Goal: Communication & Community: Answer question/provide support

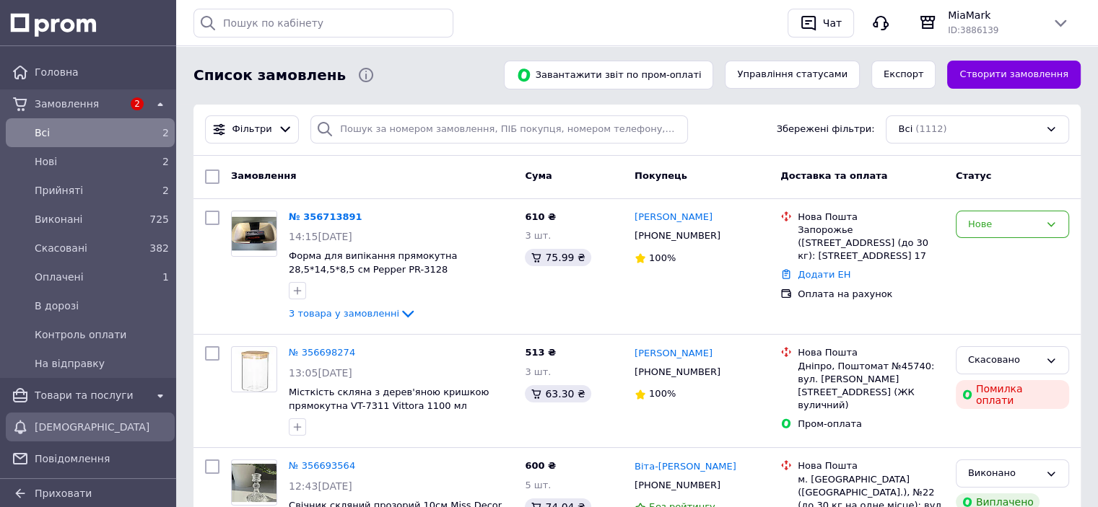
click at [69, 421] on span "[DEMOGRAPHIC_DATA]" at bounding box center [102, 427] width 134 height 14
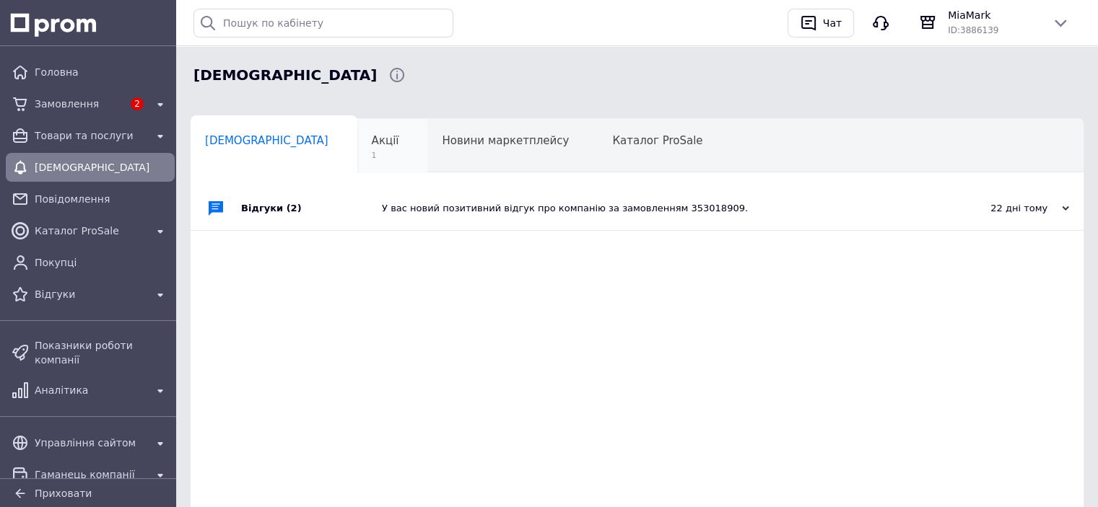
click at [372, 154] on span "1" at bounding box center [385, 155] width 27 height 11
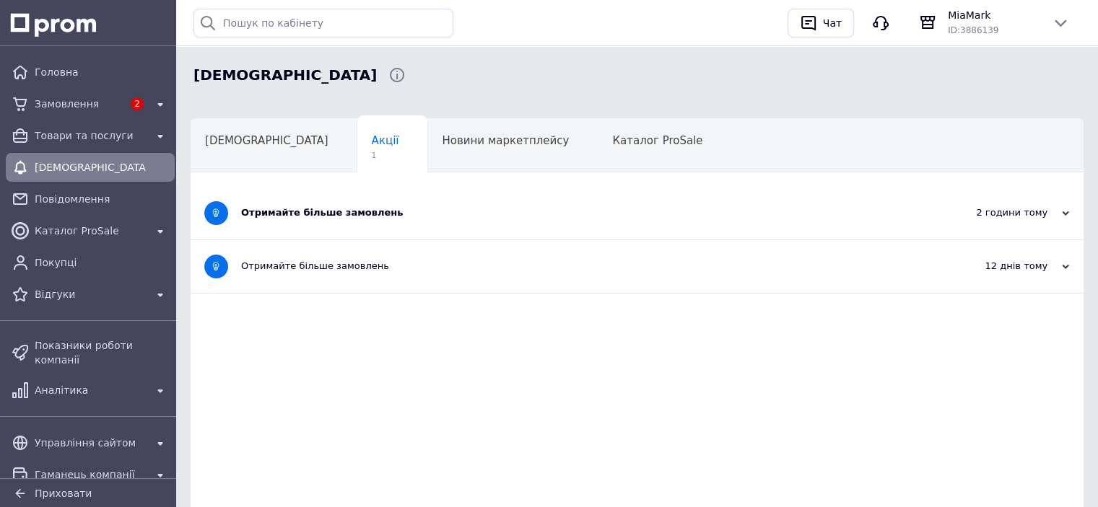
click at [341, 193] on div "Отримайте більше замовлень" at bounding box center [582, 213] width 683 height 53
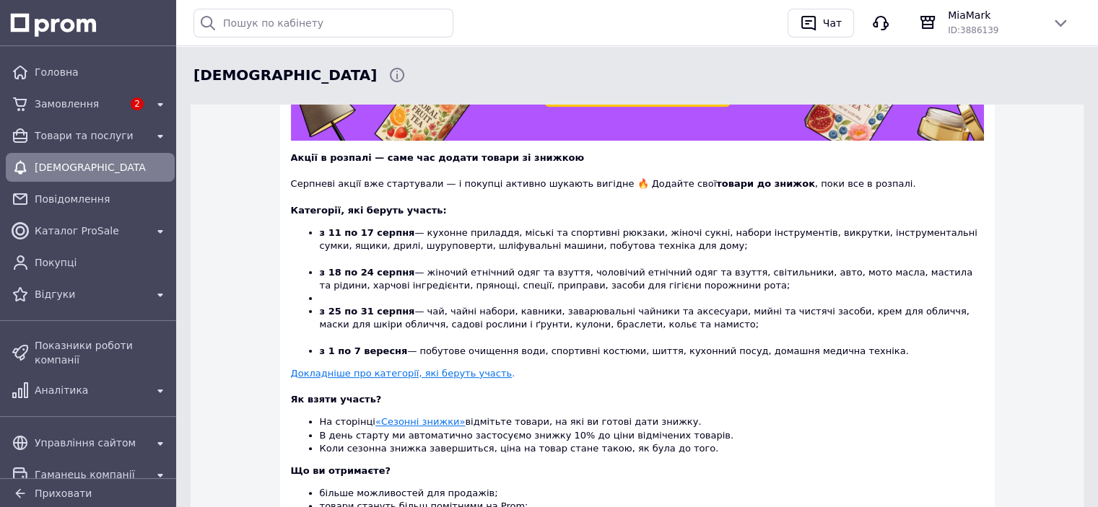
scroll to position [303, 0]
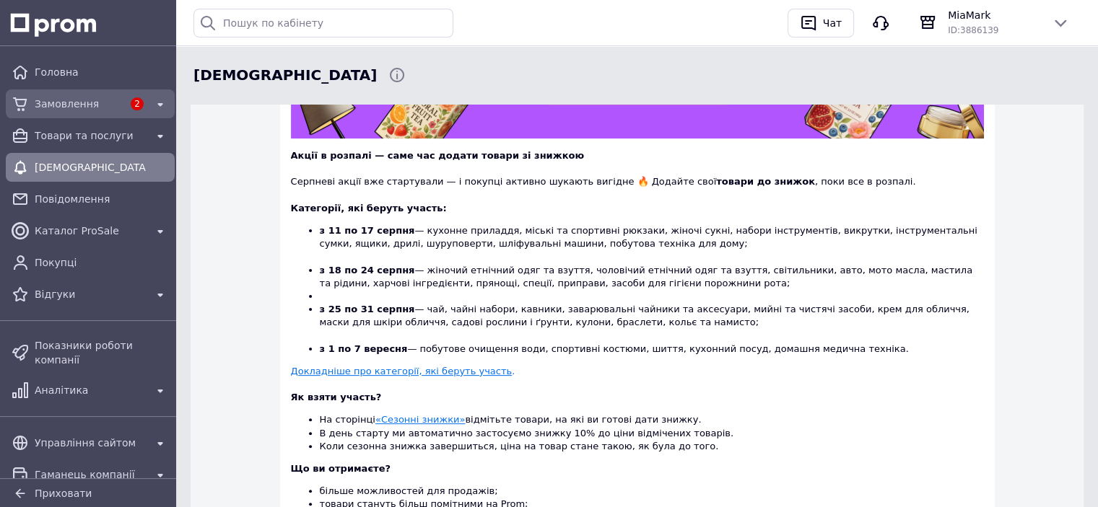
click at [61, 100] on span "Замовлення" at bounding box center [79, 104] width 88 height 14
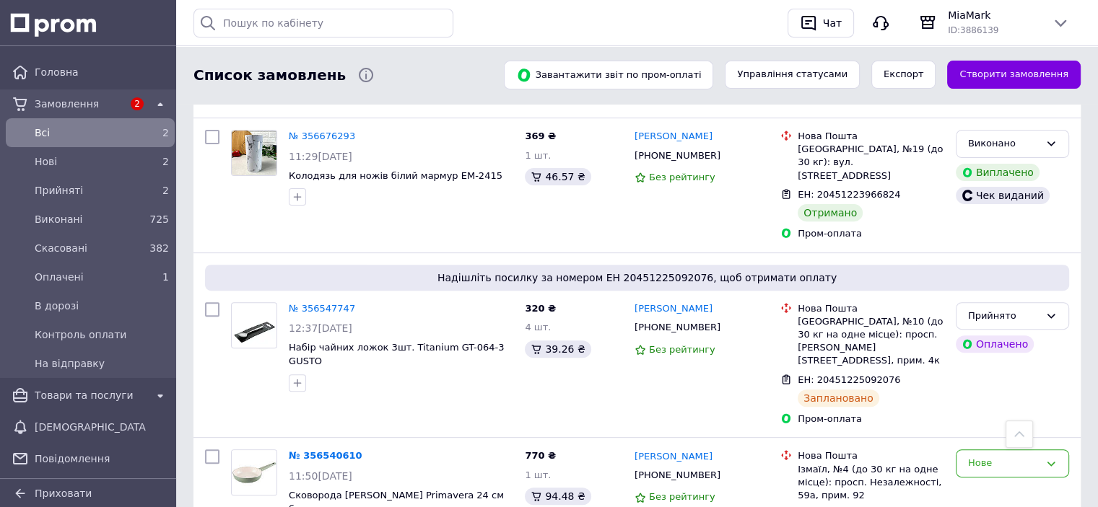
scroll to position [504, 0]
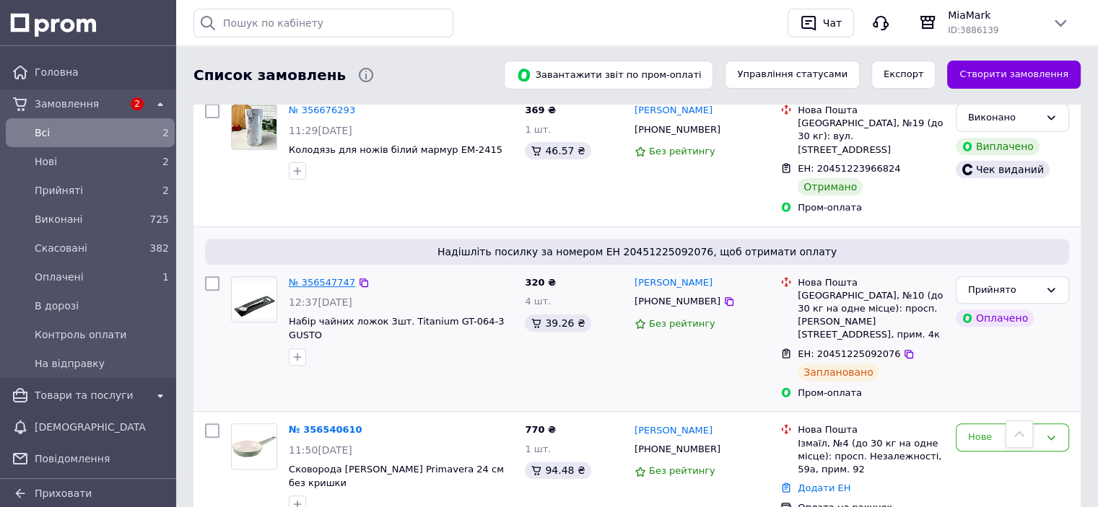
click at [325, 277] on link "№ 356547747" at bounding box center [322, 282] width 66 height 11
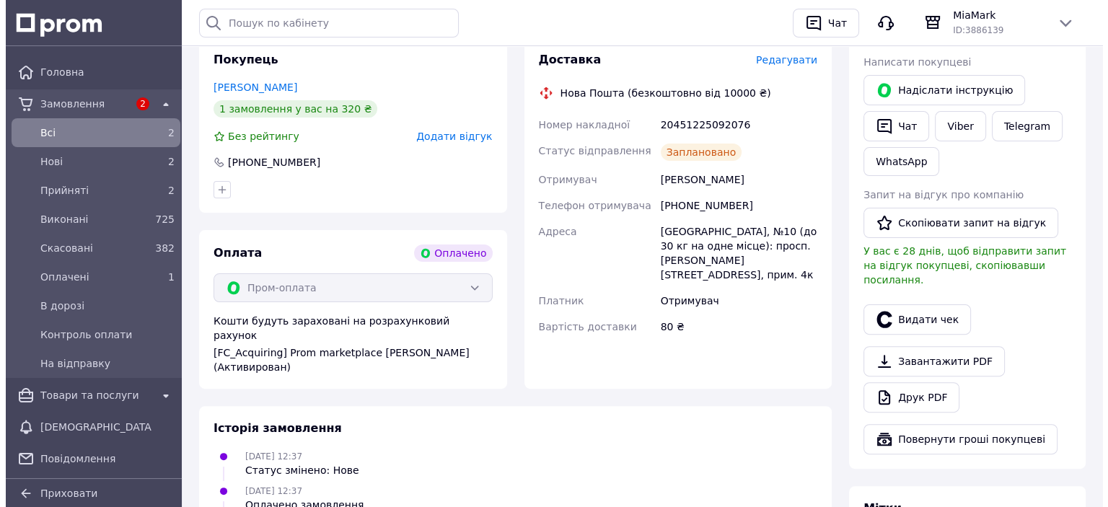
scroll to position [352, 0]
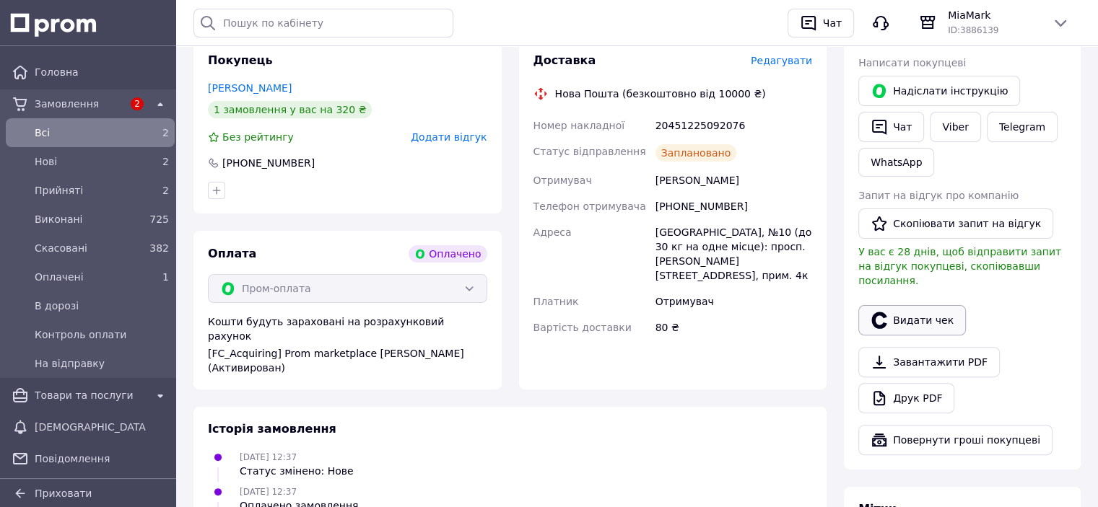
click at [898, 305] on button "Видати чек" at bounding box center [912, 320] width 108 height 30
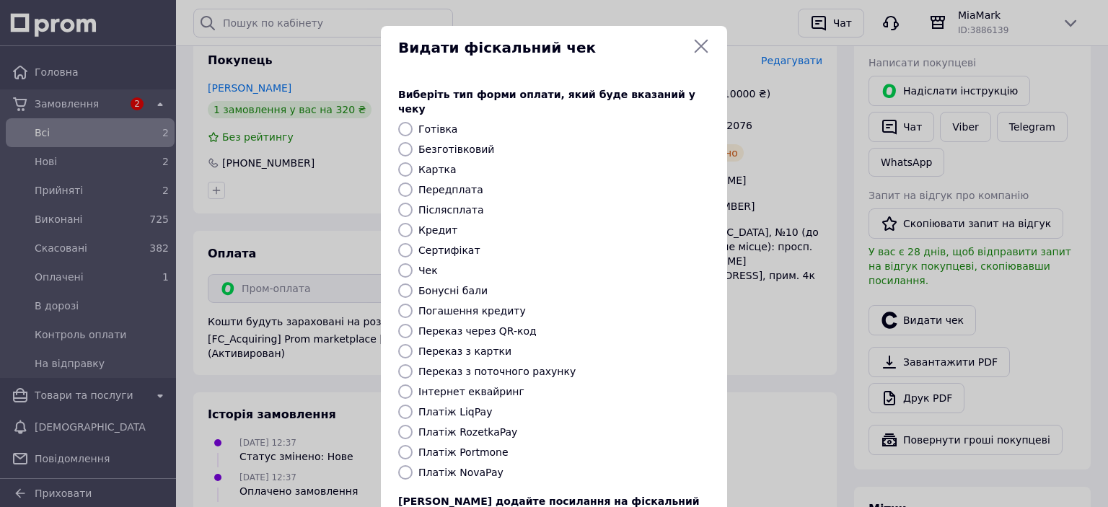
click at [463, 426] on label "Платіж RozetkaPay" at bounding box center [468, 432] width 99 height 12
click at [413, 425] on input "Платіж RozetkaPay" at bounding box center [405, 432] width 14 height 14
radio input "true"
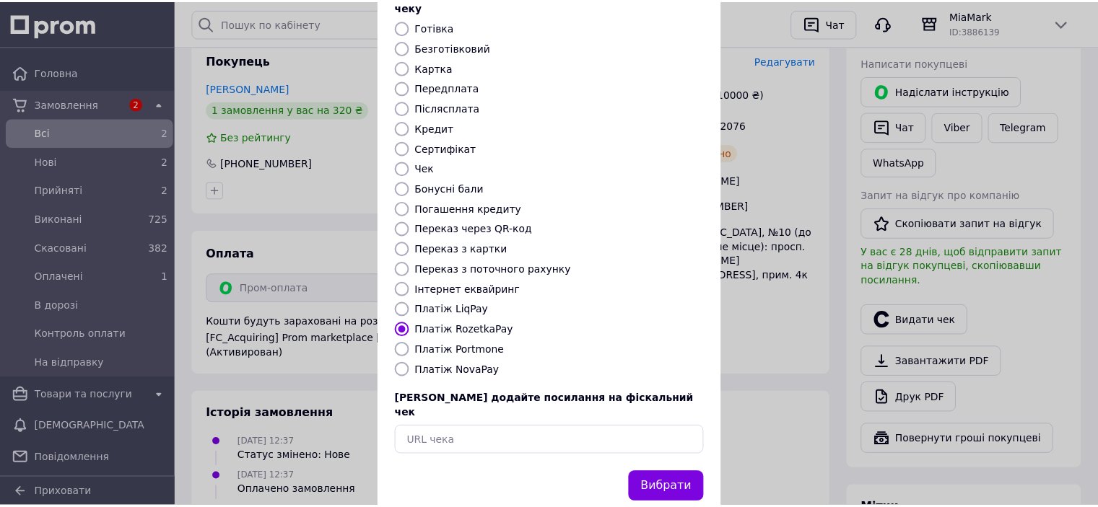
scroll to position [112, 0]
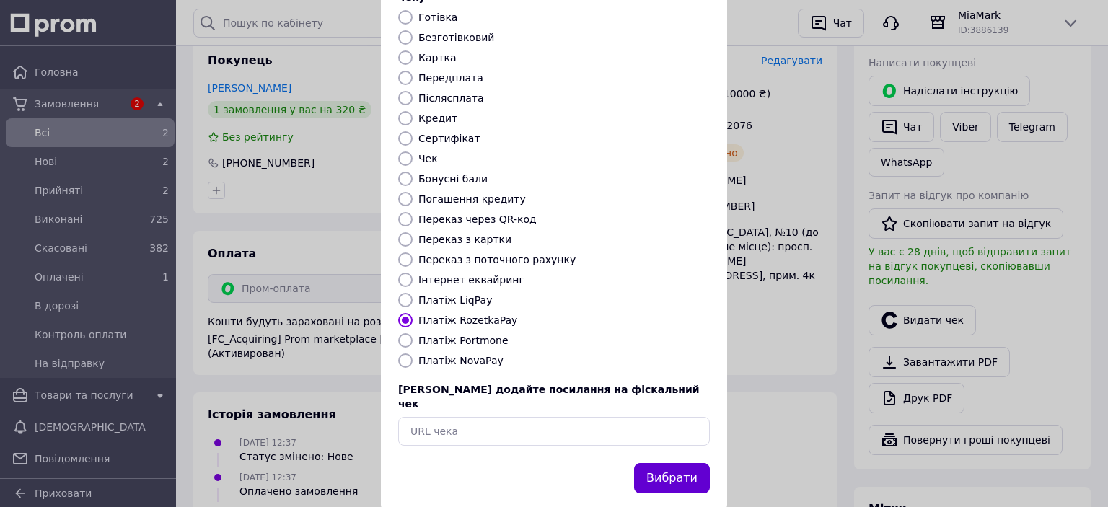
click at [660, 463] on button "Вибрати" at bounding box center [672, 478] width 76 height 31
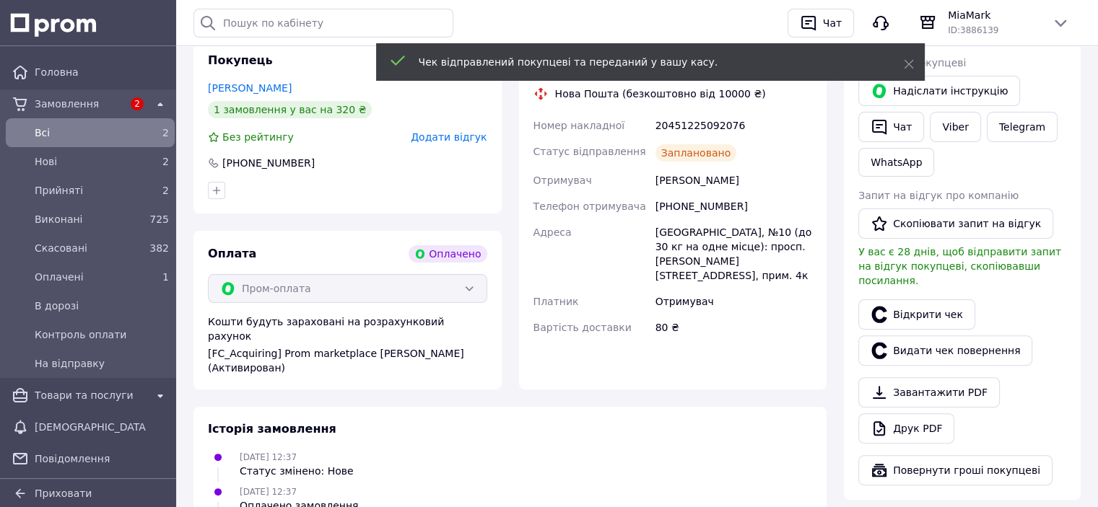
click at [49, 135] on span "Всi" at bounding box center [87, 133] width 105 height 14
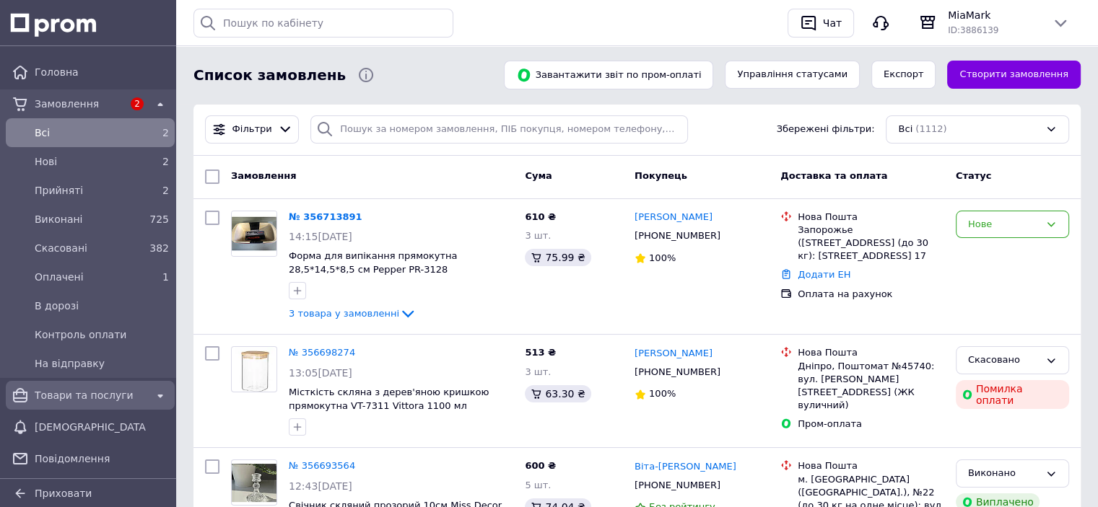
click at [61, 405] on div "Товари та послуги" at bounding box center [90, 395] width 117 height 20
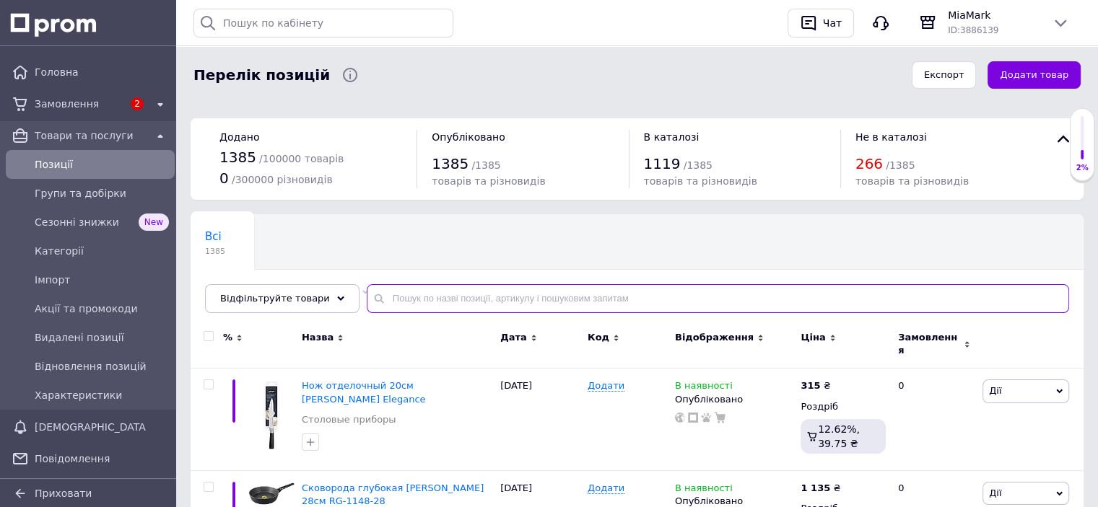
click at [452, 299] on input "text" at bounding box center [718, 298] width 702 height 29
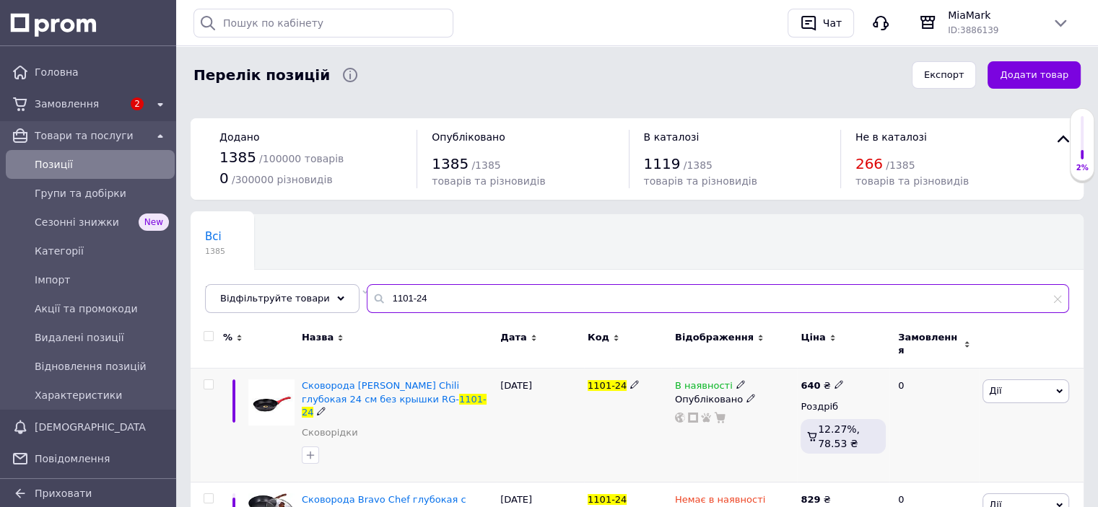
type input "1101-24"
click at [834, 381] on use at bounding box center [838, 385] width 8 height 8
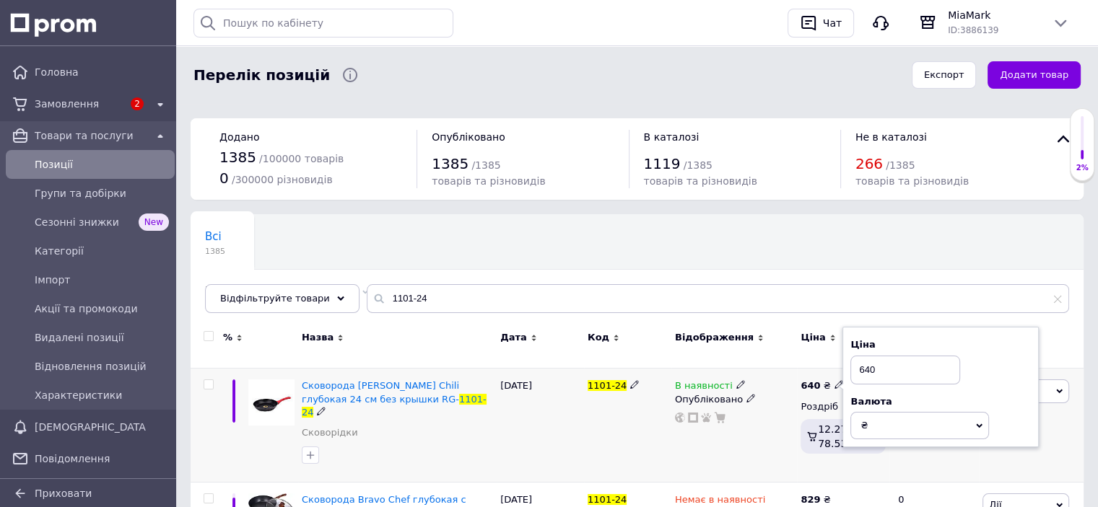
click at [869, 359] on input "640" at bounding box center [905, 370] width 110 height 29
type input "680"
click at [767, 269] on div "Всі 1385 Не відображаються в ка... 266 Видалити Редагувати Ok Відфільтровано...…" at bounding box center [636, 270] width 893 height 119
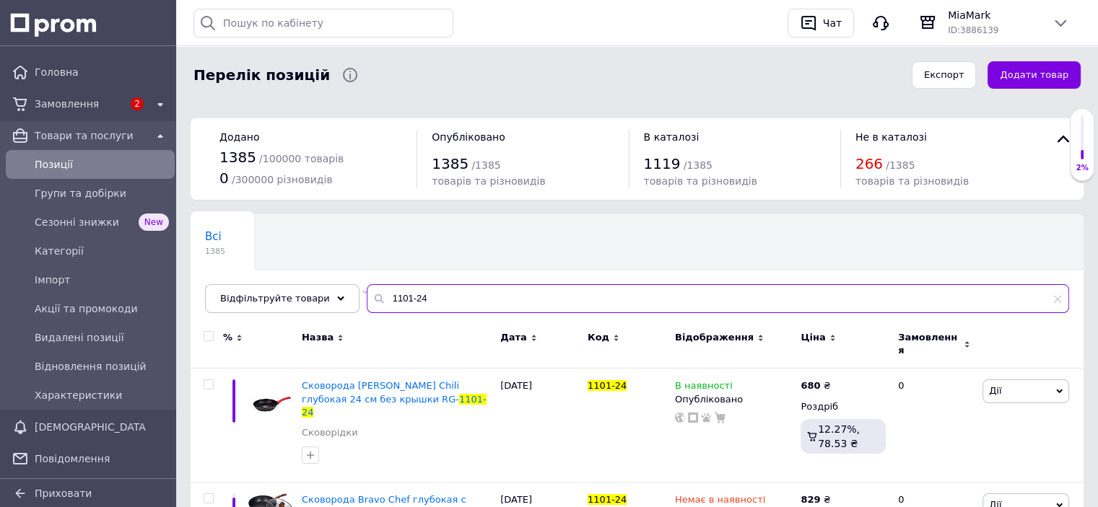
click at [425, 297] on input "1101-24" at bounding box center [718, 298] width 702 height 29
type input "1101-26"
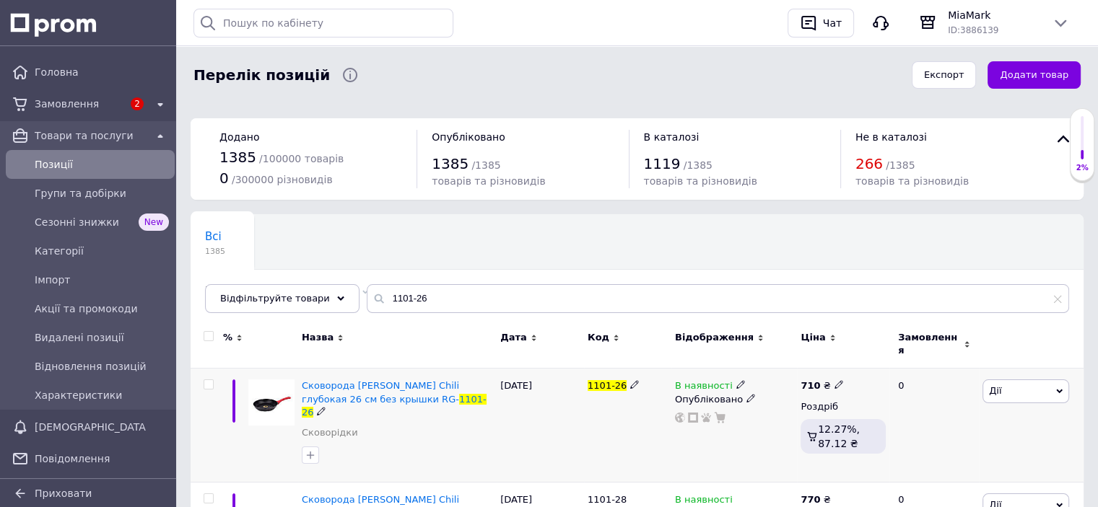
click at [834, 381] on use at bounding box center [838, 385] width 8 height 8
click at [869, 360] on input "710" at bounding box center [905, 370] width 110 height 29
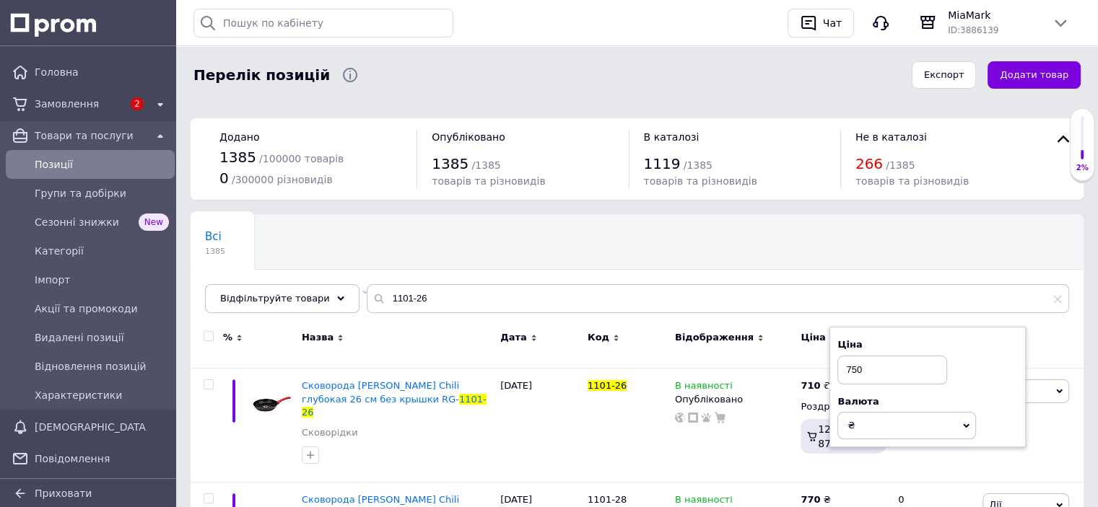
type input "750"
click at [739, 251] on div "Всі 1385 Не відображаються в ка... 266 Видалити Редагувати Ok Відфільтровано...…" at bounding box center [636, 270] width 893 height 119
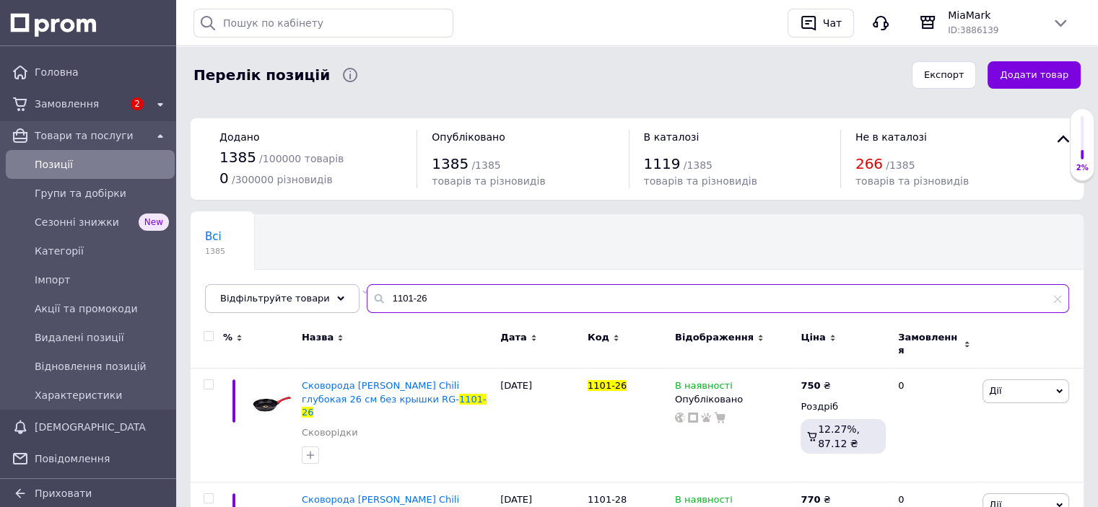
click at [437, 299] on input "1101-26" at bounding box center [718, 298] width 702 height 29
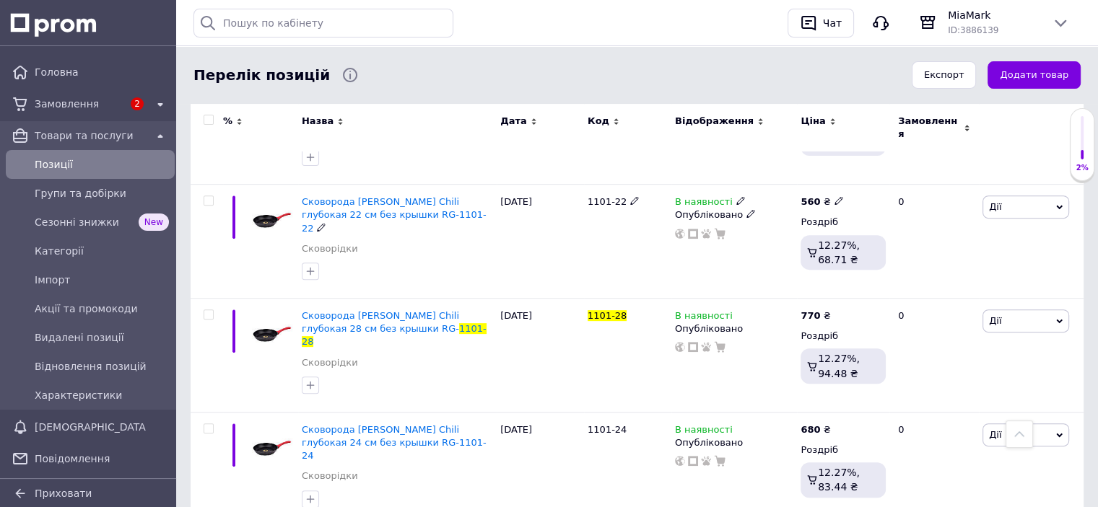
scroll to position [511, 0]
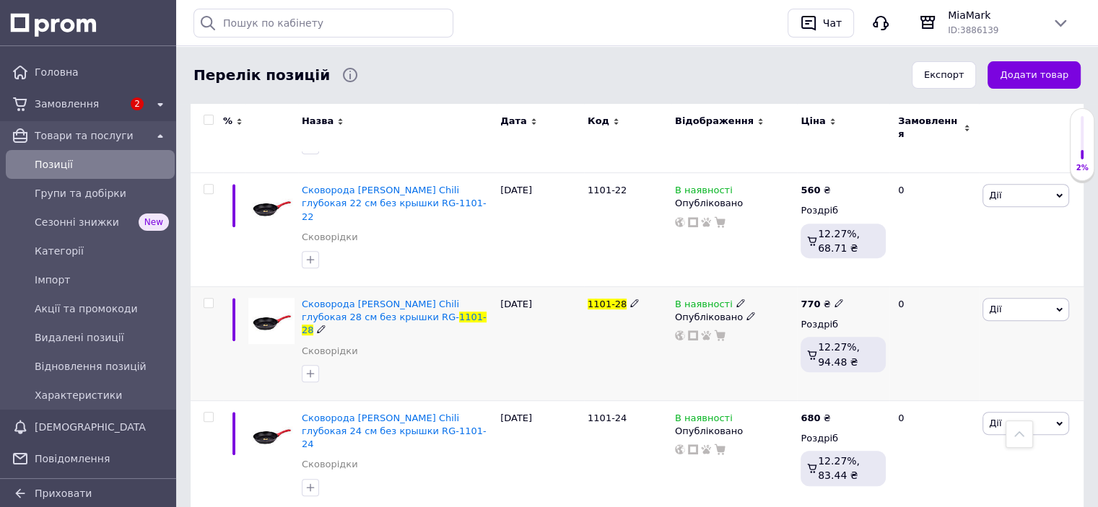
type input "1101-28"
click at [834, 299] on use at bounding box center [838, 303] width 8 height 8
click at [869, 273] on input "770" at bounding box center [905, 287] width 110 height 29
type input "850"
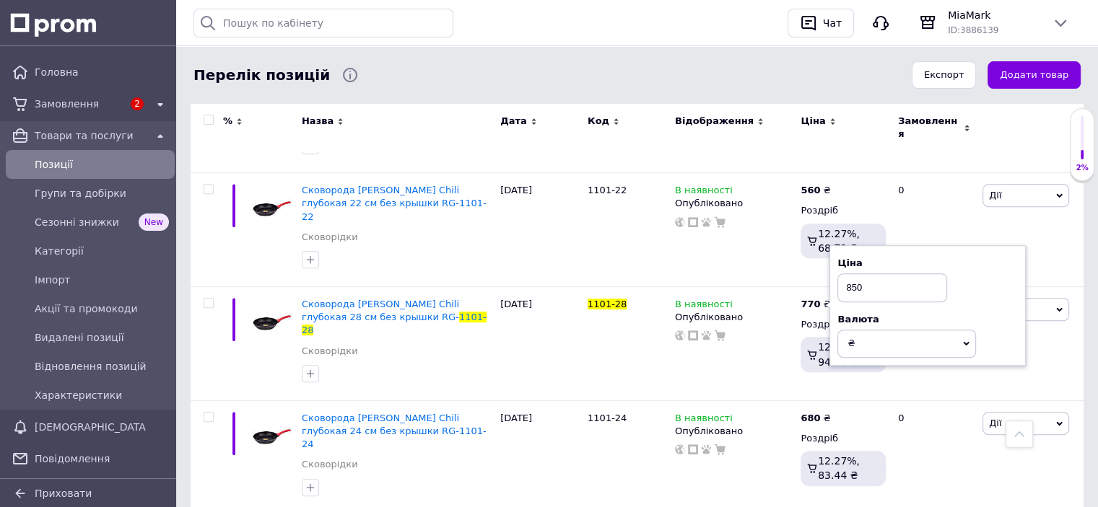
click at [594, 77] on div "Перелік позицій" at bounding box center [543, 75] width 706 height 29
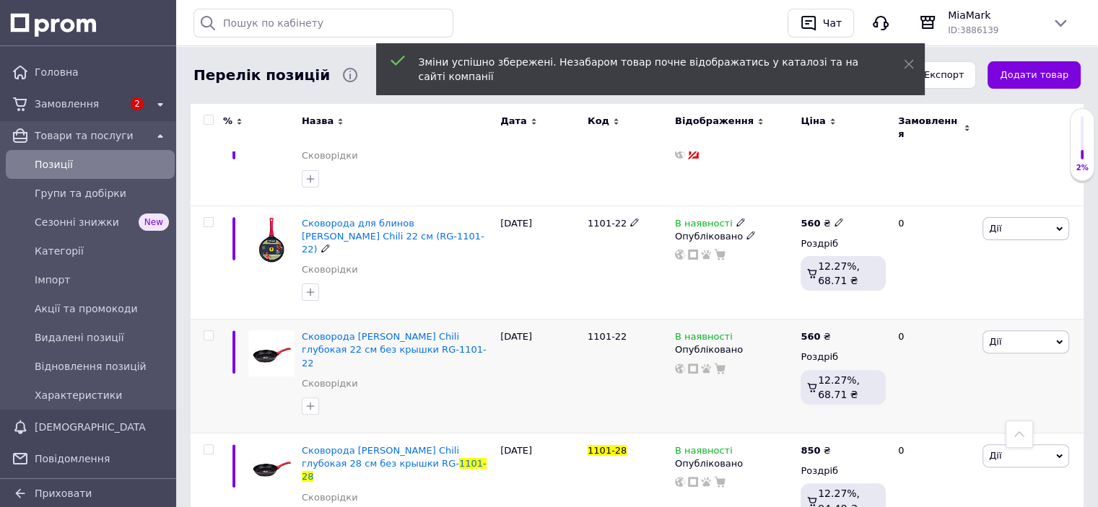
scroll to position [89, 0]
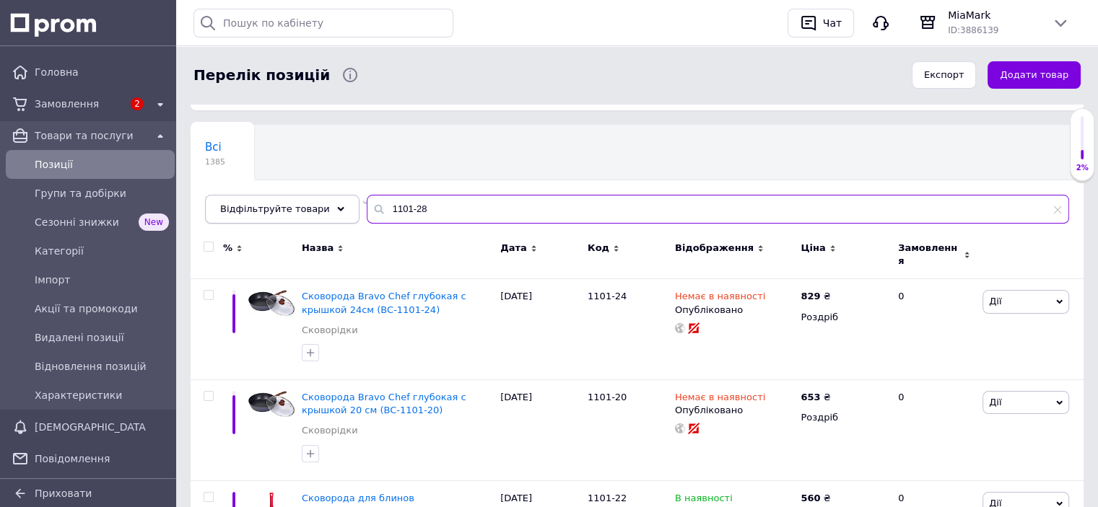
drag, startPoint x: 435, startPoint y: 204, endPoint x: 323, endPoint y: 203, distance: 112.6
click at [323, 203] on div "Відфільтруйте товари 1101-28" at bounding box center [637, 209] width 864 height 29
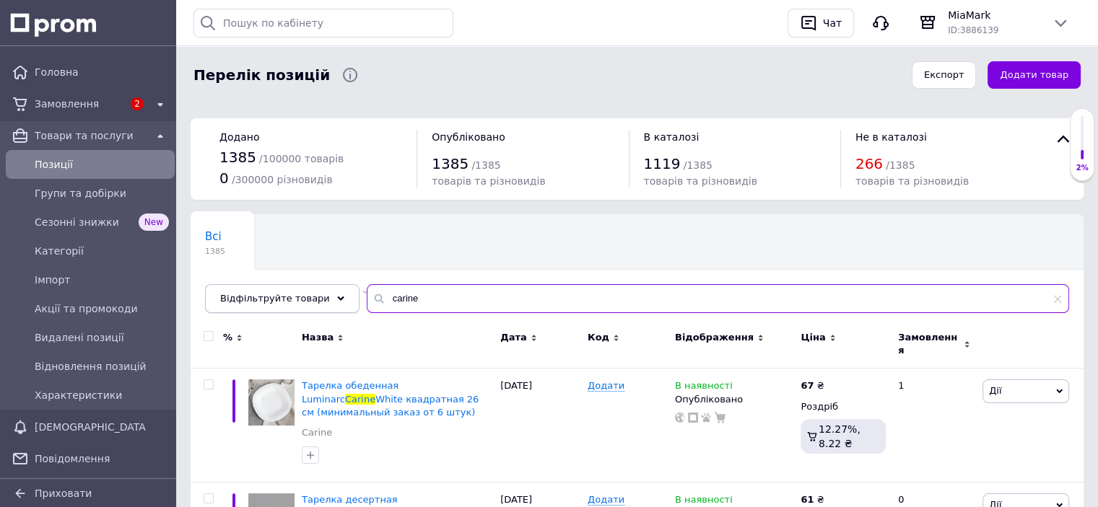
drag, startPoint x: 410, startPoint y: 289, endPoint x: 332, endPoint y: 291, distance: 77.9
click at [332, 291] on div "Відфільтруйте товари carine" at bounding box center [637, 298] width 864 height 29
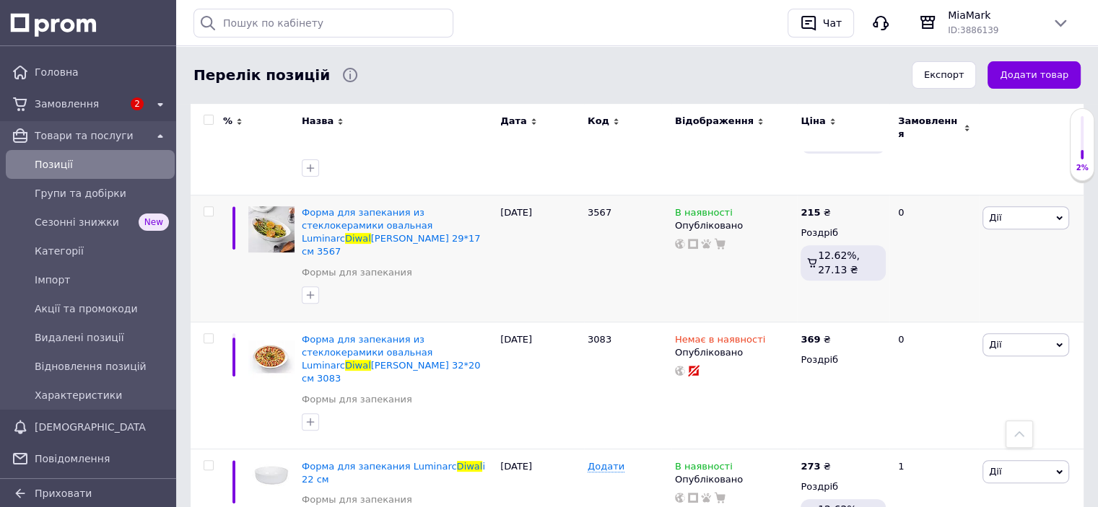
scroll to position [158, 0]
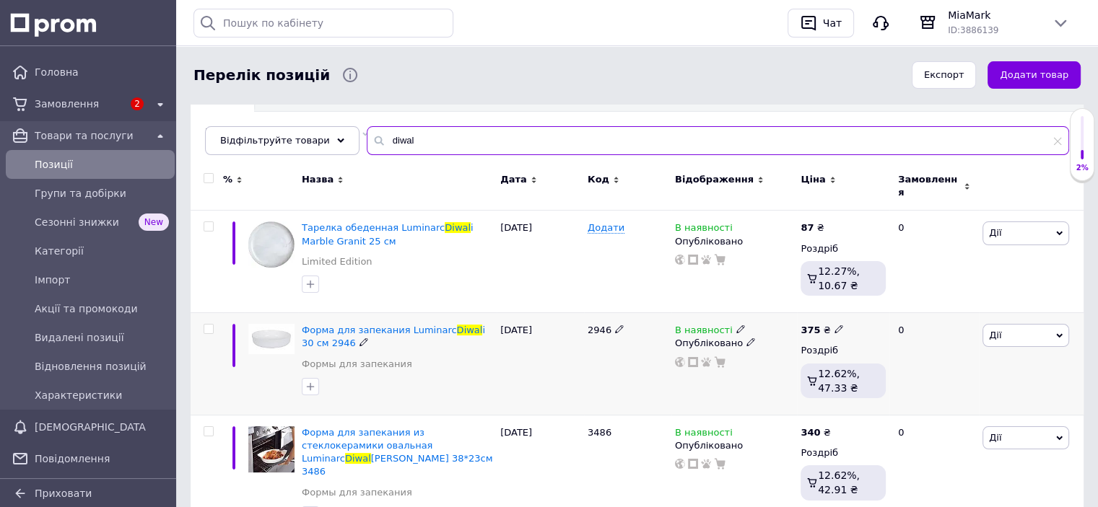
type input "diwal"
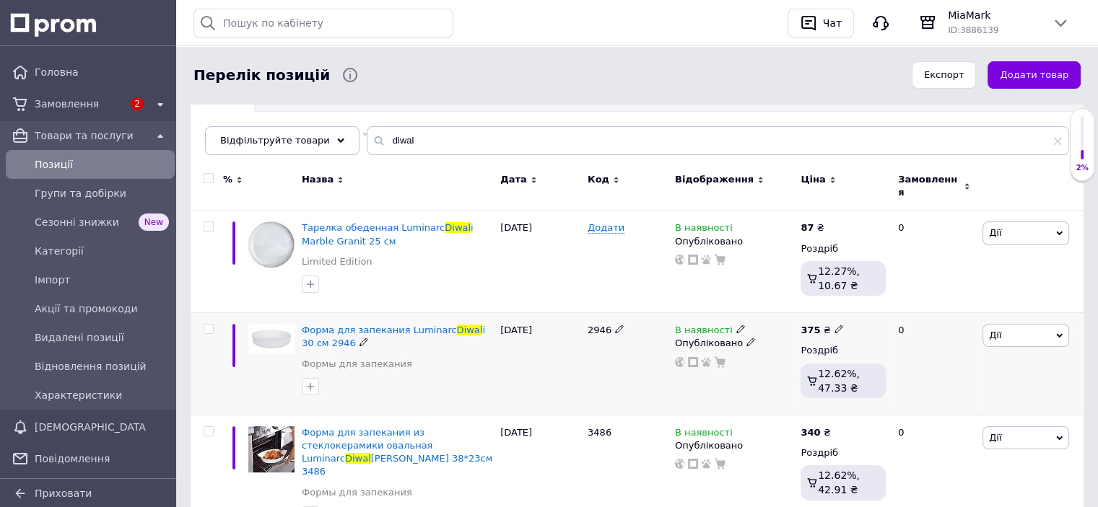
click at [837, 324] on span at bounding box center [838, 328] width 9 height 9
click at [870, 304] on input "375" at bounding box center [905, 313] width 110 height 29
type input "385"
click at [673, 112] on div "Всі 1385 Не відображаються в ка... 266 Видалити Редагувати Ok Відфільтровано...…" at bounding box center [636, 112] width 893 height 119
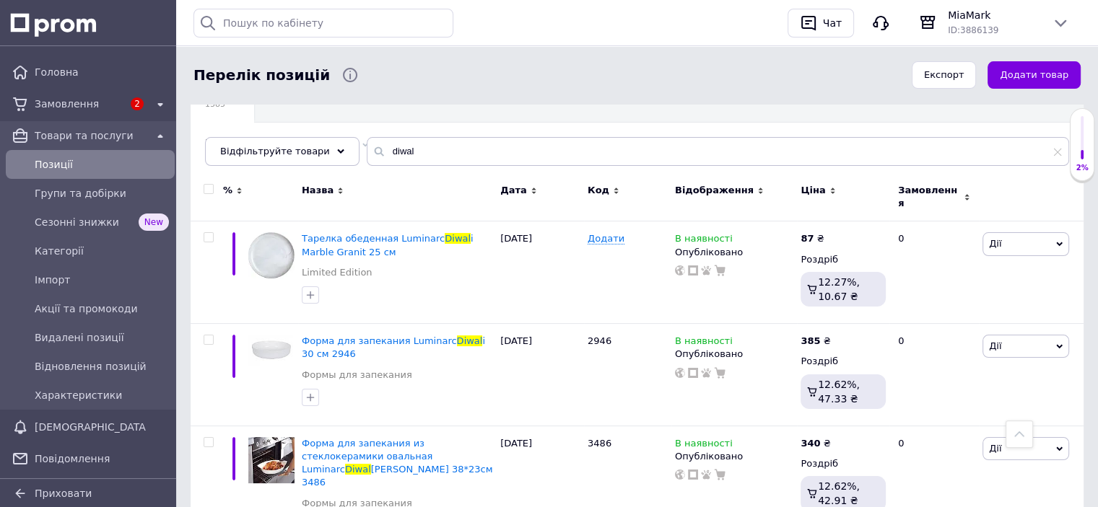
scroll to position [104, 0]
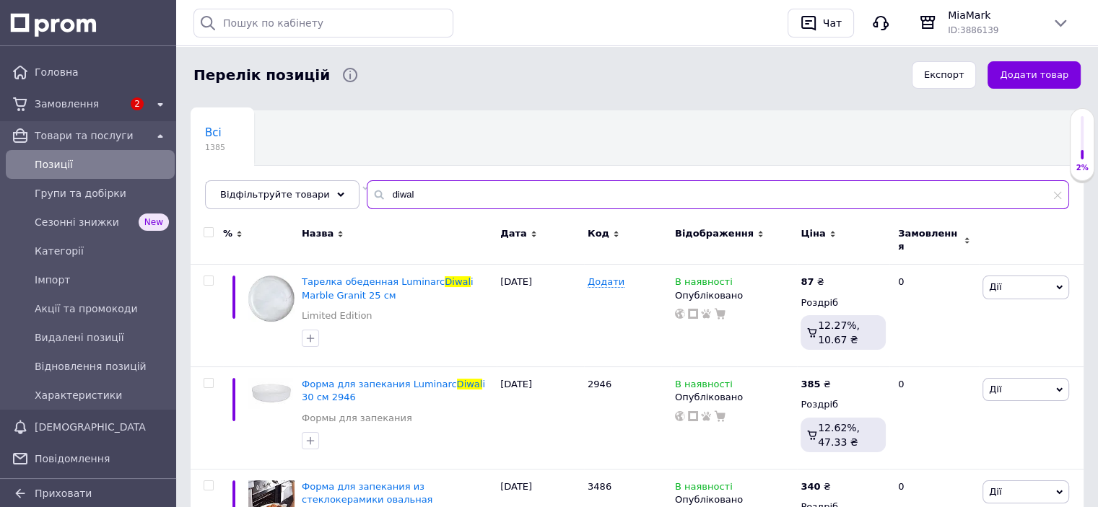
click at [397, 189] on input "diwal" at bounding box center [718, 194] width 702 height 29
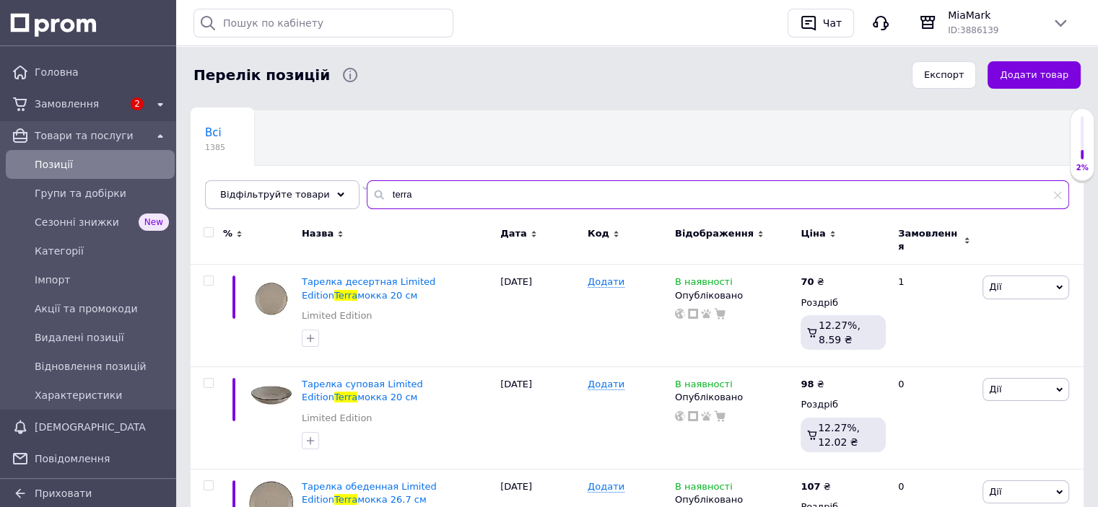
click at [393, 190] on input "terra" at bounding box center [718, 194] width 702 height 29
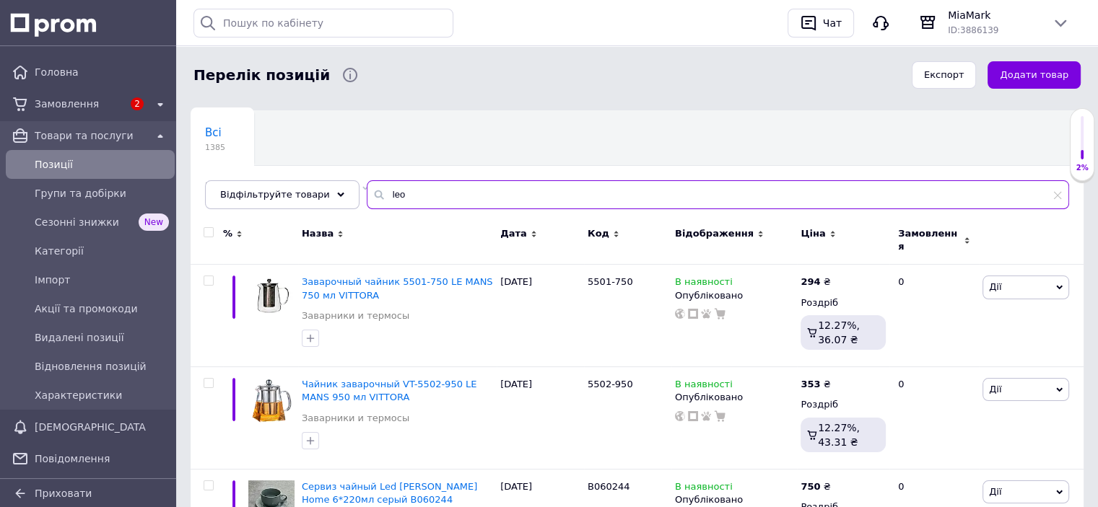
click at [393, 190] on input "leo" at bounding box center [718, 194] width 702 height 29
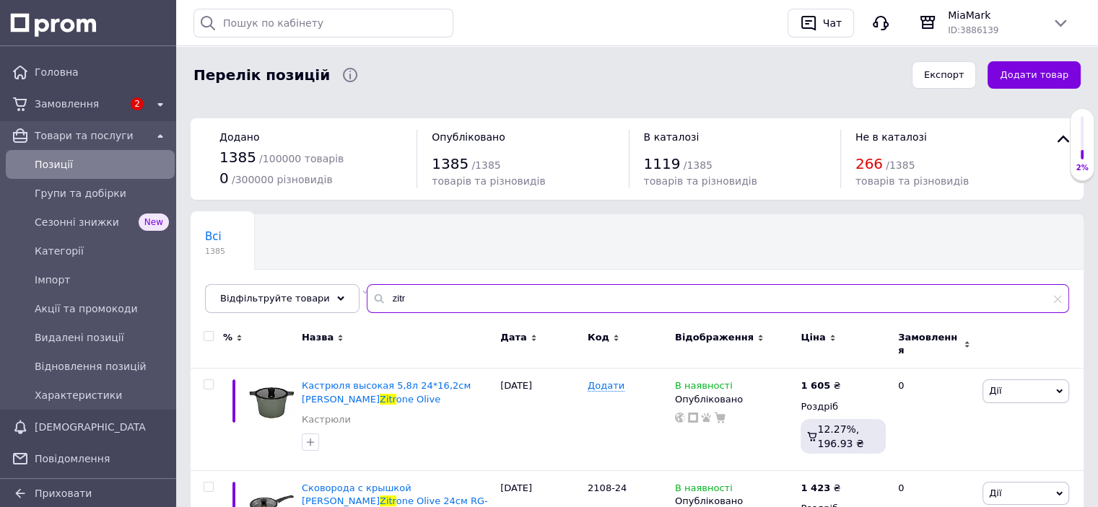
click at [403, 298] on input "zitr" at bounding box center [718, 298] width 702 height 29
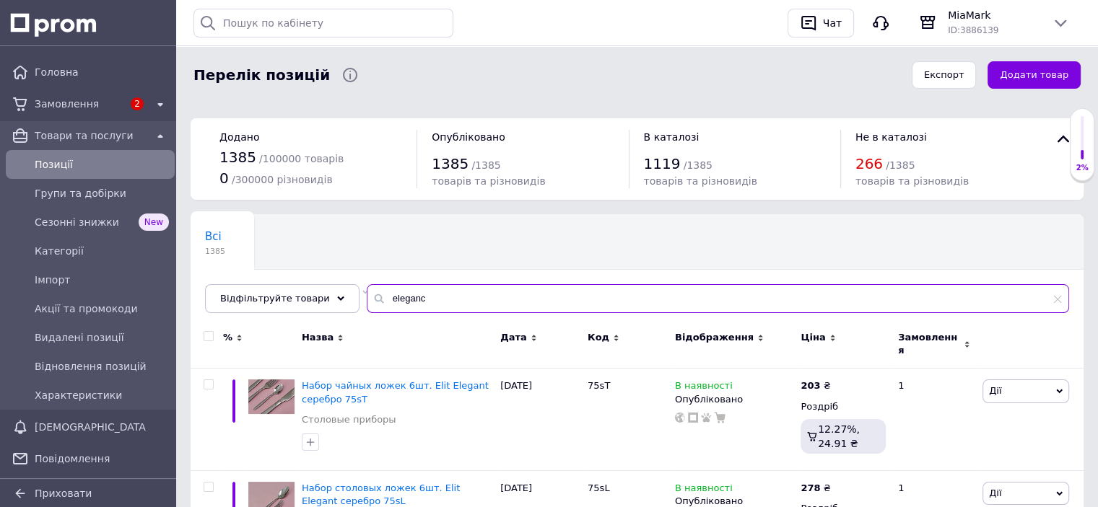
click at [407, 294] on input "eleganc" at bounding box center [718, 298] width 702 height 29
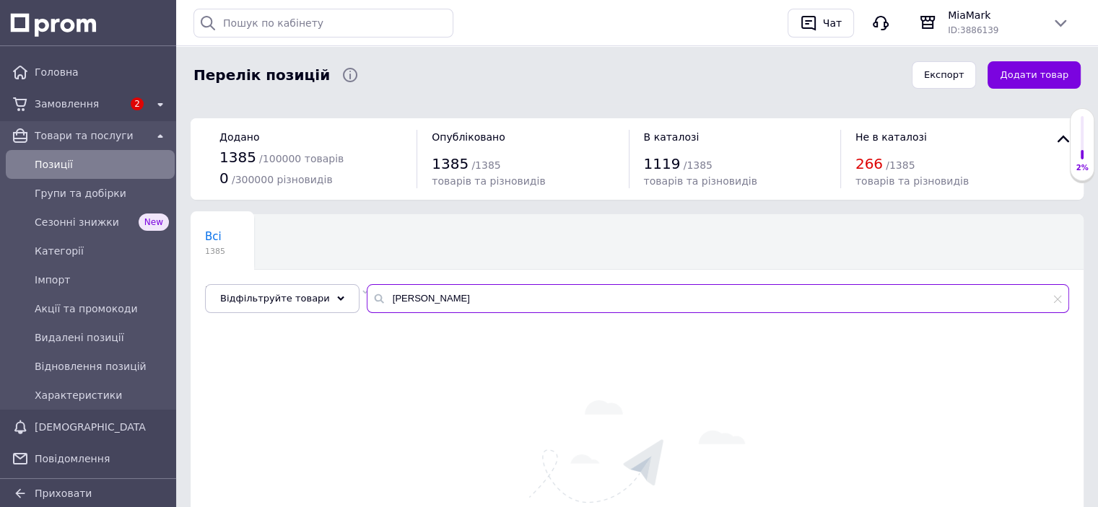
click at [384, 298] on input "[PERSON_NAME]" at bounding box center [718, 298] width 702 height 29
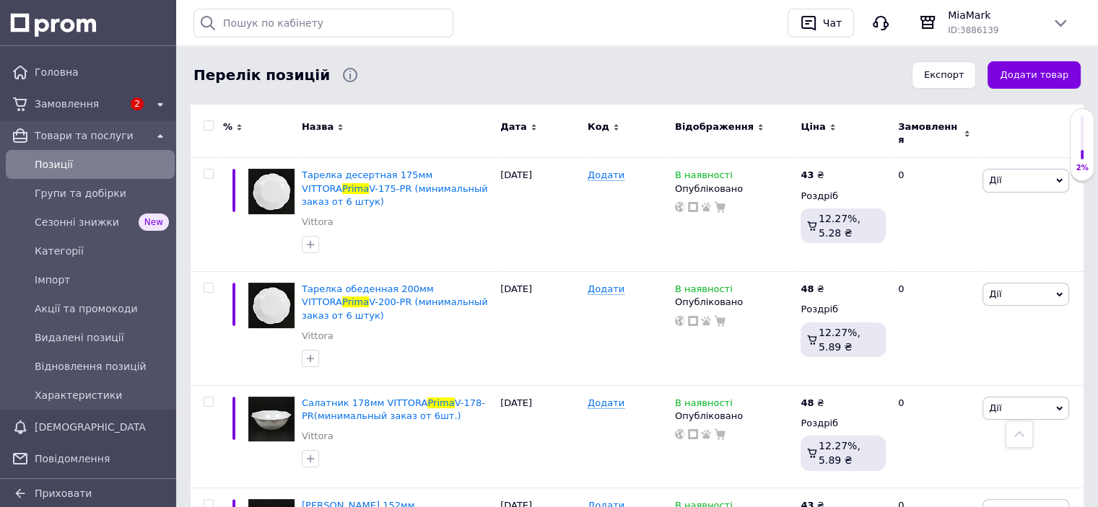
scroll to position [173, 0]
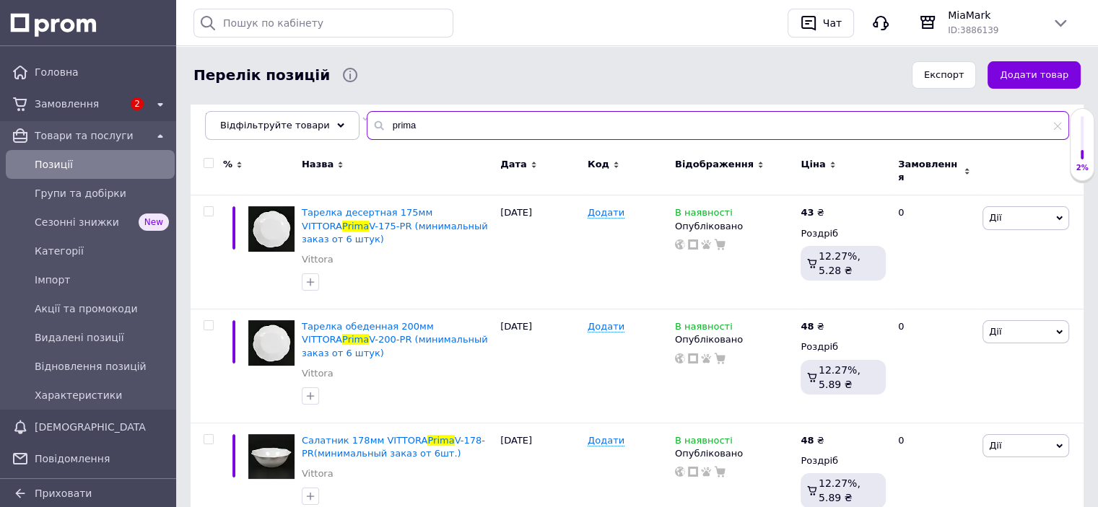
click at [398, 126] on input "prima" at bounding box center [718, 125] width 702 height 29
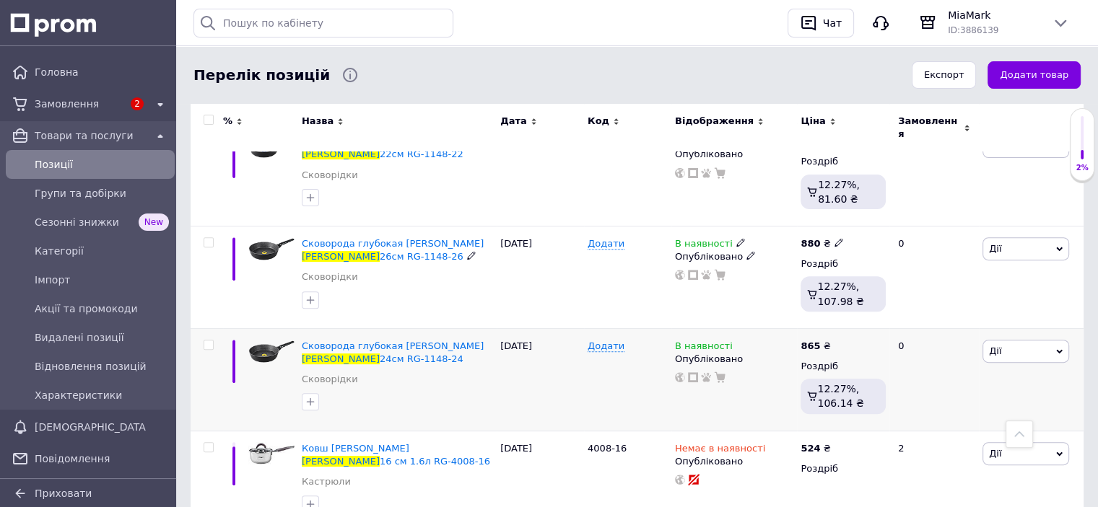
scroll to position [496, 0]
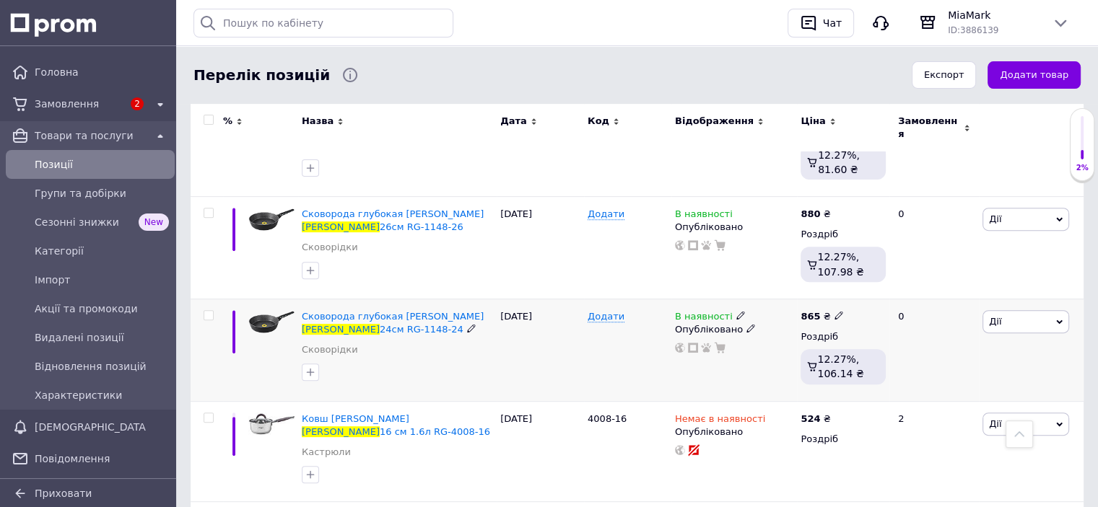
type input "[PERSON_NAME]"
click at [834, 311] on icon at bounding box center [838, 315] width 9 height 9
click at [877, 294] on input "865" at bounding box center [905, 300] width 110 height 29
type input "785"
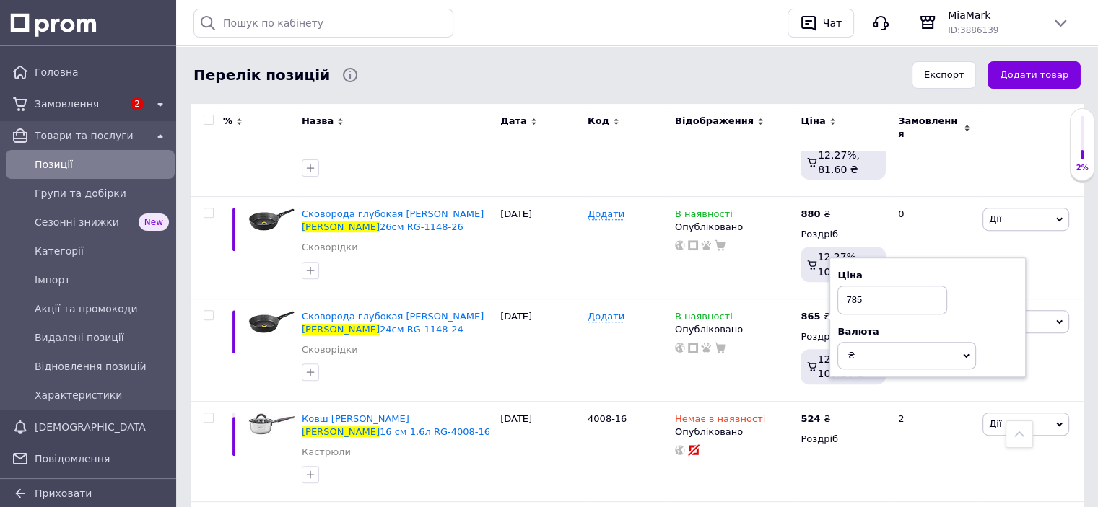
click at [536, 90] on div "Перелік позицій Експорт Додати товар" at bounding box center [637, 75] width 904 height 58
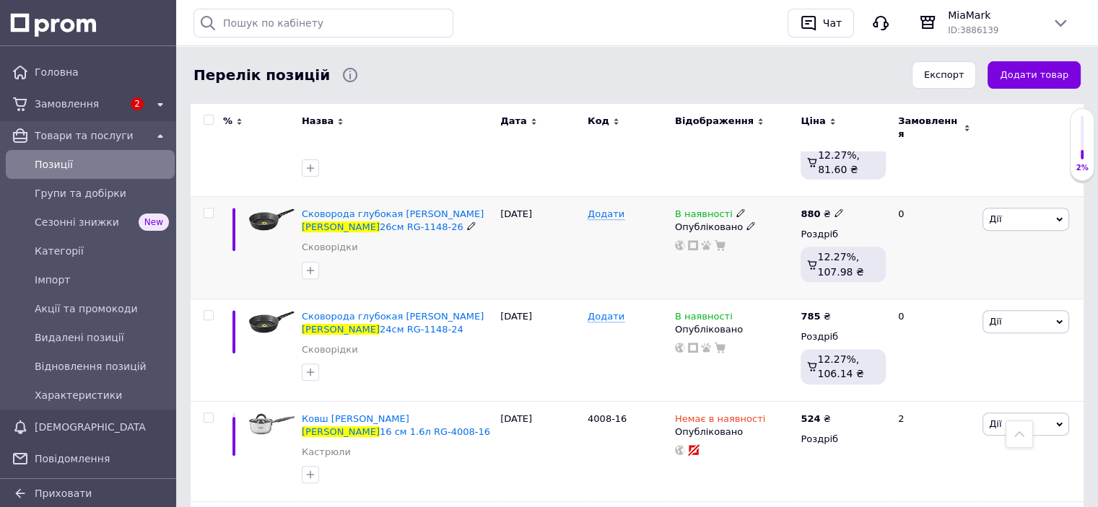
click at [834, 209] on icon at bounding box center [838, 213] width 9 height 9
click at [875, 184] on input "880" at bounding box center [905, 197] width 110 height 29
type input "900"
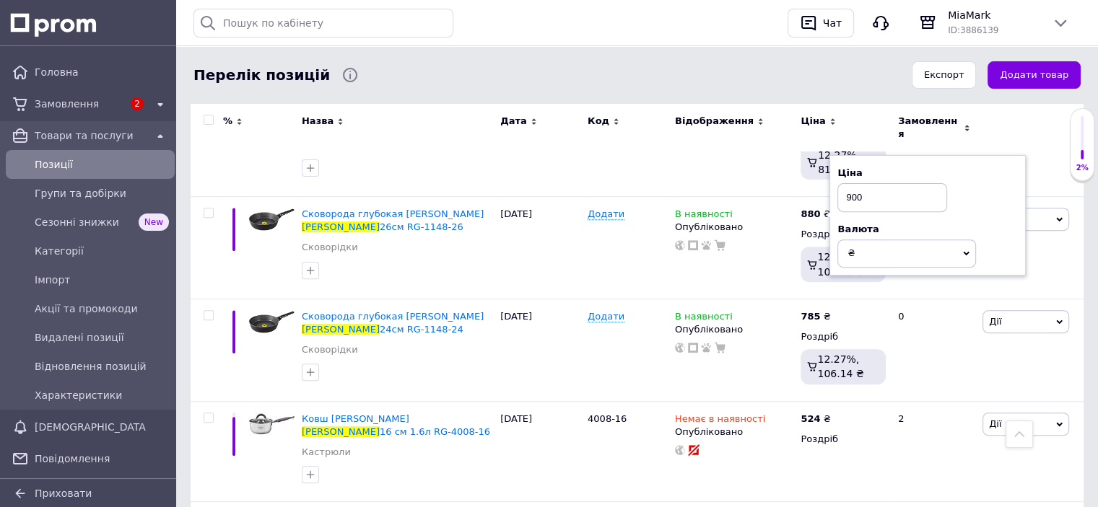
click at [675, 69] on div "Перелік позицій" at bounding box center [543, 75] width 706 height 29
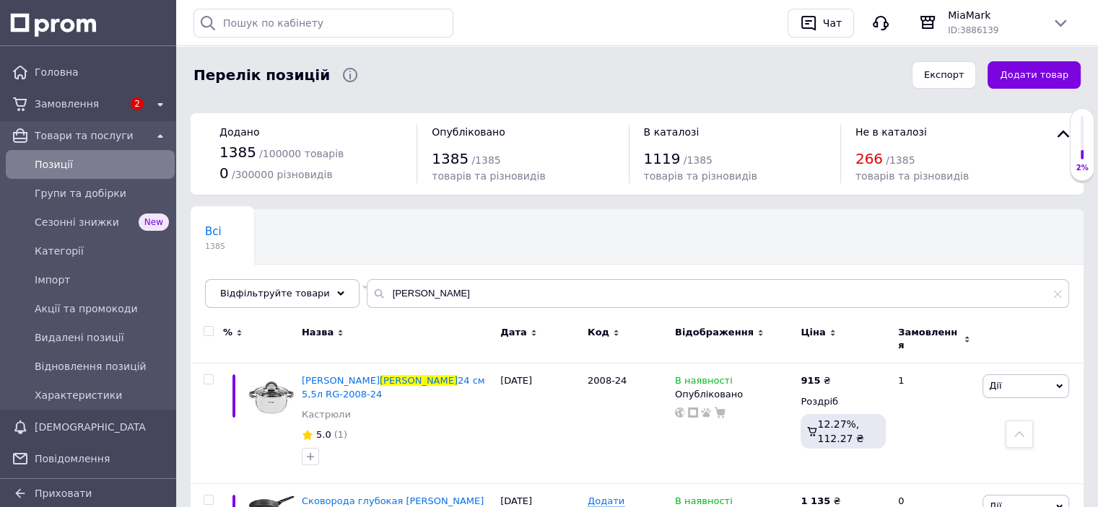
scroll to position [0, 0]
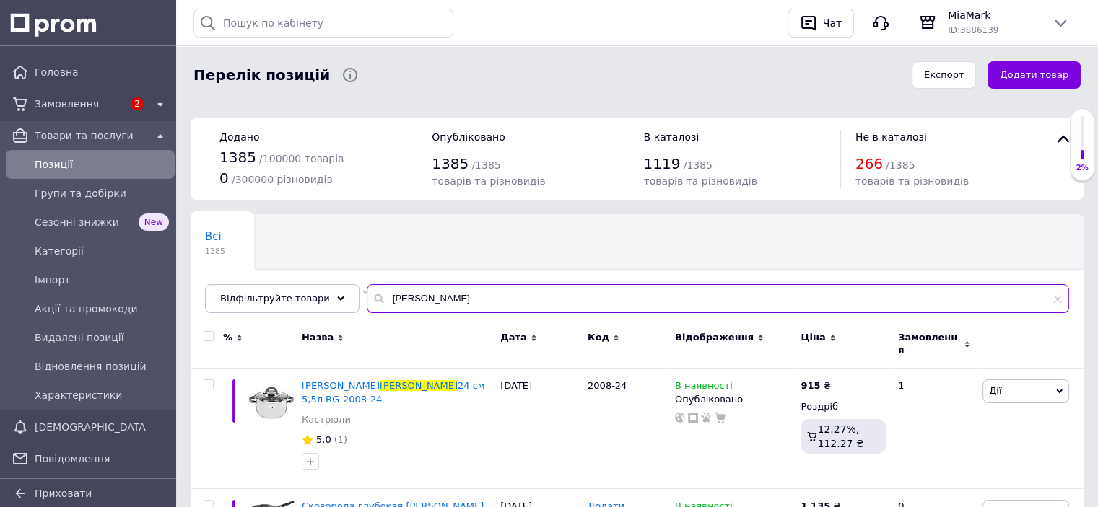
click at [407, 297] on input "[PERSON_NAME]" at bounding box center [718, 298] width 702 height 29
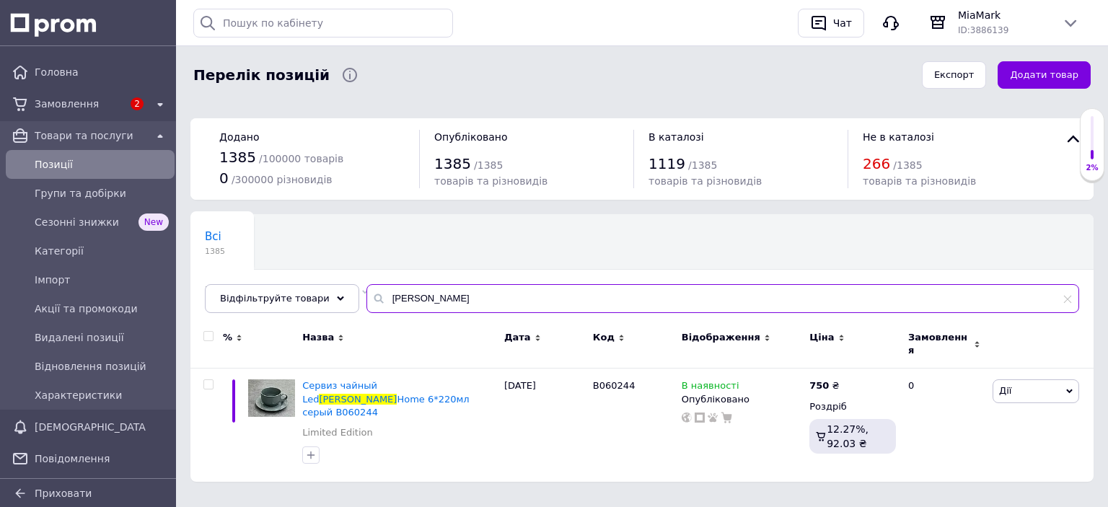
click at [399, 305] on input "[PERSON_NAME]" at bounding box center [723, 298] width 713 height 29
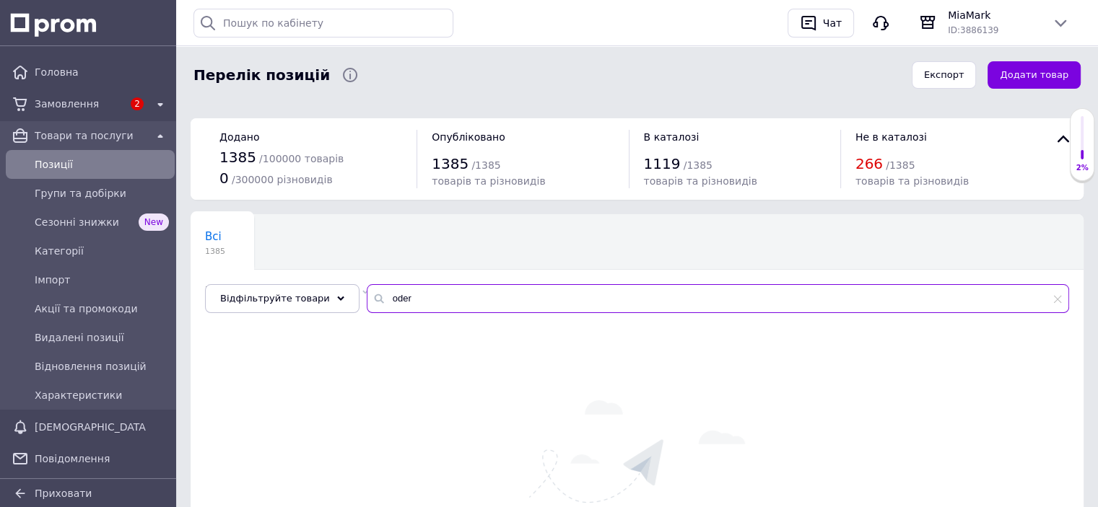
click at [389, 299] on input "oder" at bounding box center [718, 298] width 702 height 29
drag, startPoint x: 419, startPoint y: 297, endPoint x: 317, endPoint y: 305, distance: 102.1
click at [317, 305] on div "Відфільтруйте товари odetornr" at bounding box center [637, 298] width 864 height 29
click at [390, 299] on input "torn" at bounding box center [718, 298] width 702 height 29
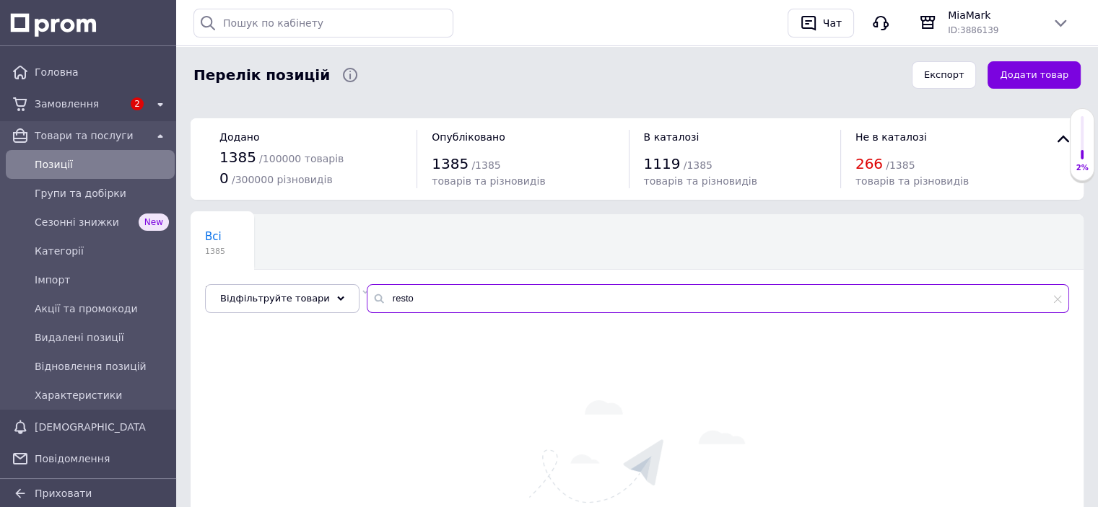
click at [404, 293] on input "resto" at bounding box center [718, 298] width 702 height 29
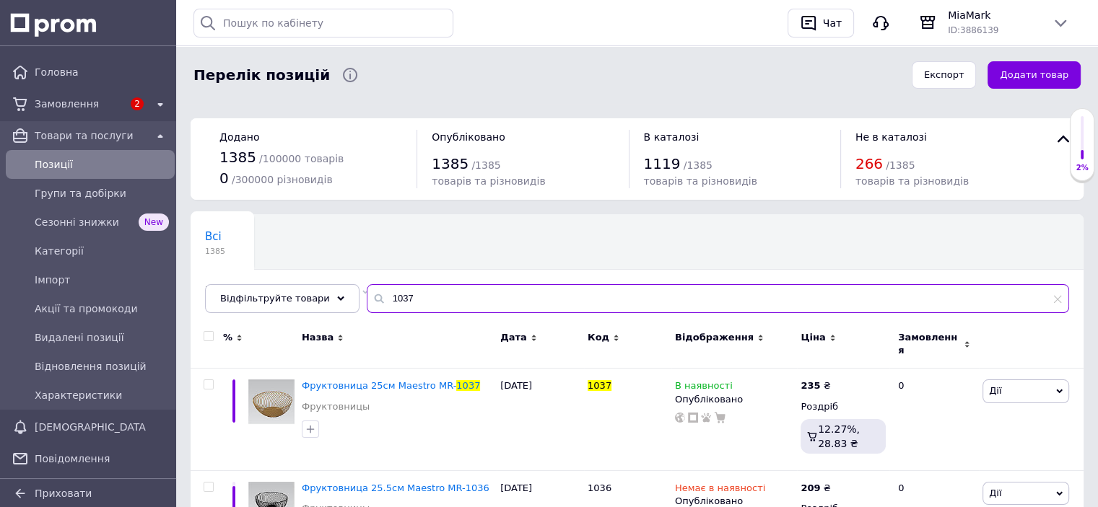
click at [413, 293] on input "1037" at bounding box center [718, 298] width 702 height 29
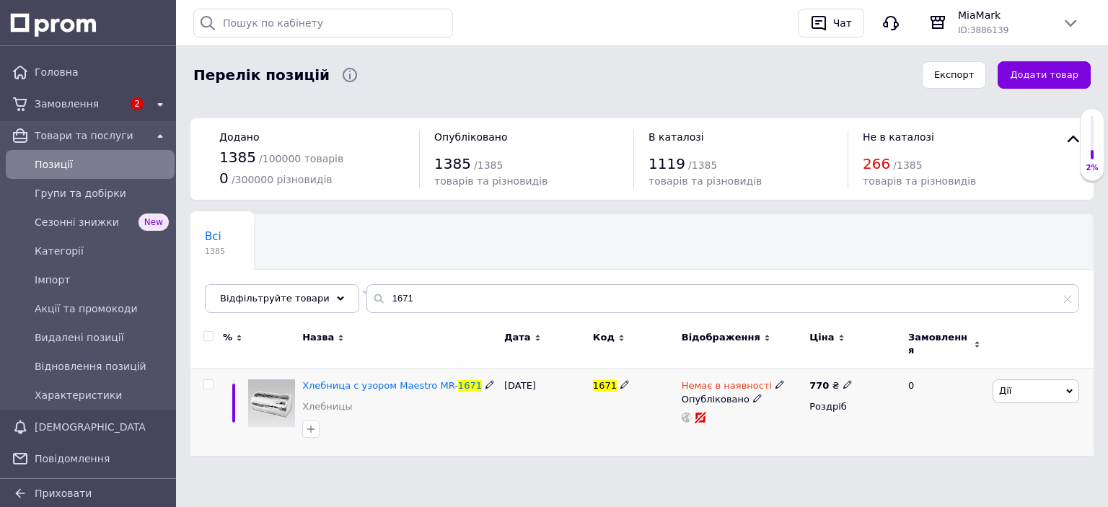
click at [776, 380] on icon at bounding box center [780, 384] width 9 height 9
click at [805, 387] on li "В наявності" at bounding box center [855, 397] width 137 height 20
click at [895, 236] on div "Всі 1385 Не відображаються в ка... 266 Видалити Редагувати Ok Відфільтровано...…" at bounding box center [641, 270] width 903 height 119
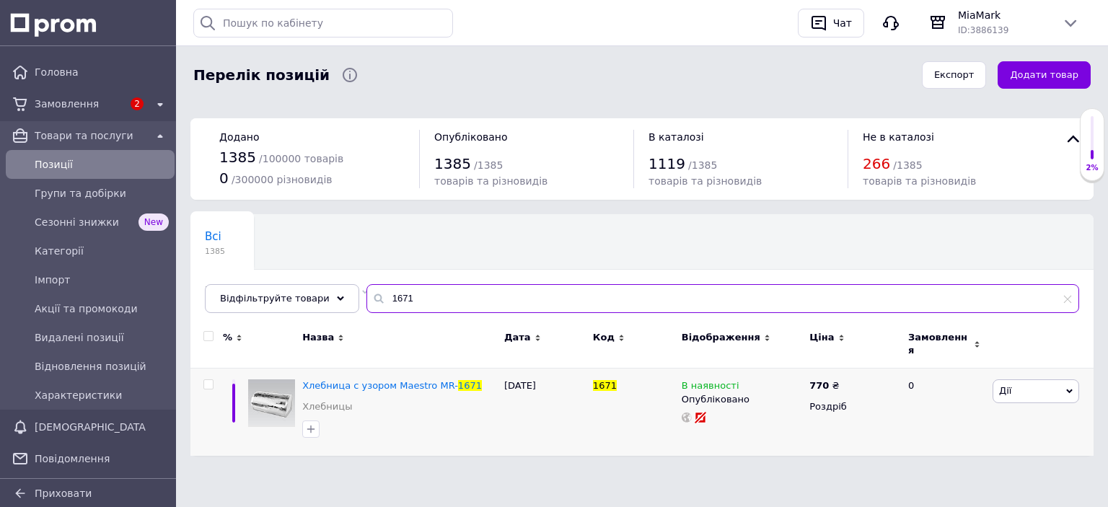
click at [408, 295] on input "1671" at bounding box center [723, 298] width 713 height 29
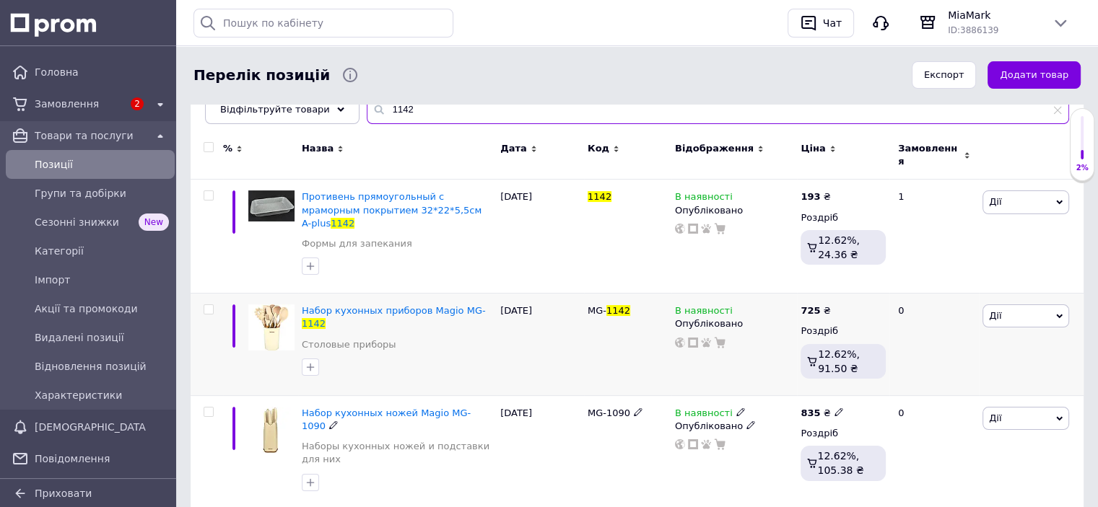
scroll to position [188, 0]
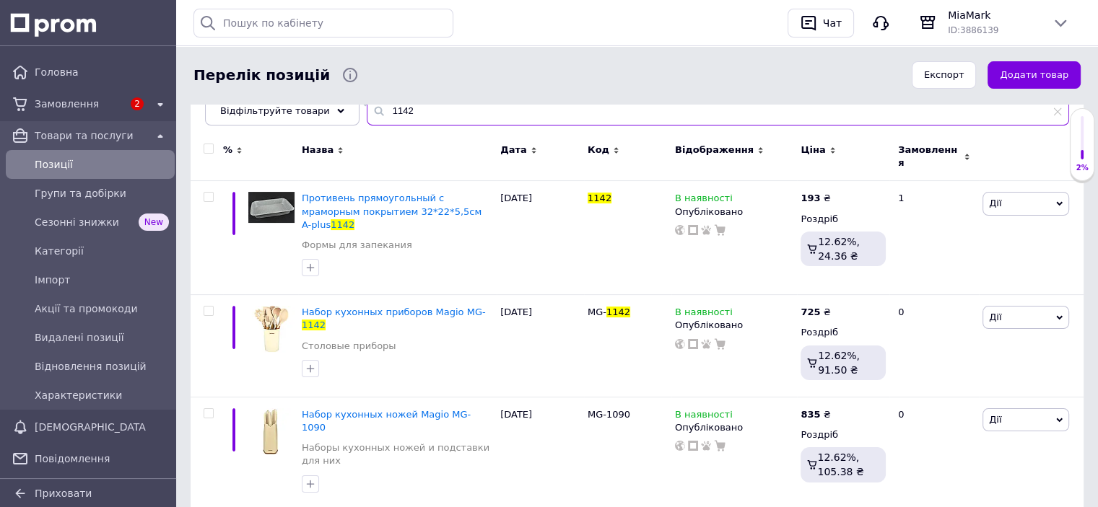
click at [408, 121] on input "1142" at bounding box center [718, 111] width 702 height 29
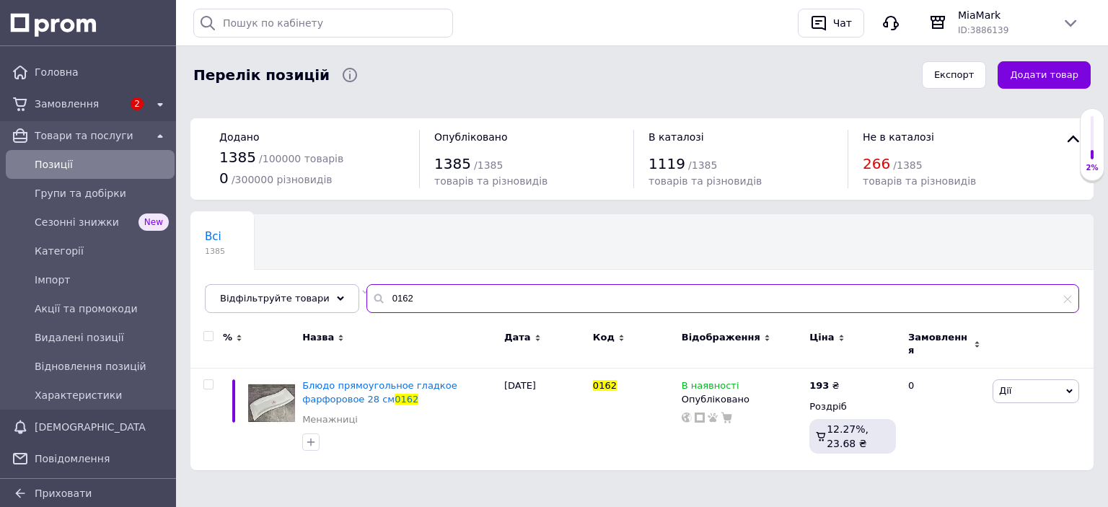
click at [399, 297] on input "0162" at bounding box center [723, 298] width 713 height 29
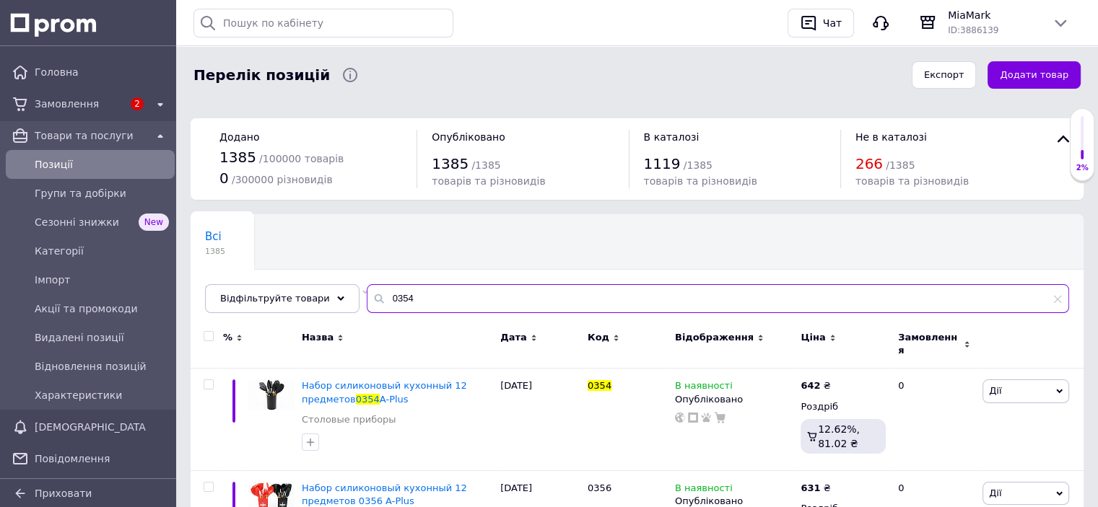
click at [413, 295] on input "0354" at bounding box center [718, 298] width 702 height 29
click at [397, 305] on input "1932" at bounding box center [718, 298] width 702 height 29
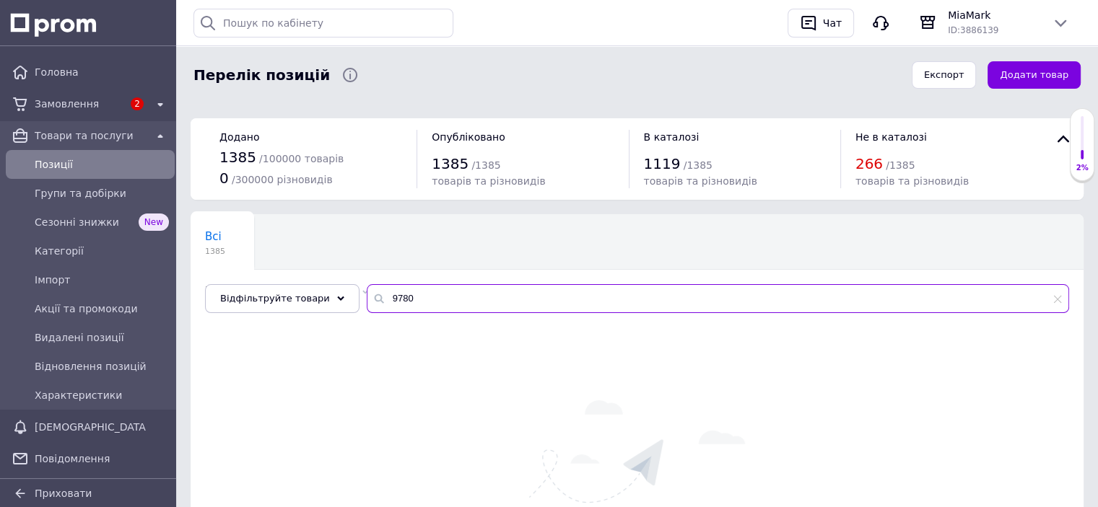
click at [440, 288] on input "9780" at bounding box center [718, 298] width 702 height 29
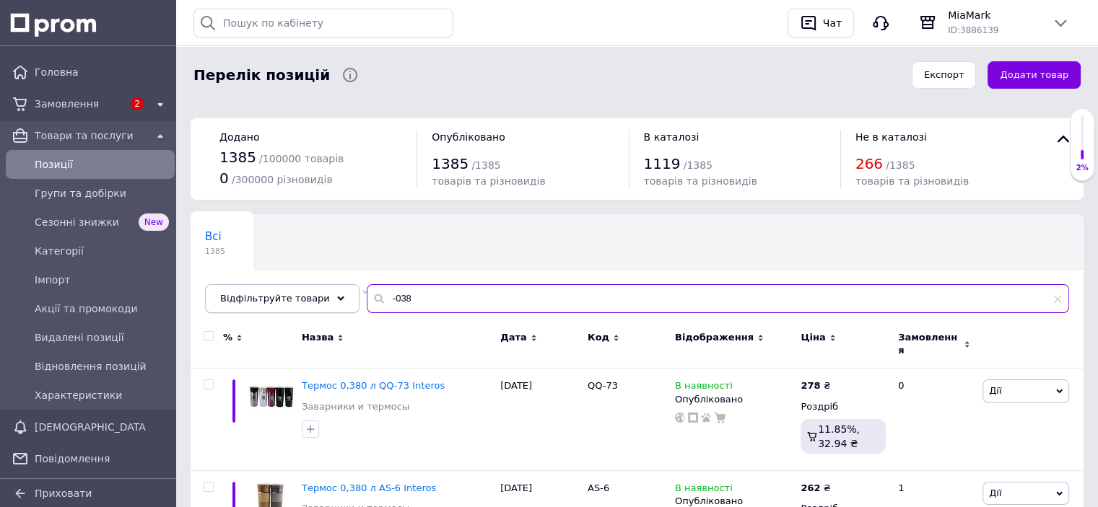
drag, startPoint x: 444, startPoint y: 293, endPoint x: 300, endPoint y: 291, distance: 144.3
click at [300, 291] on div "Відфільтруйте товари -038" at bounding box center [637, 298] width 864 height 29
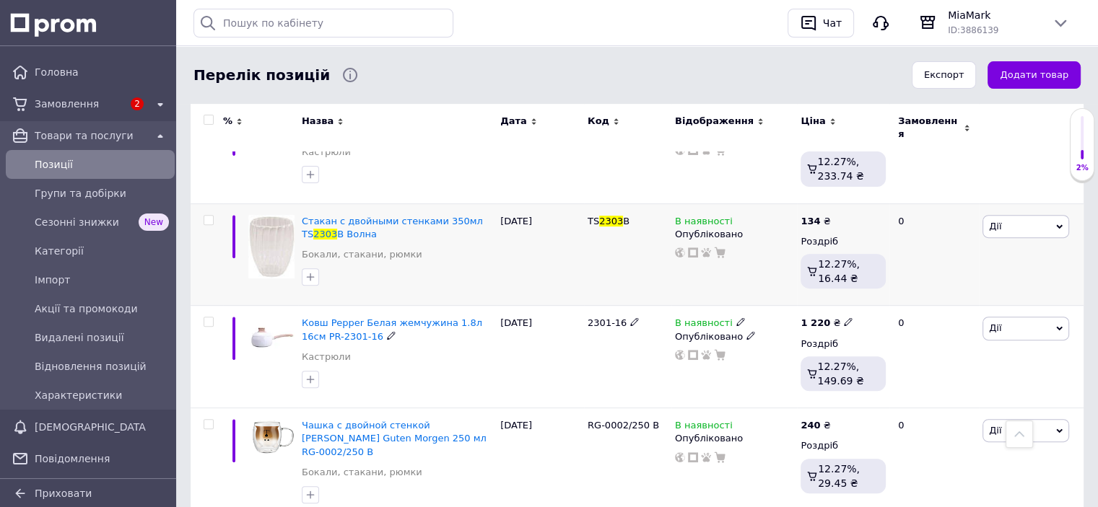
scroll to position [126, 0]
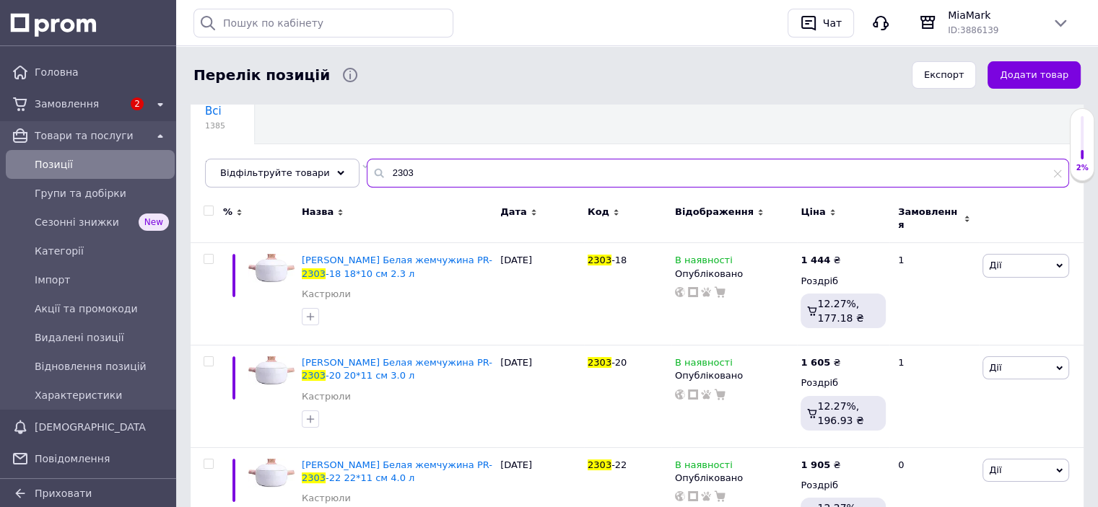
click at [408, 174] on input "2303" at bounding box center [718, 173] width 702 height 29
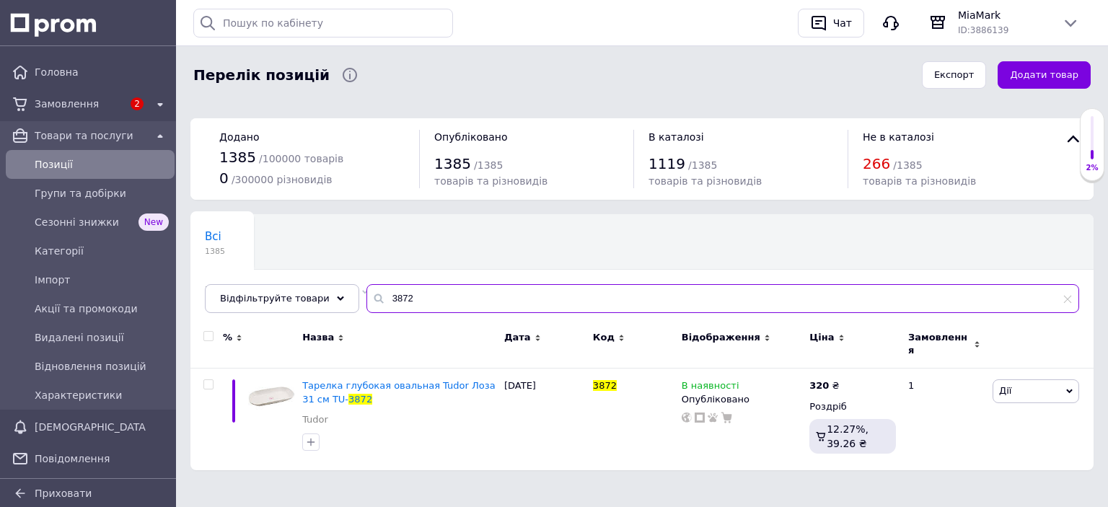
click at [419, 299] on input "3872" at bounding box center [723, 298] width 713 height 29
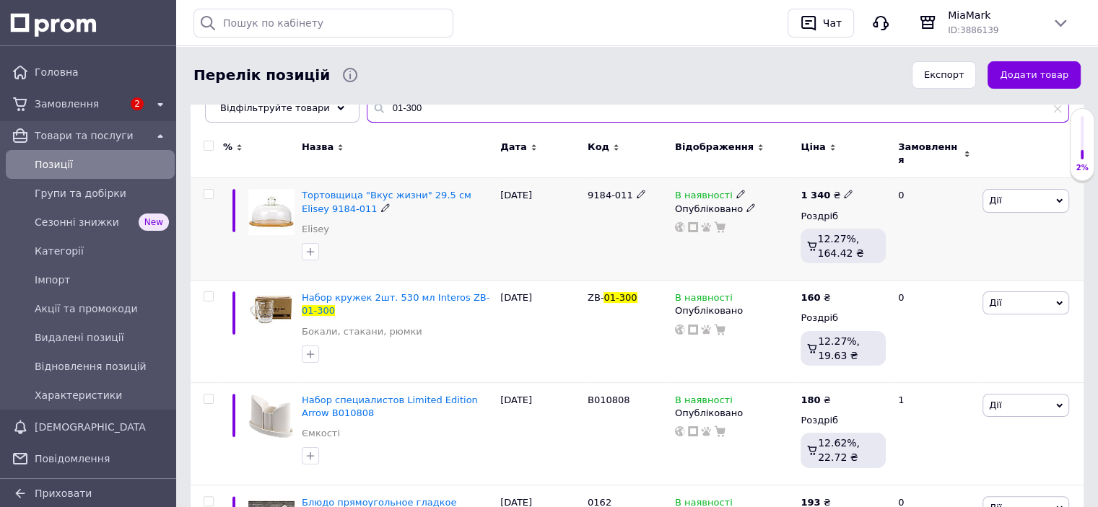
scroll to position [196, 0]
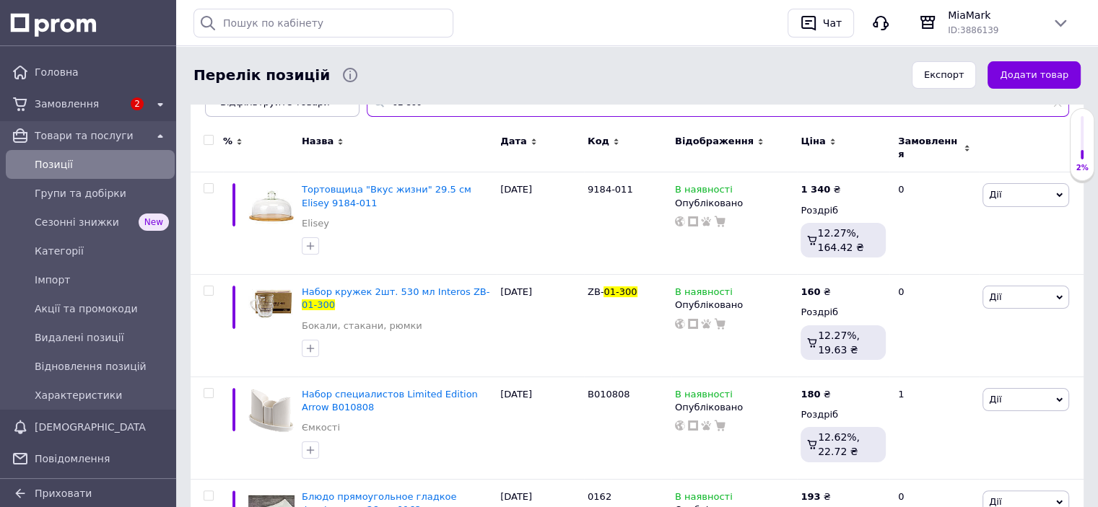
type input "01-300"
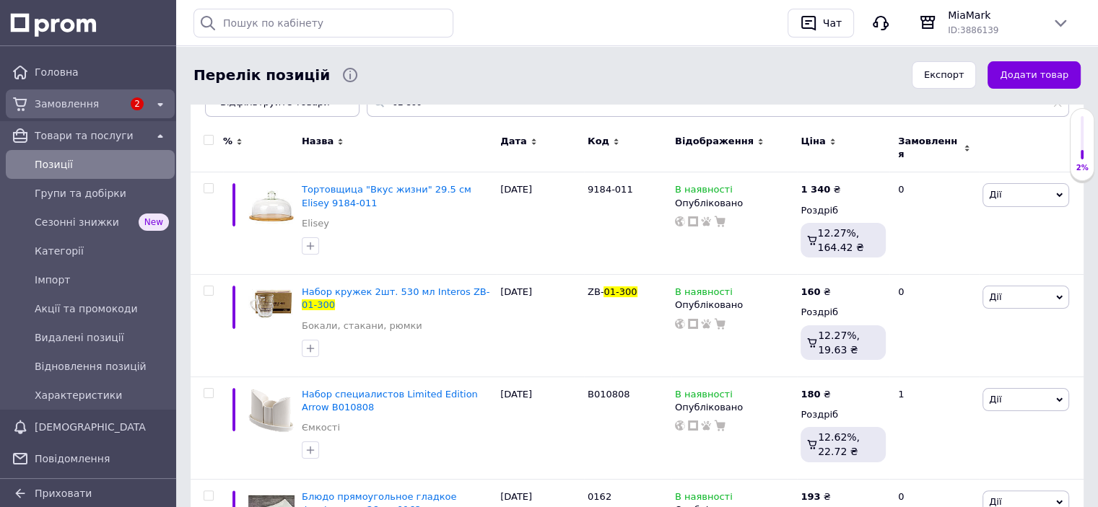
click at [61, 103] on span "Замовлення" at bounding box center [79, 104] width 88 height 14
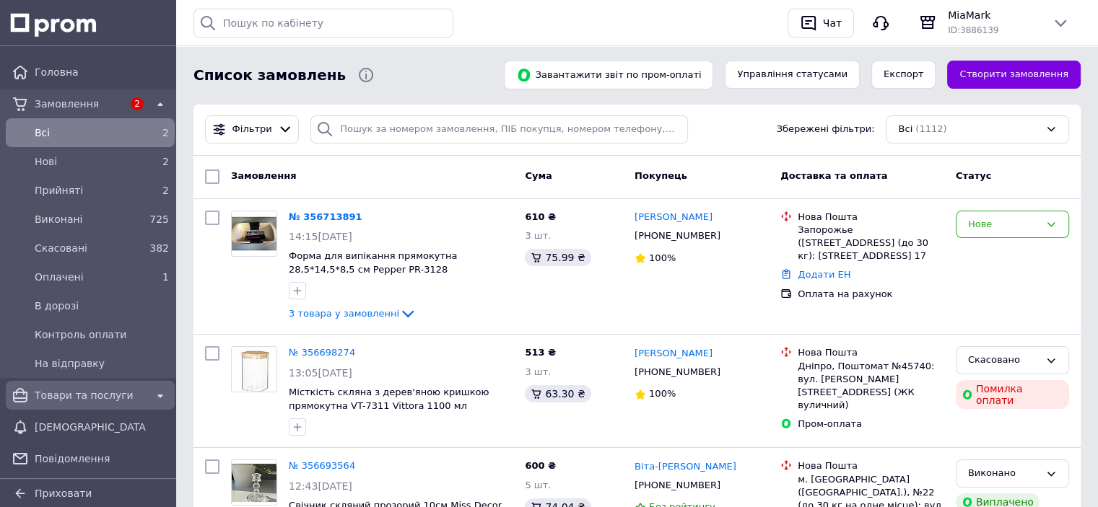
click at [52, 405] on div "Товари та послуги" at bounding box center [90, 395] width 117 height 20
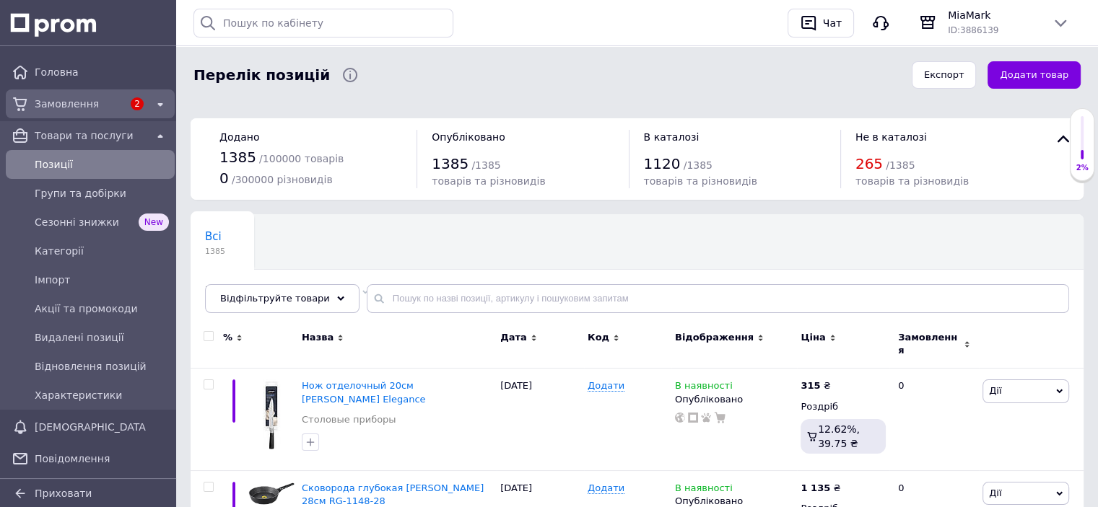
click at [82, 94] on div "Замовлення" at bounding box center [79, 104] width 94 height 20
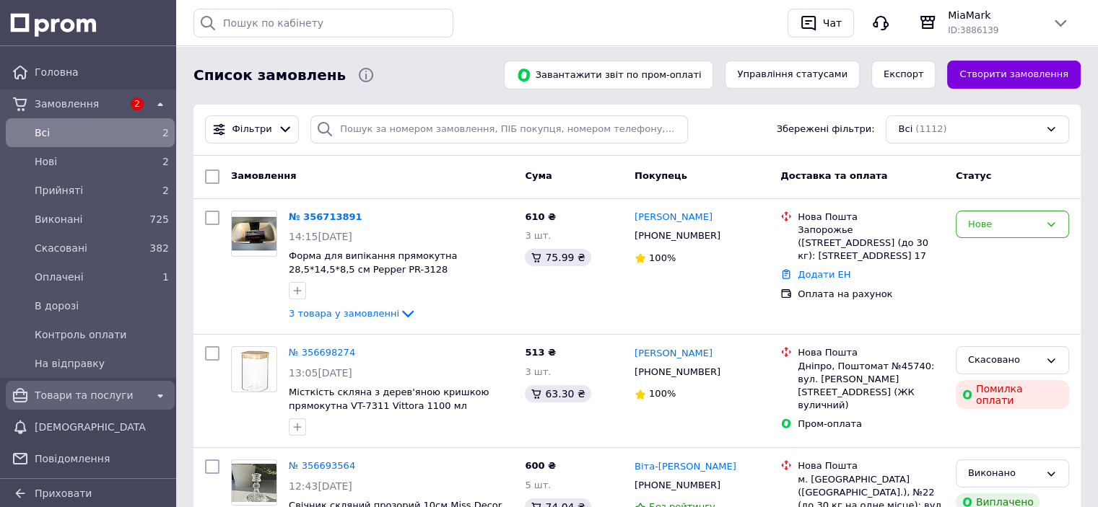
click at [76, 401] on span "Товари та послуги" at bounding box center [90, 395] width 111 height 14
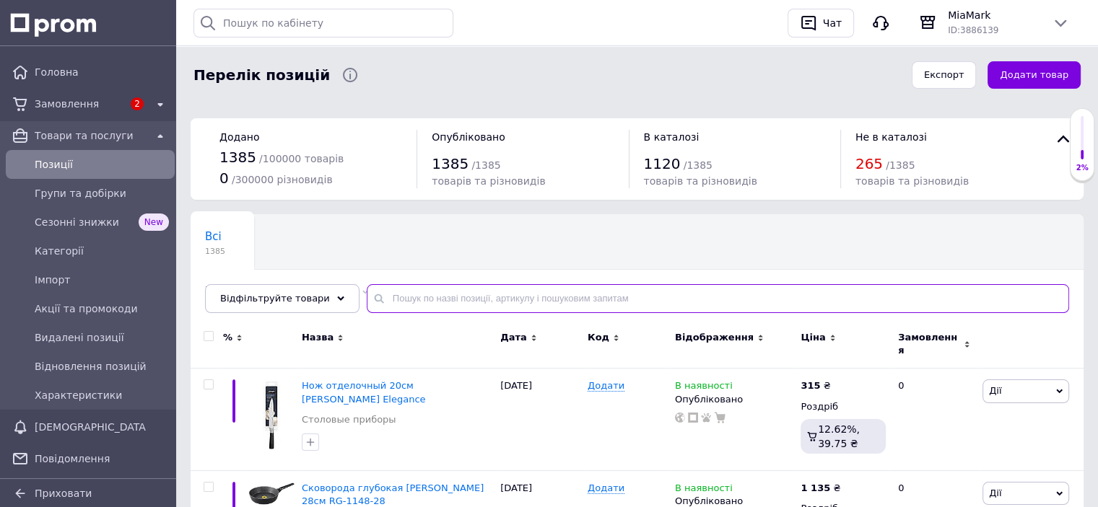
click at [460, 296] on input "text" at bounding box center [718, 298] width 702 height 29
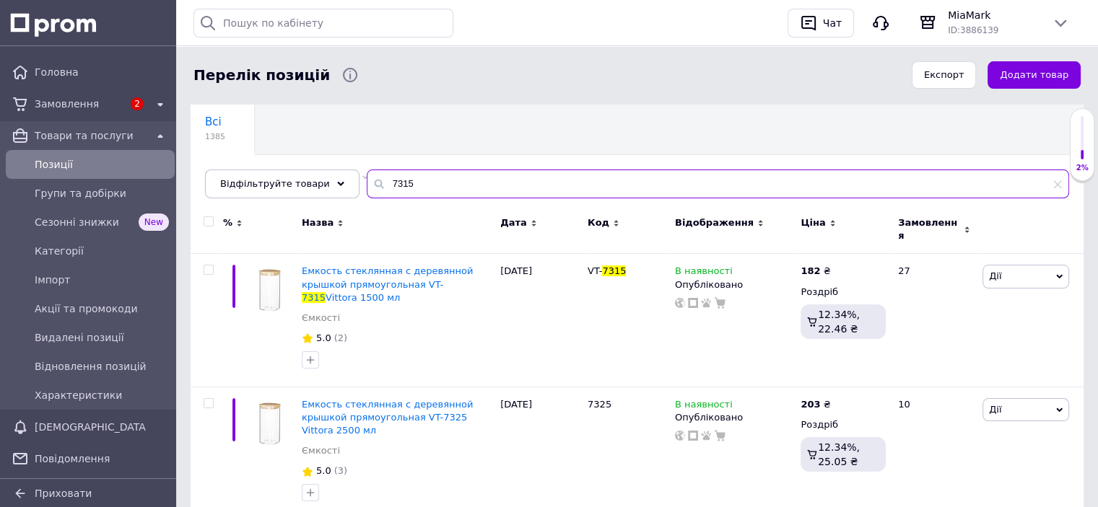
scroll to position [121, 0]
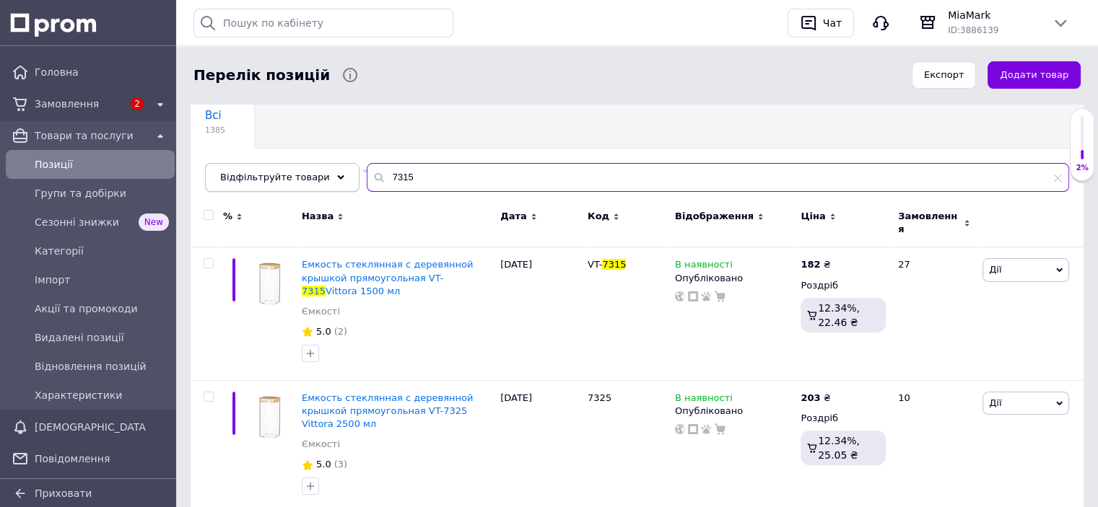
drag, startPoint x: 412, startPoint y: 187, endPoint x: 263, endPoint y: 169, distance: 149.7
click at [263, 169] on div "Відфільтруйте товари 7315" at bounding box center [637, 177] width 864 height 29
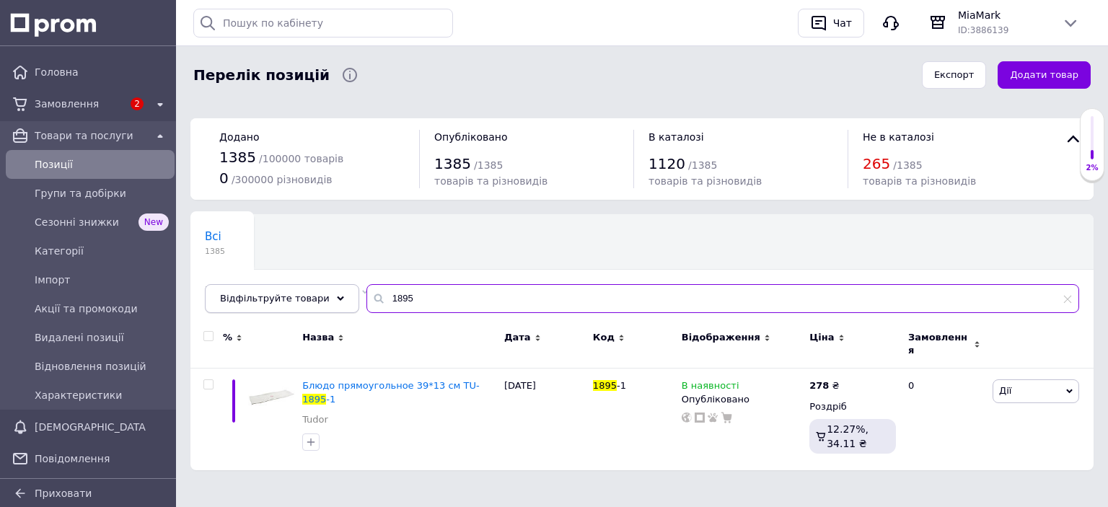
drag, startPoint x: 356, startPoint y: 301, endPoint x: 289, endPoint y: 302, distance: 67.1
click at [289, 302] on div "Відфільтруйте товари 1895" at bounding box center [642, 298] width 875 height 29
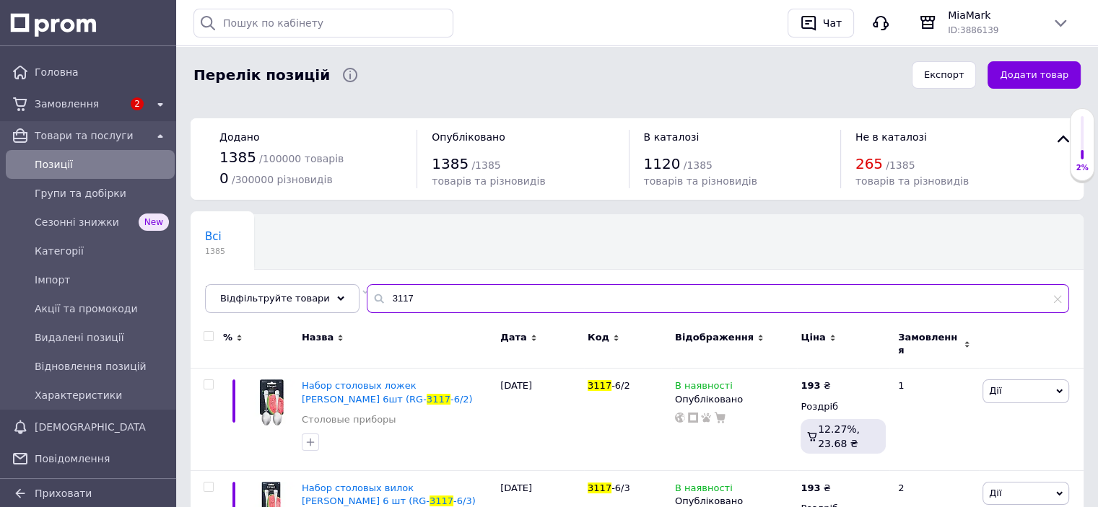
drag, startPoint x: 401, startPoint y: 297, endPoint x: 322, endPoint y: 282, distance: 80.7
click at [323, 281] on div "Всі 1385 Не відображаються в ка... 265 Видалити Редагувати Ok Відфільтровано...…" at bounding box center [636, 263] width 893 height 99
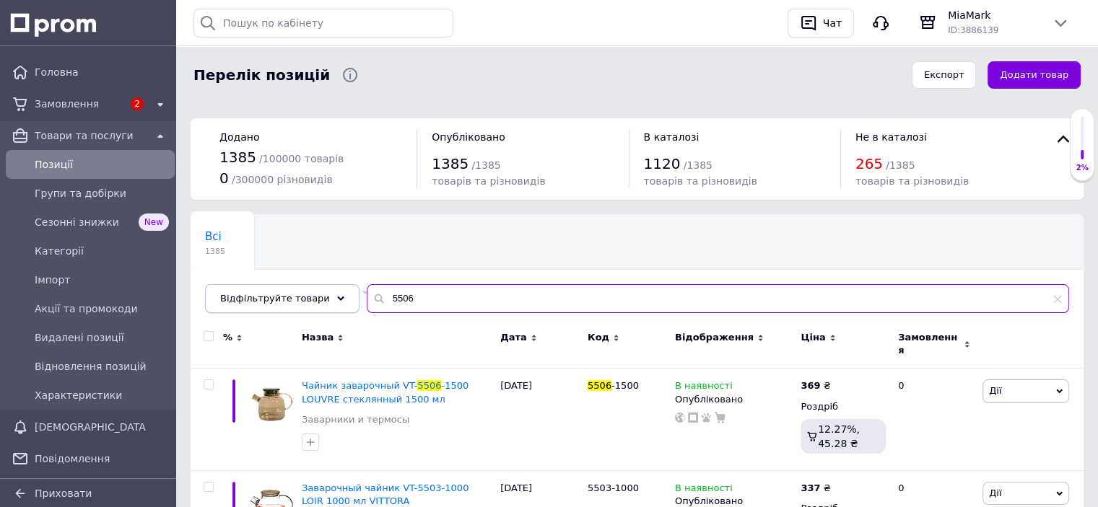
drag, startPoint x: 405, startPoint y: 299, endPoint x: 303, endPoint y: 297, distance: 101.8
click at [303, 297] on div "Відфільтруйте товари 5506" at bounding box center [637, 298] width 864 height 29
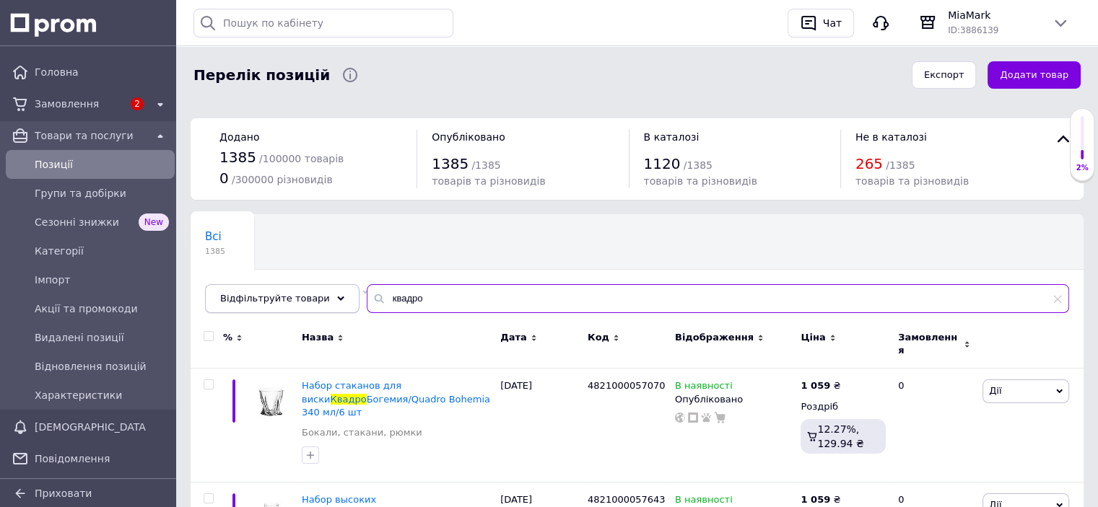
drag, startPoint x: 416, startPoint y: 298, endPoint x: 284, endPoint y: 297, distance: 131.3
click at [284, 297] on div "Відфільтруйте товари квадро" at bounding box center [637, 298] width 864 height 29
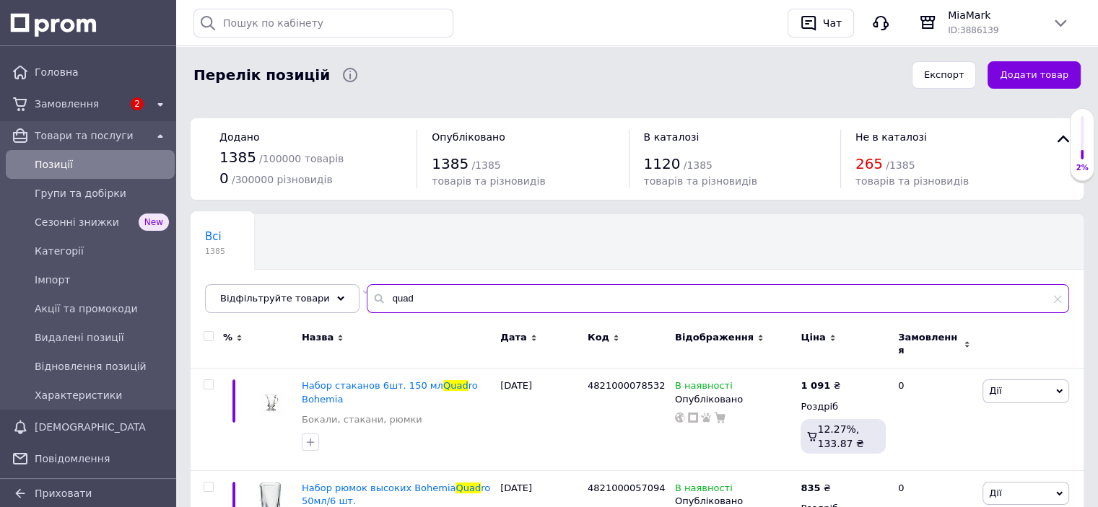
drag, startPoint x: 328, startPoint y: 293, endPoint x: 289, endPoint y: 282, distance: 41.1
click at [289, 282] on div "Всі 1385 Не відображаються в ка... 265 Видалити Редагувати Ok Відфільтровано...…" at bounding box center [636, 263] width 893 height 99
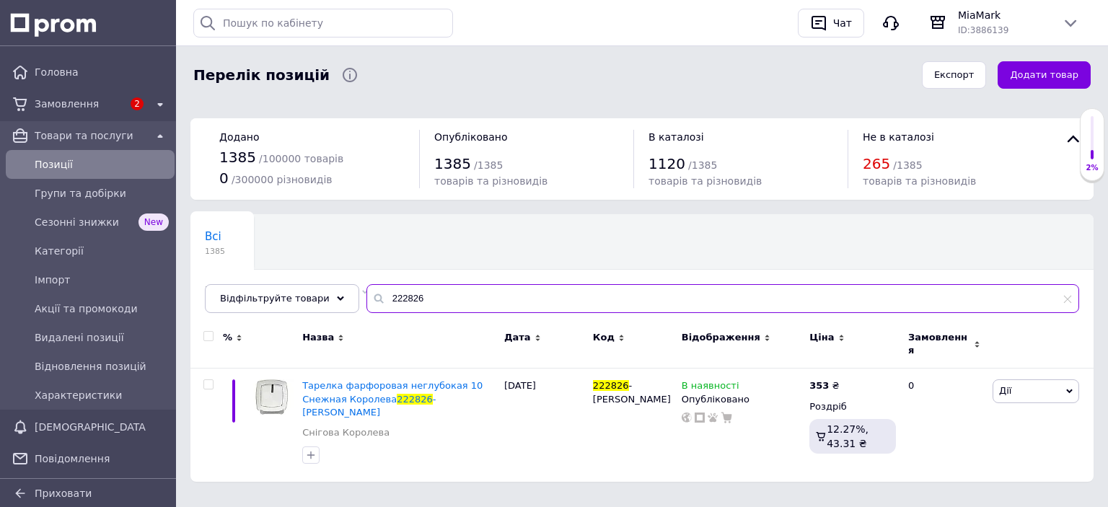
click at [483, 302] on input "222826" at bounding box center [723, 298] width 713 height 29
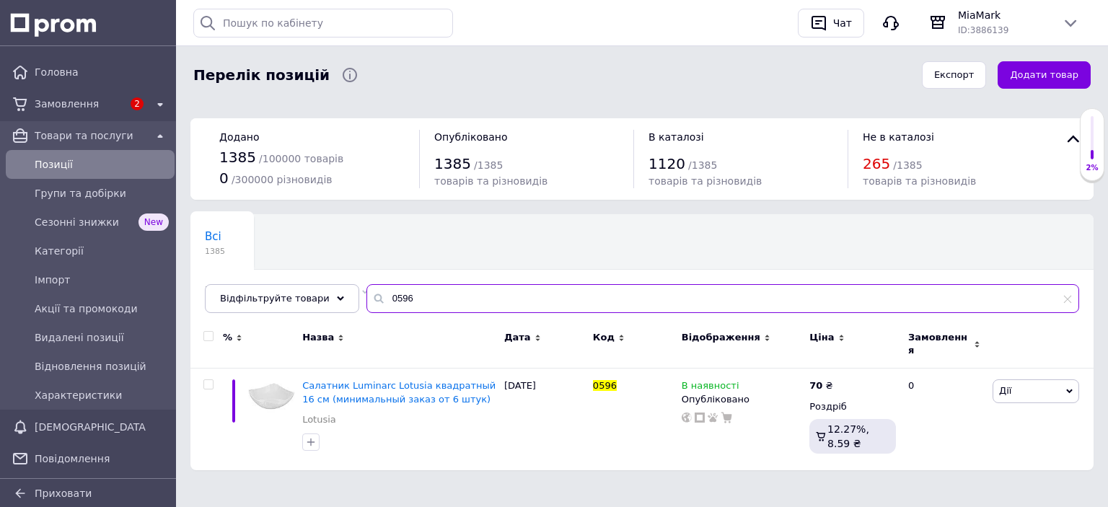
click at [432, 302] on input "0596" at bounding box center [723, 298] width 713 height 29
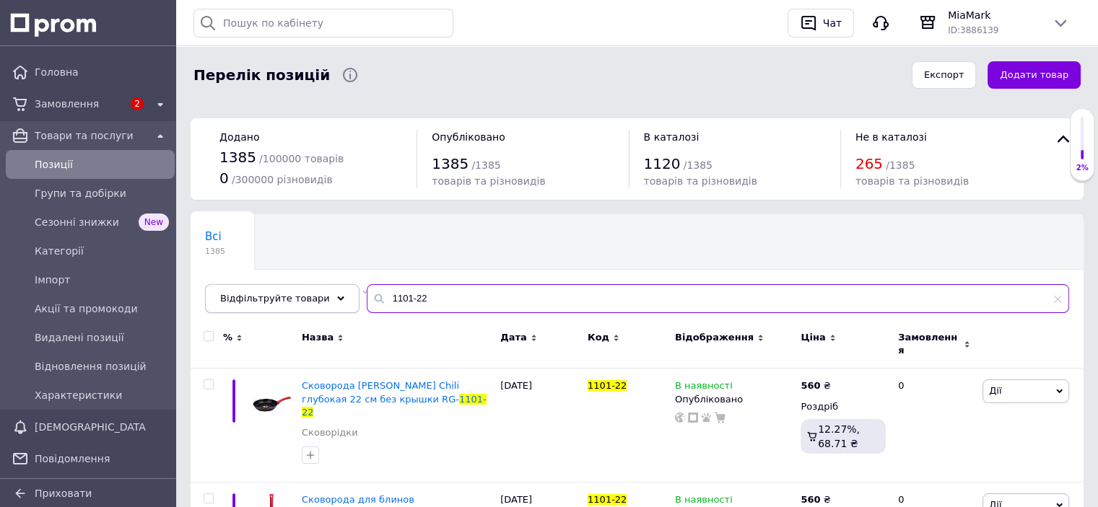
drag, startPoint x: 439, startPoint y: 299, endPoint x: 337, endPoint y: 288, distance: 103.1
click at [337, 288] on div "Відфільтруйте товари 1101-22" at bounding box center [637, 298] width 864 height 29
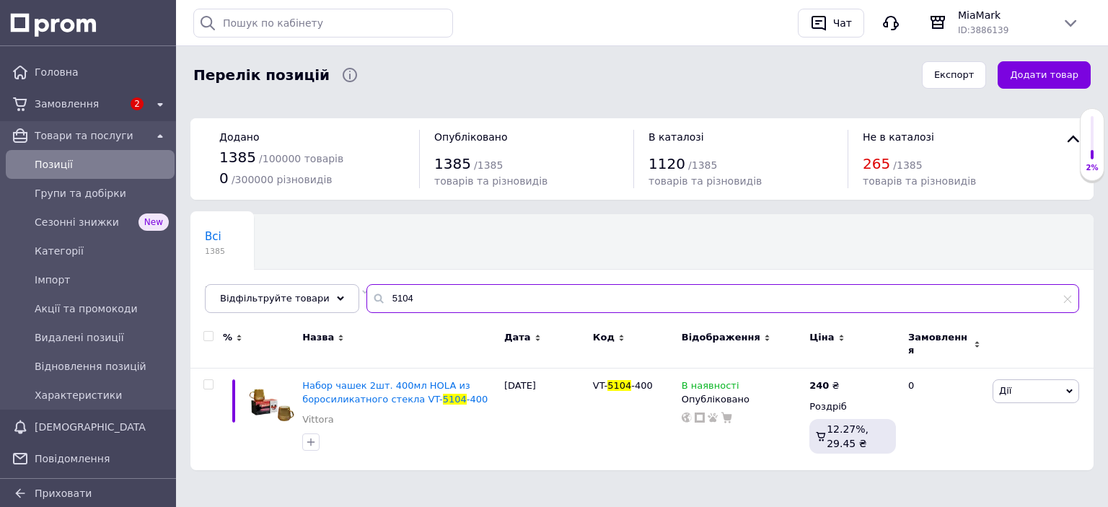
click at [427, 302] on input "5104" at bounding box center [723, 298] width 713 height 29
click at [415, 294] on input "2341" at bounding box center [723, 298] width 713 height 29
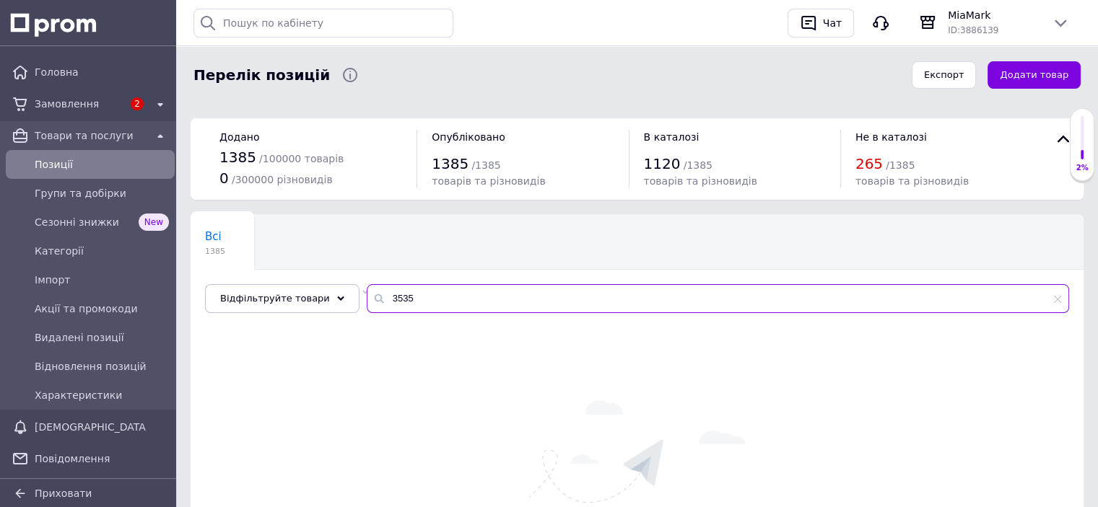
click at [433, 299] on input "3535" at bounding box center [718, 298] width 702 height 29
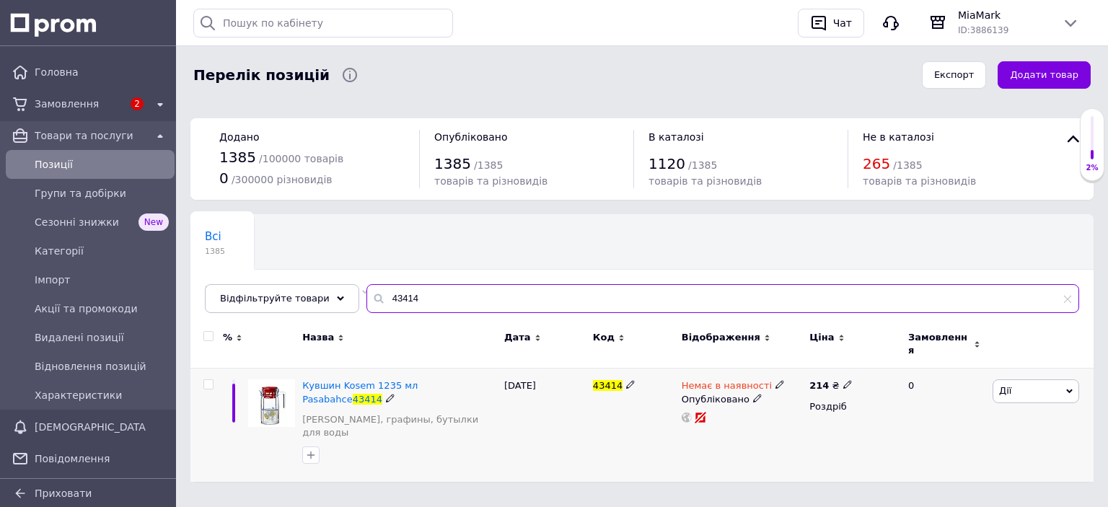
type input "43414"
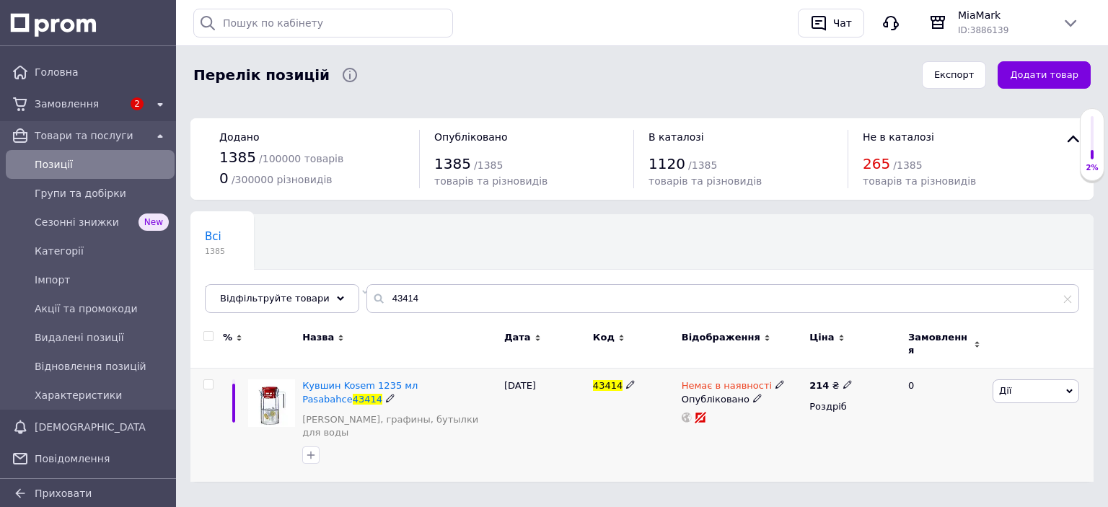
click at [823, 380] on b "214" at bounding box center [819, 385] width 19 height 11
click at [877, 364] on input "214" at bounding box center [914, 370] width 110 height 29
type input "240"
click at [776, 380] on icon at bounding box center [780, 384] width 9 height 9
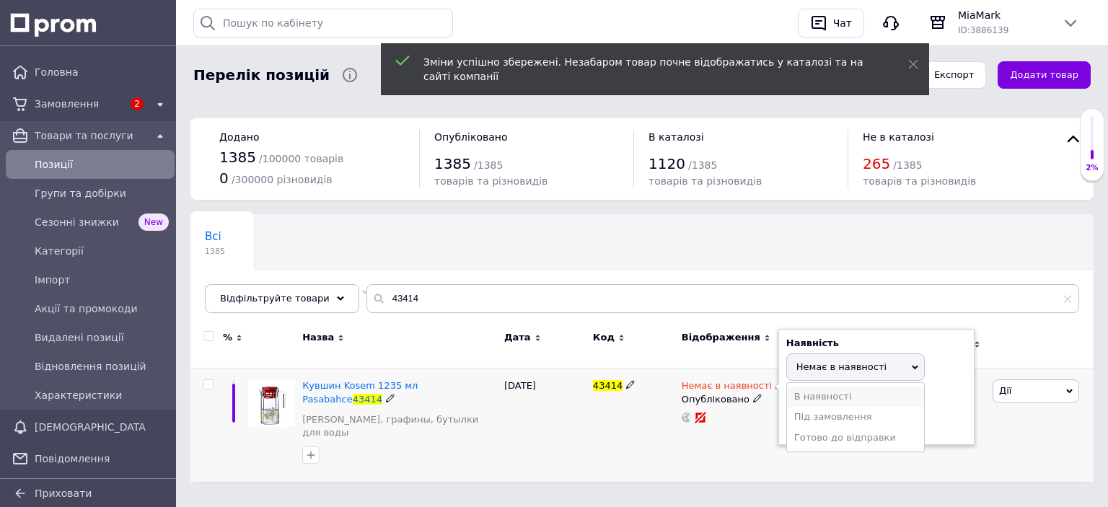
click at [798, 387] on li "В наявності" at bounding box center [855, 397] width 137 height 20
click at [697, 282] on div "Всі 1385 Не відображаються в ка... 265 Видалити Редагувати Ok Відфільтровано...…" at bounding box center [641, 270] width 903 height 119
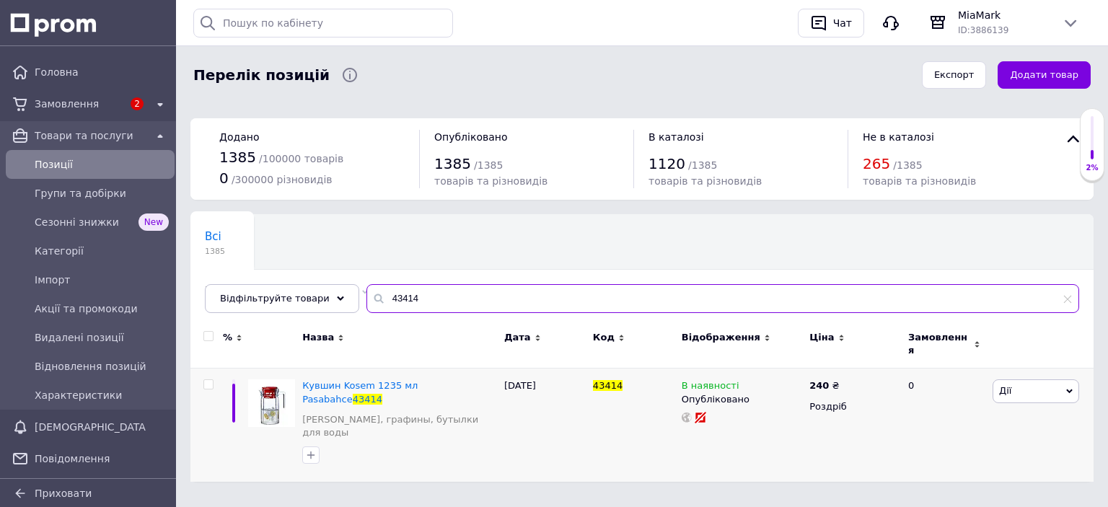
click at [433, 309] on input "43414" at bounding box center [723, 298] width 713 height 29
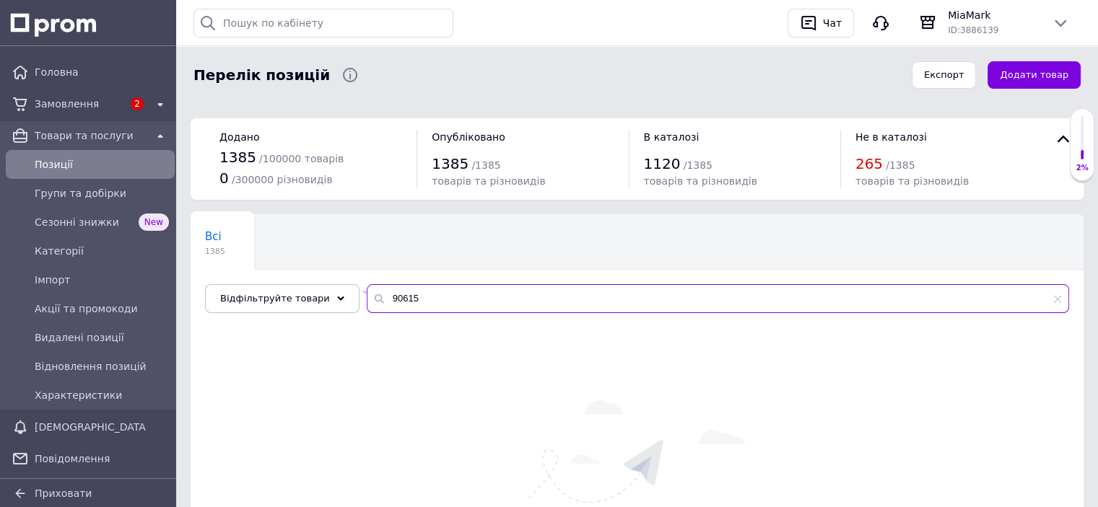
click at [429, 299] on input "90615" at bounding box center [718, 298] width 702 height 29
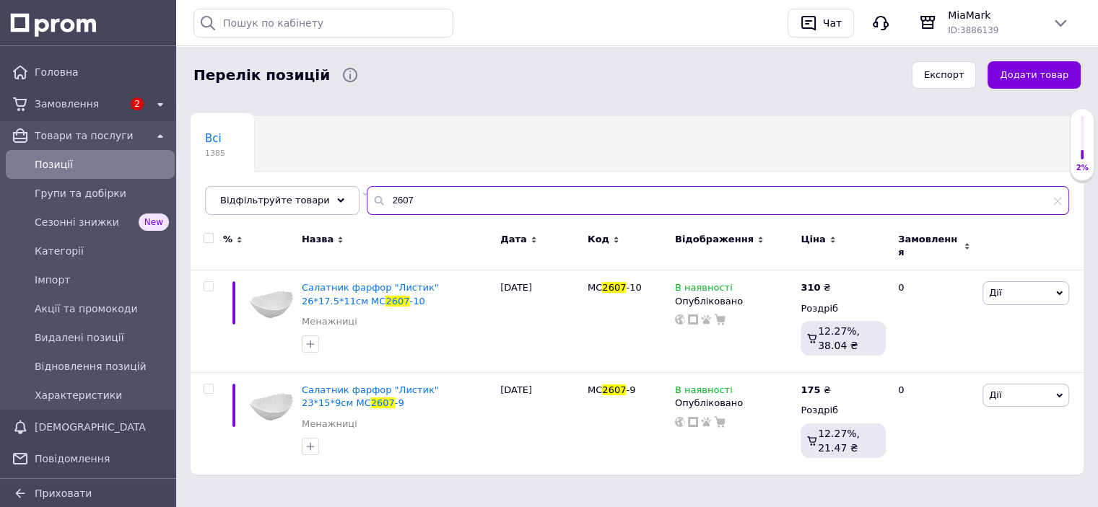
scroll to position [98, 0]
click at [430, 199] on input "2607" at bounding box center [718, 200] width 702 height 29
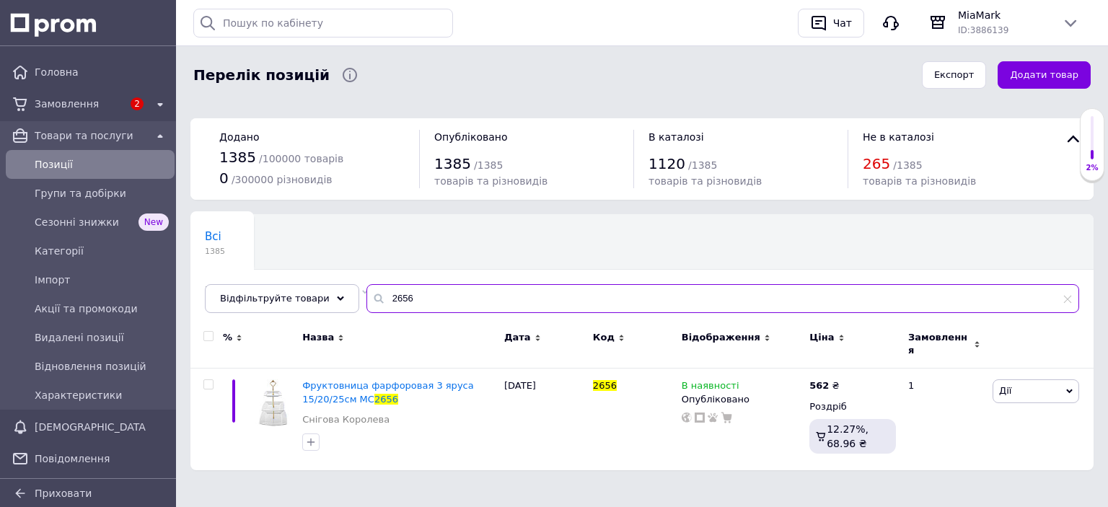
click at [421, 299] on input "2656" at bounding box center [723, 298] width 713 height 29
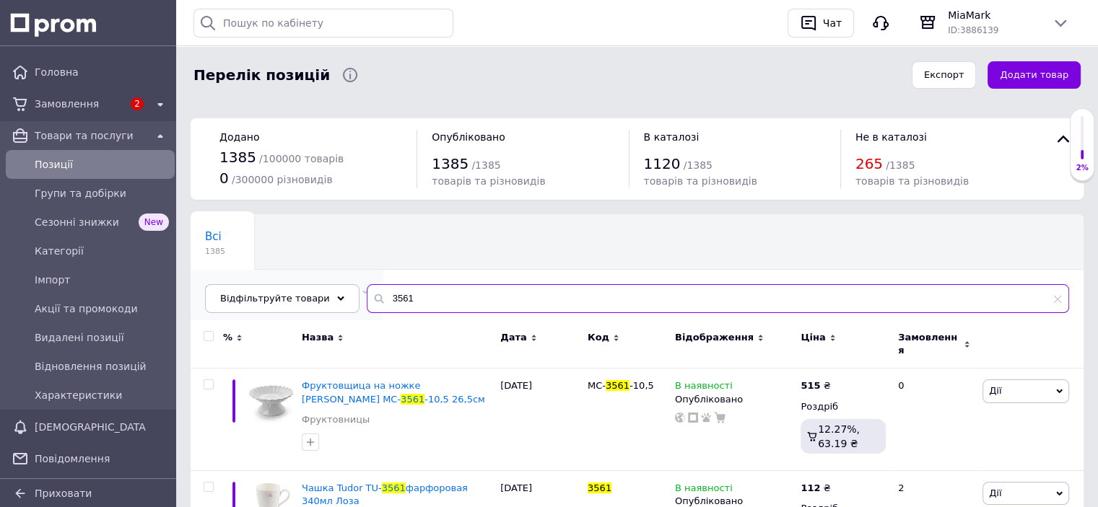
drag, startPoint x: 364, startPoint y: 291, endPoint x: 273, endPoint y: 253, distance: 99.0
click at [273, 253] on div "Всі 1385 Не відображаються в ка... 264 Видалити Редагувати Ok Відфільтровано...…" at bounding box center [636, 263] width 893 height 99
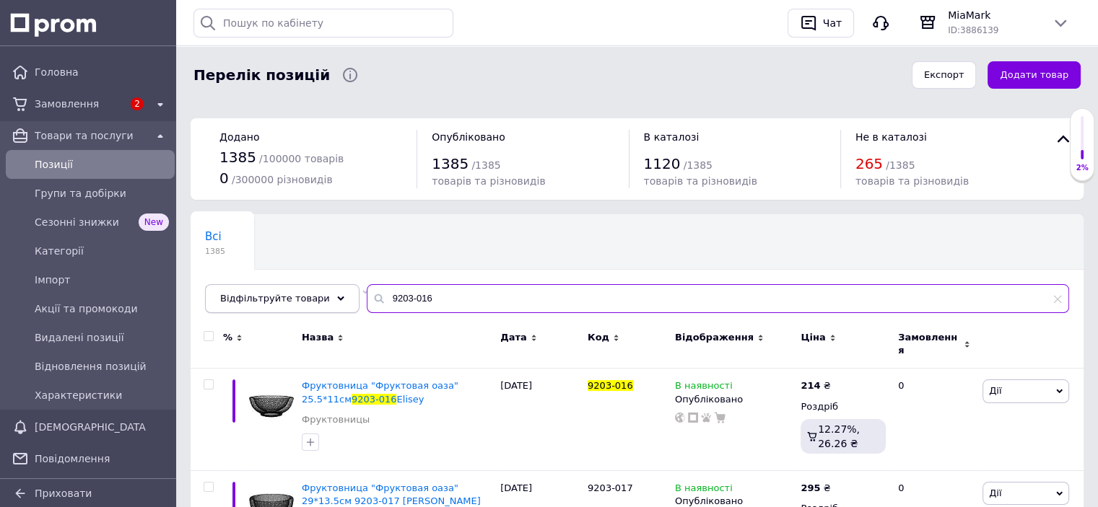
drag, startPoint x: 424, startPoint y: 293, endPoint x: 273, endPoint y: 284, distance: 151.1
click at [273, 284] on div "Відфільтруйте товари 9203-016" at bounding box center [637, 298] width 864 height 29
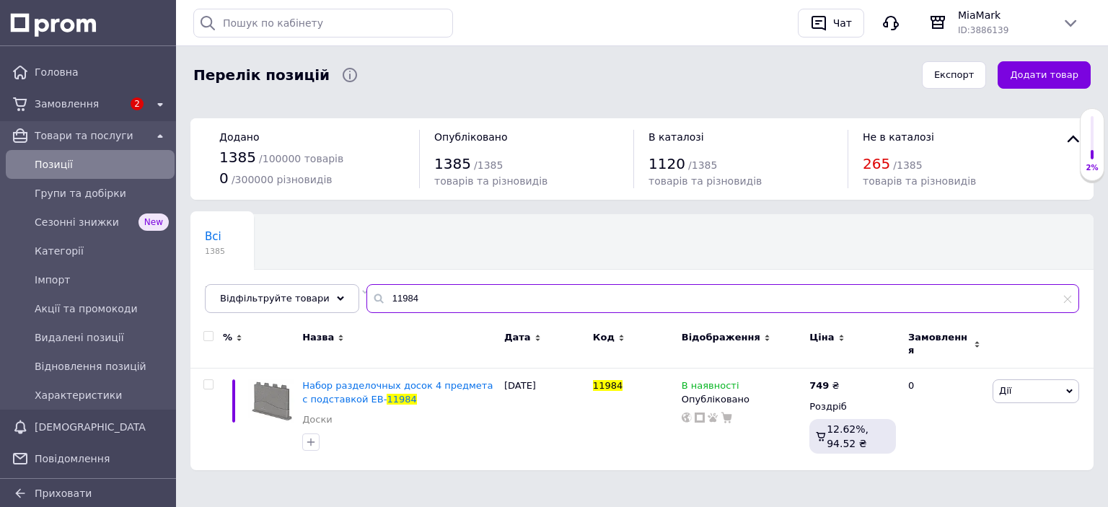
drag, startPoint x: 411, startPoint y: 297, endPoint x: 289, endPoint y: 281, distance: 122.2
click at [289, 281] on div "Всі 1385 Не відображаються в ка... 264 Видалити Редагувати Ok Відфільтровано...…" at bounding box center [641, 263] width 903 height 99
drag, startPoint x: 421, startPoint y: 299, endPoint x: 240, endPoint y: 289, distance: 181.4
click at [240, 292] on div "Відфільтруйте товари 8030" at bounding box center [642, 298] width 875 height 29
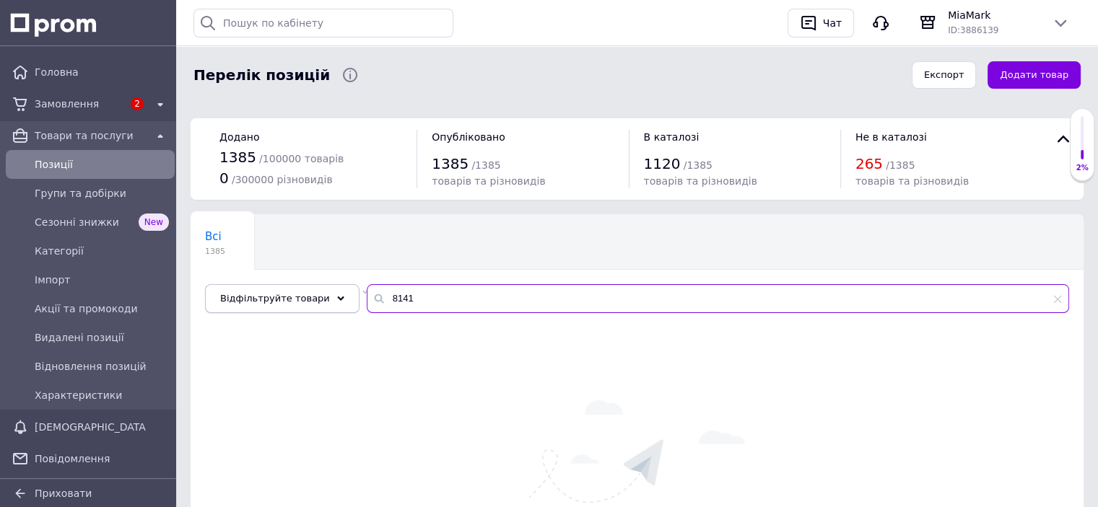
drag, startPoint x: 413, startPoint y: 295, endPoint x: 326, endPoint y: 285, distance: 87.9
click at [326, 285] on div "Відфільтруйте товари 8141" at bounding box center [637, 298] width 864 height 29
type input "2"
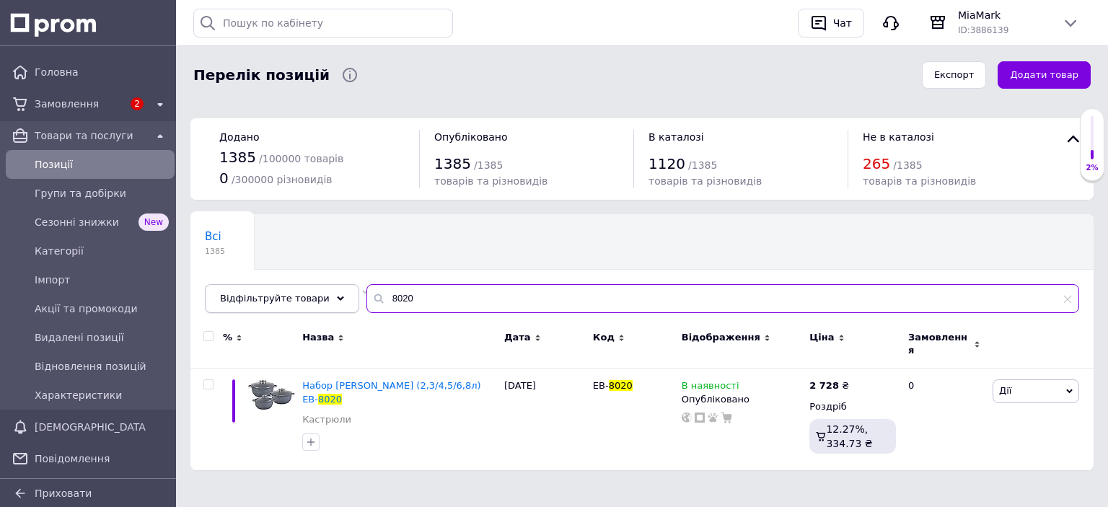
drag, startPoint x: 411, startPoint y: 295, endPoint x: 294, endPoint y: 294, distance: 116.9
click at [294, 294] on div "Відфільтруйте товари 8020" at bounding box center [642, 298] width 875 height 29
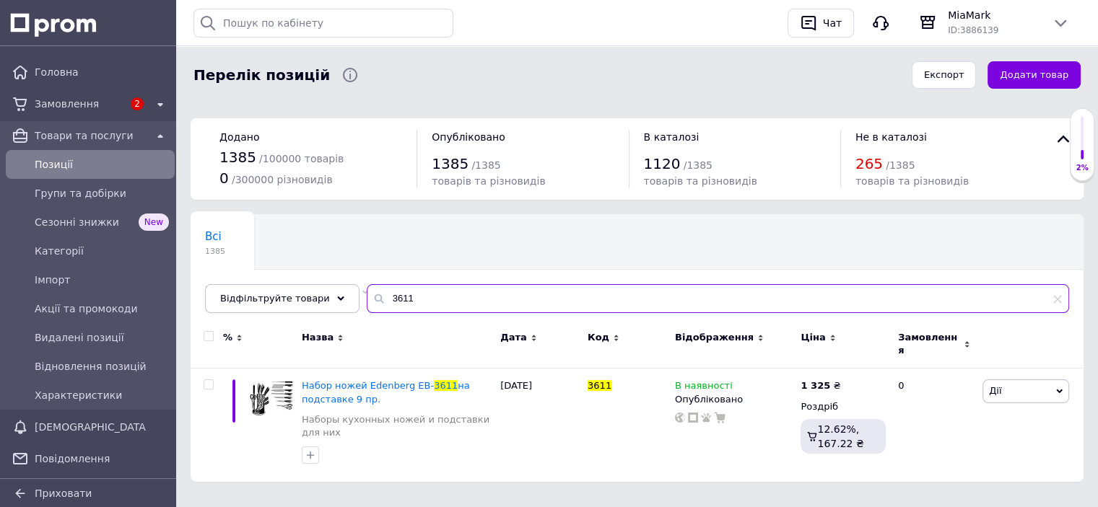
click at [394, 303] on input "3611" at bounding box center [718, 298] width 702 height 29
click at [401, 303] on input "3611" at bounding box center [718, 298] width 702 height 29
drag, startPoint x: 401, startPoint y: 303, endPoint x: 356, endPoint y: 292, distance: 46.2
click at [367, 292] on div "3611" at bounding box center [718, 298] width 702 height 29
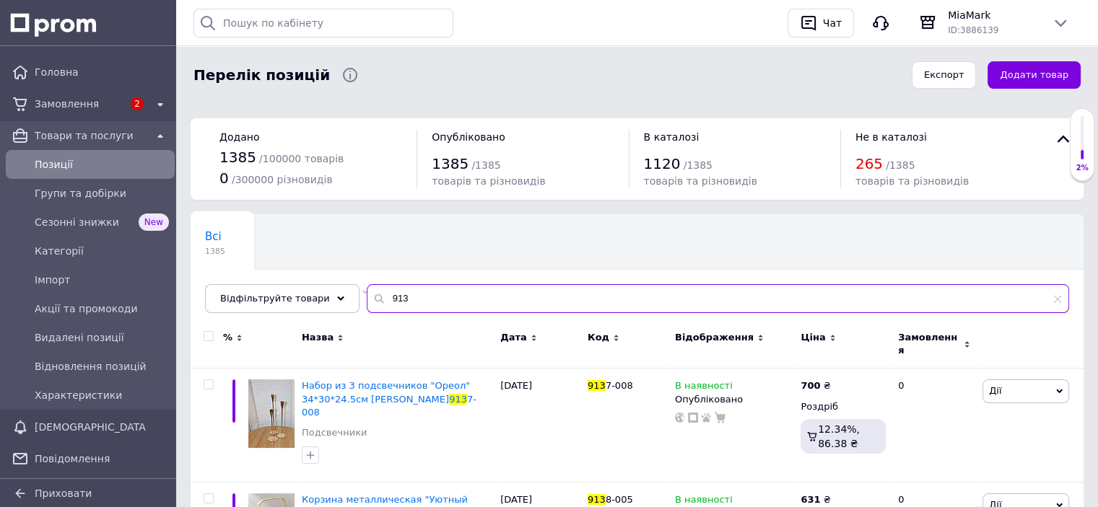
drag, startPoint x: 398, startPoint y: 301, endPoint x: 343, endPoint y: 292, distance: 55.5
click at [343, 292] on div "Всі 1385 Не відображаються в ка... 264 Видалити Редагувати Ok Відфільтровано...…" at bounding box center [636, 263] width 893 height 99
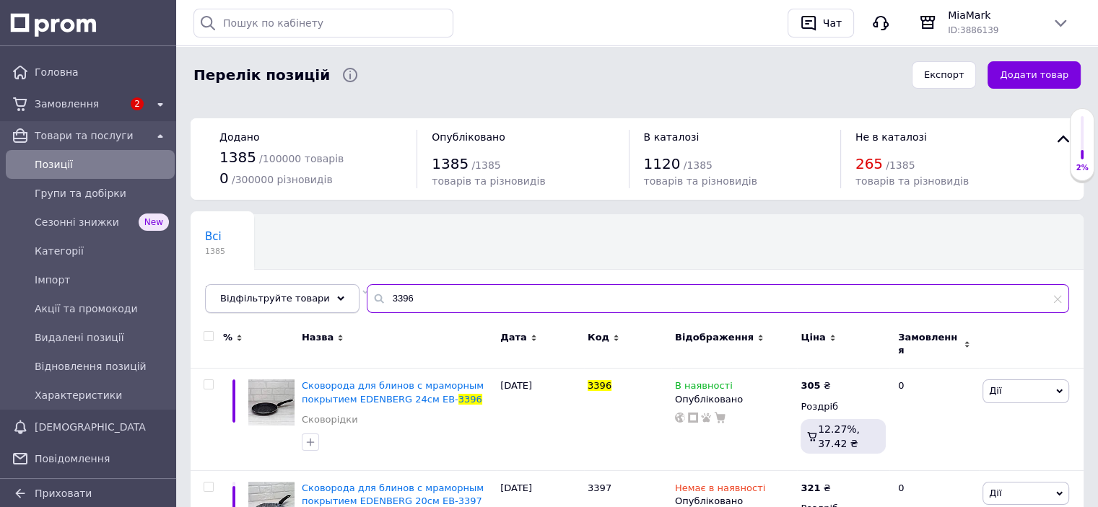
drag, startPoint x: 362, startPoint y: 294, endPoint x: 320, endPoint y: 292, distance: 41.9
click at [320, 292] on div "Відфільтруйте товари 3396" at bounding box center [637, 298] width 864 height 29
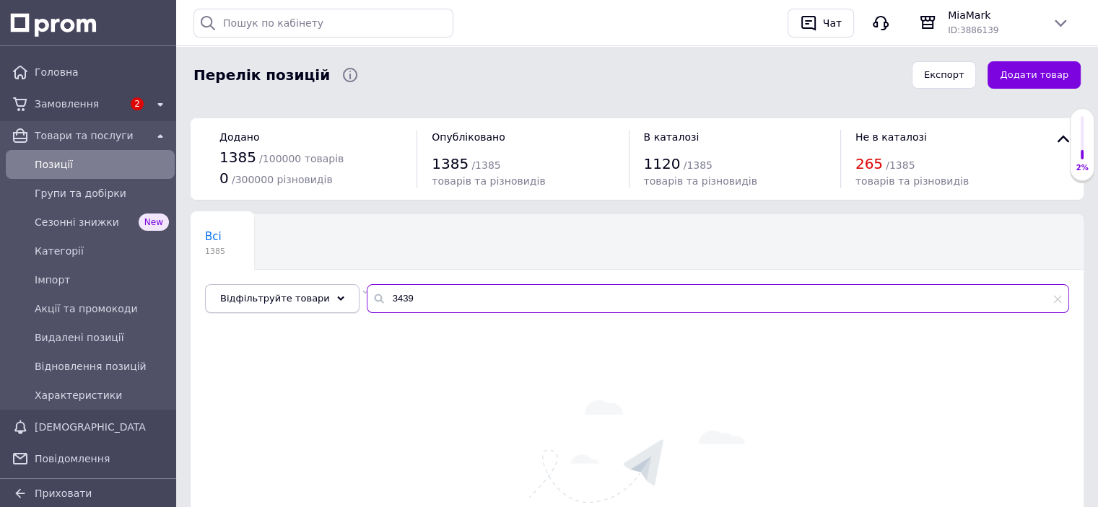
drag, startPoint x: 398, startPoint y: 298, endPoint x: 329, endPoint y: 294, distance: 68.6
click at [329, 294] on div "Відфільтруйте товари 3439" at bounding box center [637, 298] width 864 height 29
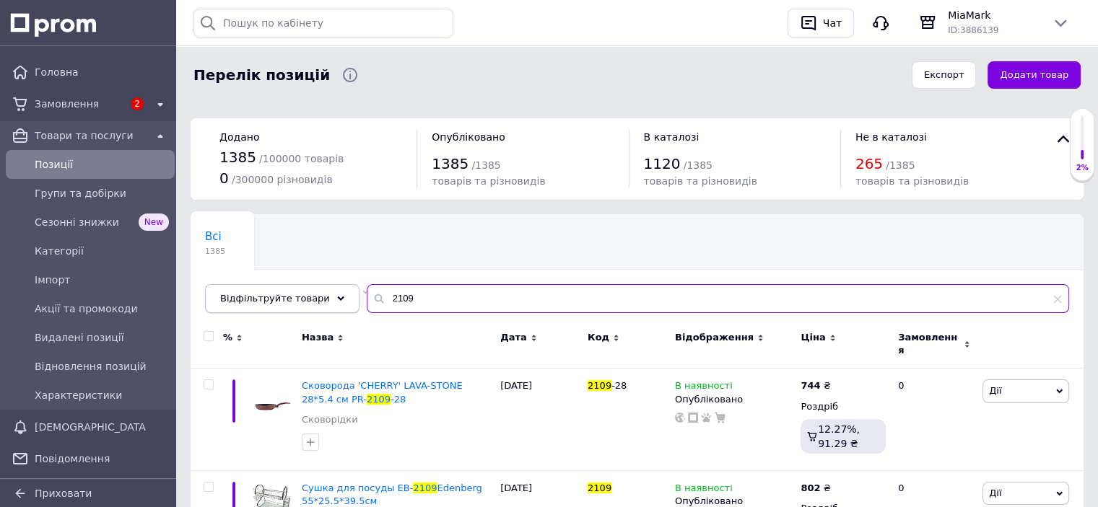
drag, startPoint x: 411, startPoint y: 299, endPoint x: 317, endPoint y: 296, distance: 93.8
click at [317, 296] on div "Відфільтруйте товари 2109" at bounding box center [637, 298] width 864 height 29
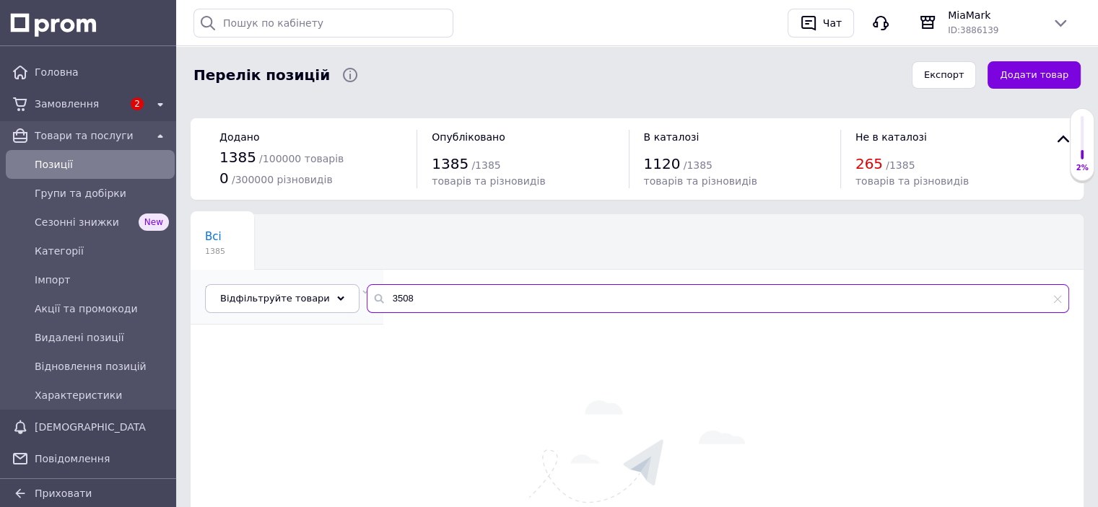
drag, startPoint x: 401, startPoint y: 297, endPoint x: 281, endPoint y: 262, distance: 125.4
click at [276, 263] on div "Всі 1385 Не відображаються в ка... 264 Видалити Редагувати Ok Відфільтровано...…" at bounding box center [636, 263] width 893 height 99
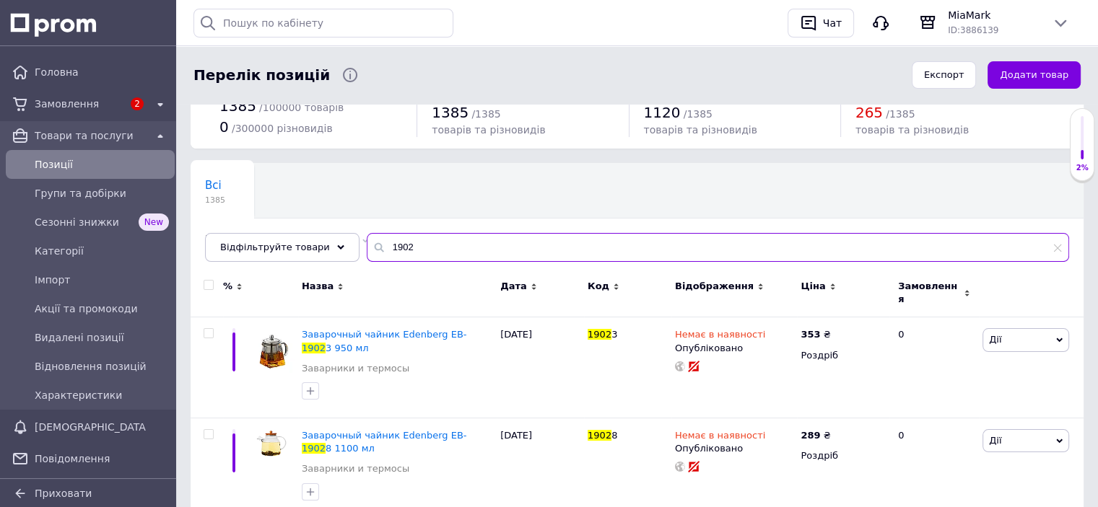
scroll to position [96, 0]
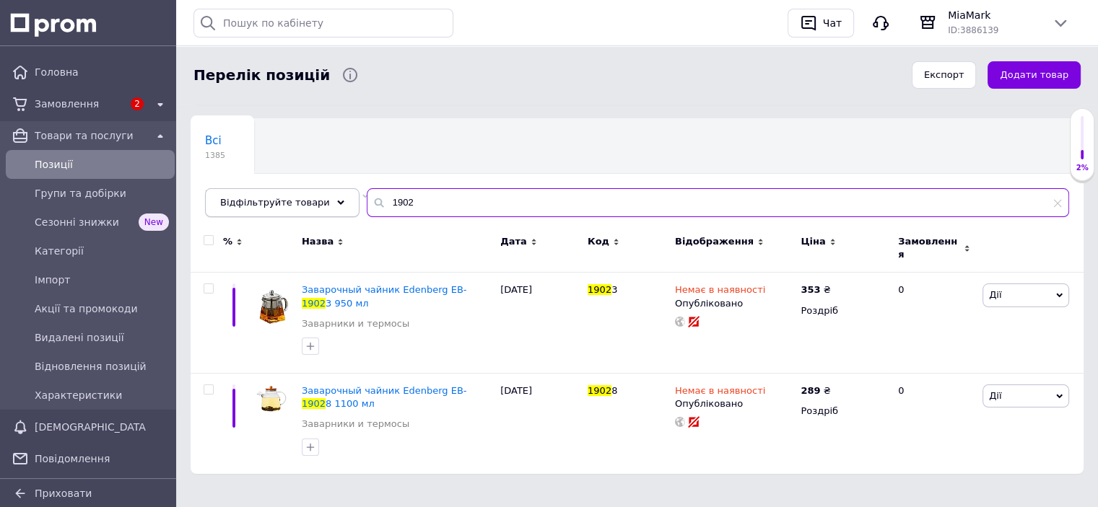
drag, startPoint x: 375, startPoint y: 201, endPoint x: 287, endPoint y: 204, distance: 88.1
click at [287, 204] on div "Відфільтруйте товари 1902" at bounding box center [637, 202] width 864 height 29
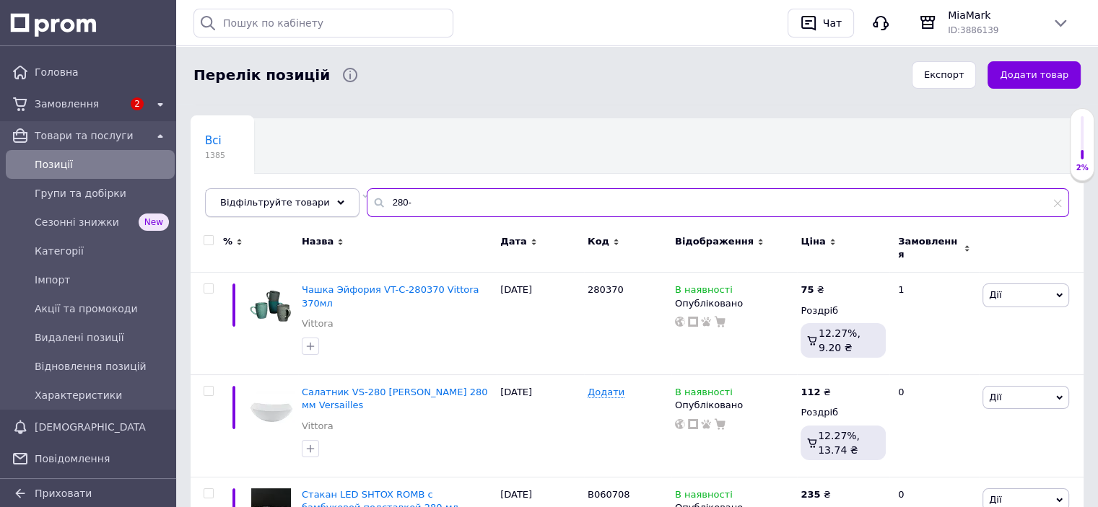
drag, startPoint x: 397, startPoint y: 193, endPoint x: 337, endPoint y: 187, distance: 60.2
click at [337, 188] on div "Відфільтруйте товари 280-" at bounding box center [637, 202] width 864 height 29
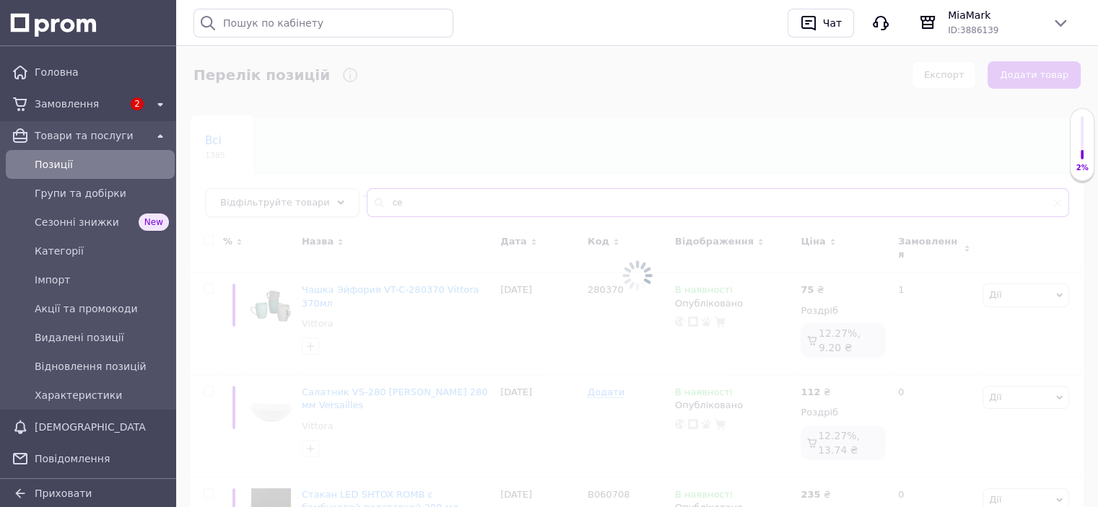
type input "c"
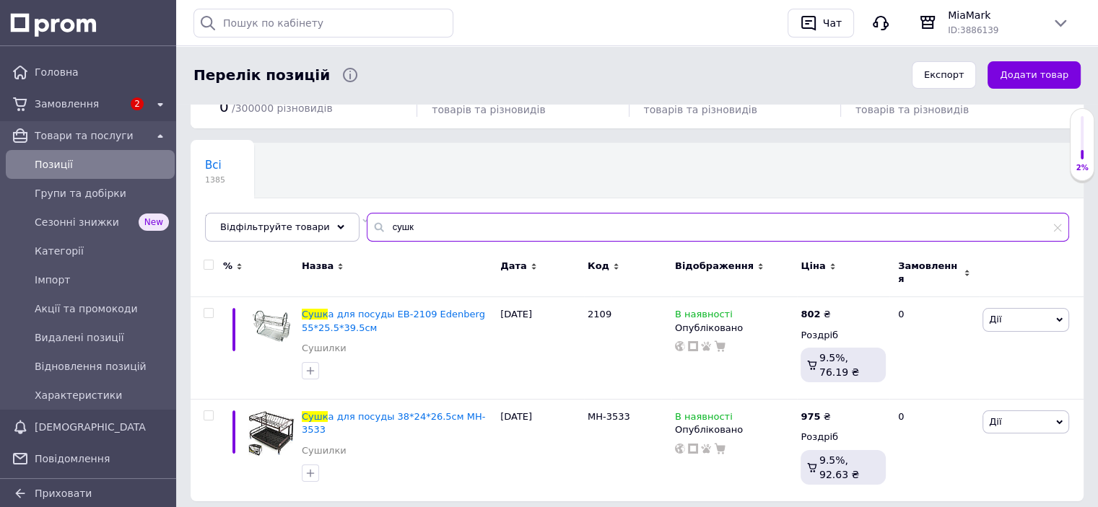
scroll to position [83, 0]
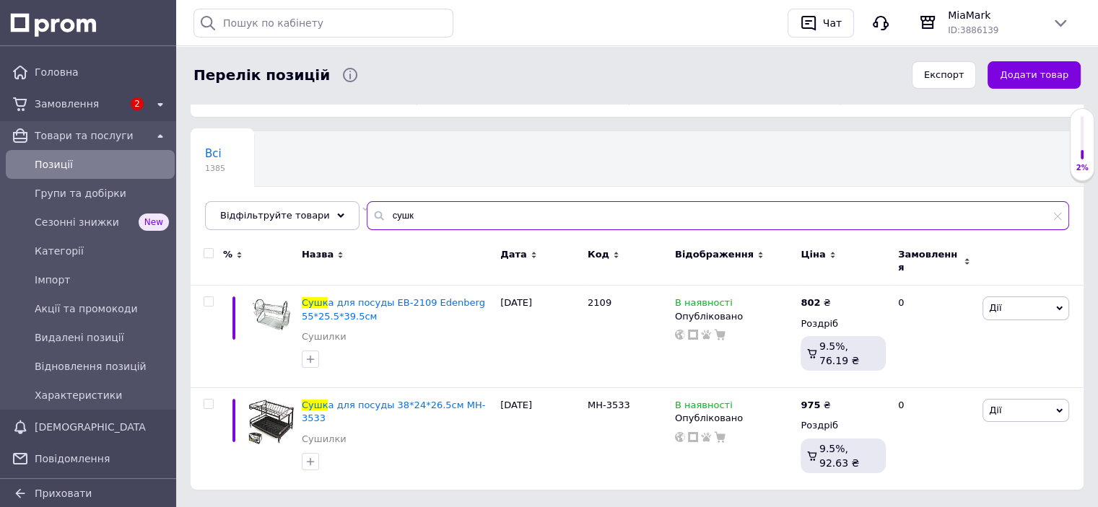
click at [393, 216] on input "сушк" at bounding box center [718, 215] width 702 height 29
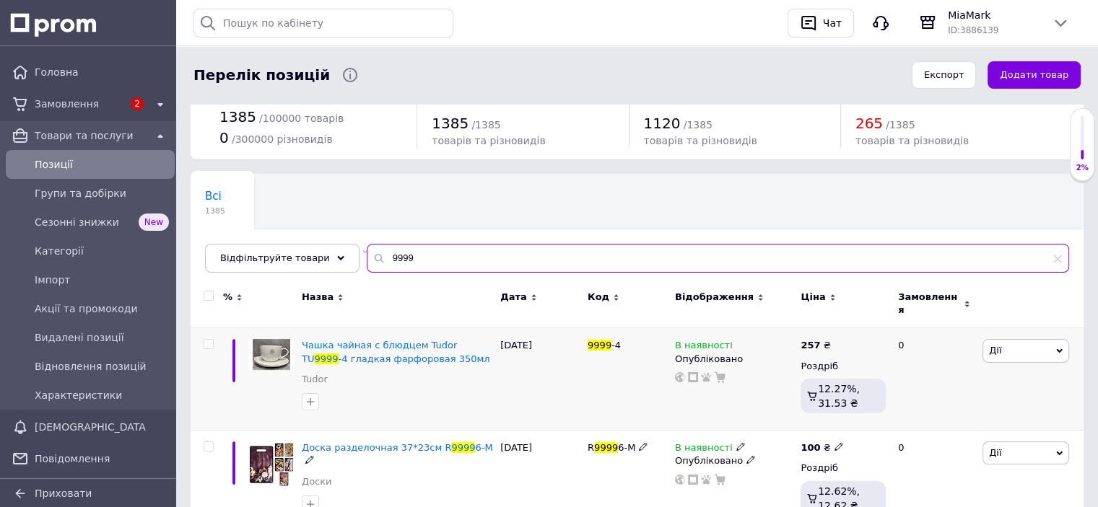
scroll to position [16, 0]
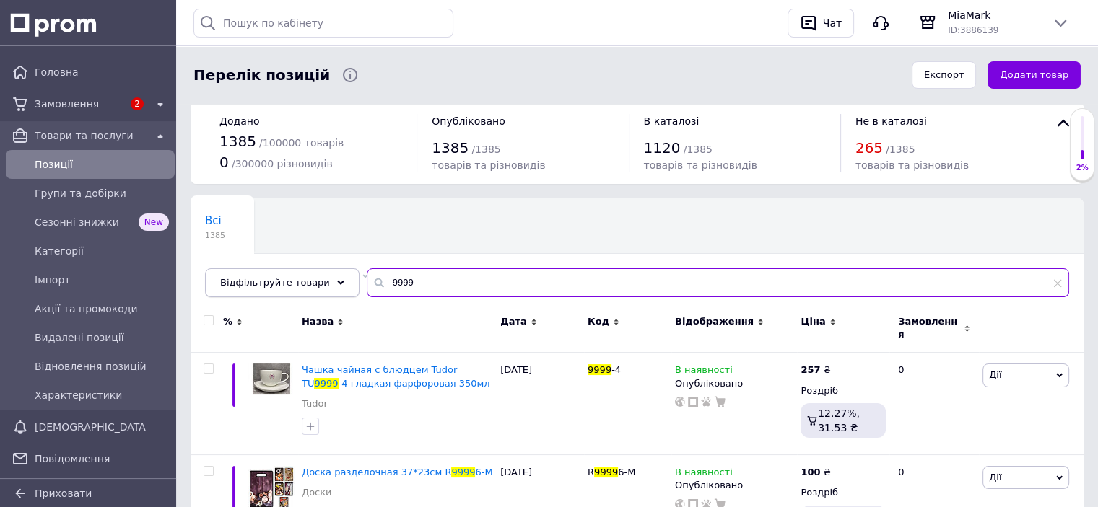
drag, startPoint x: 408, startPoint y: 279, endPoint x: 277, endPoint y: 279, distance: 131.3
click at [284, 279] on div "Відфільтруйте товари 9999" at bounding box center [637, 282] width 864 height 29
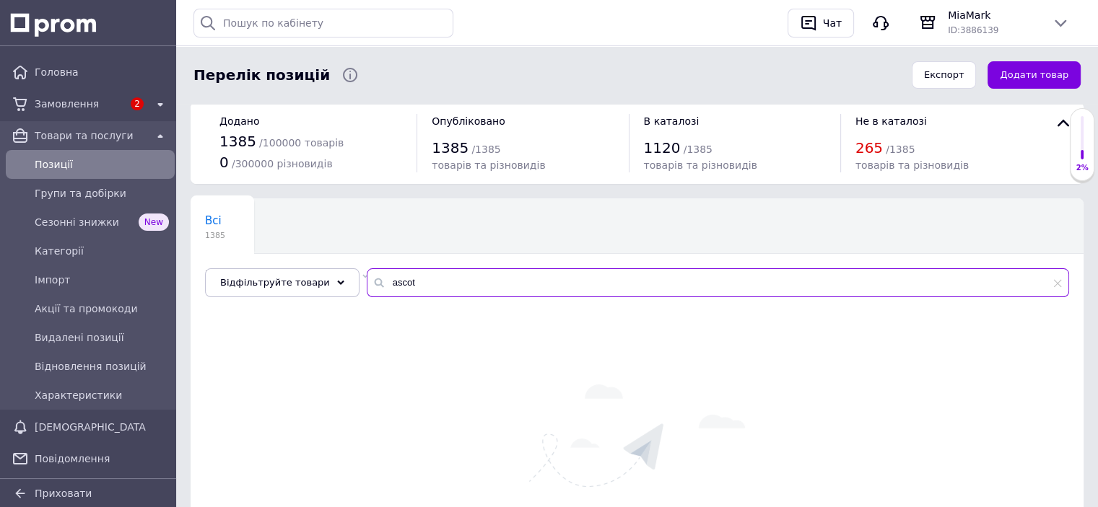
drag, startPoint x: 396, startPoint y: 285, endPoint x: 300, endPoint y: 260, distance: 99.2
click at [300, 260] on div "Всі 1385 Не відображаються в ка... 264 Видалити Редагувати Ok Відфільтровано...…" at bounding box center [636, 247] width 893 height 99
drag, startPoint x: 408, startPoint y: 276, endPoint x: 310, endPoint y: 297, distance: 100.2
click at [310, 297] on div "Всі 1385 Не відображаються в ка... 264 Видалити Редагувати Ok Відфільтровано...…" at bounding box center [636, 247] width 893 height 99
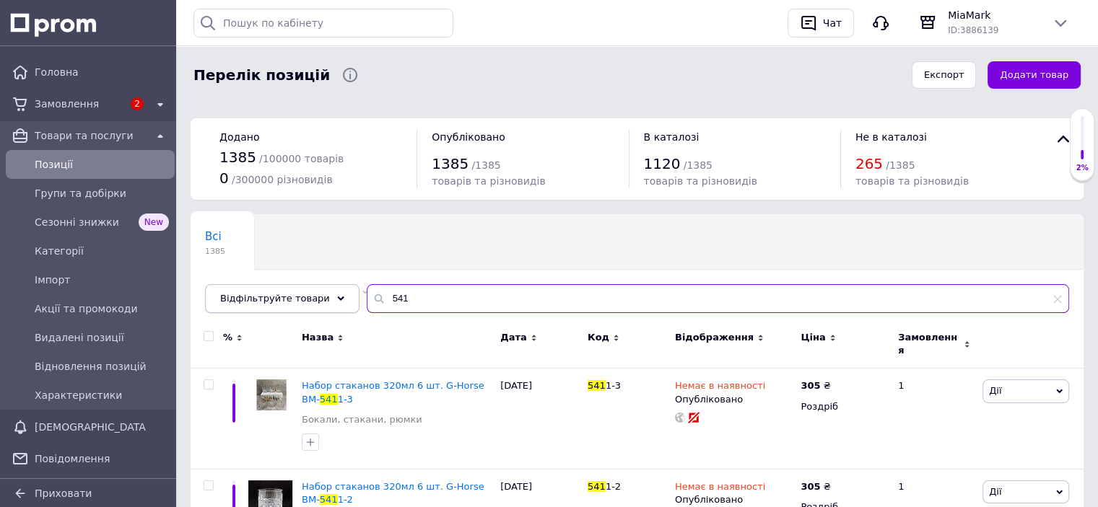
drag, startPoint x: 410, startPoint y: 302, endPoint x: 304, endPoint y: 292, distance: 106.6
click at [304, 292] on div "Відфільтруйте товари 541" at bounding box center [637, 298] width 864 height 29
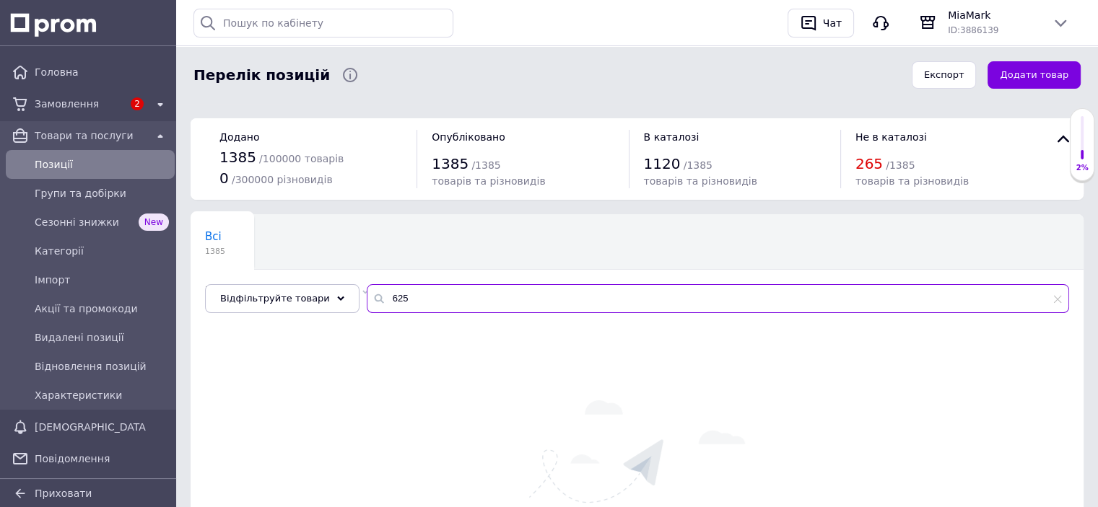
click at [383, 302] on input "625" at bounding box center [718, 298] width 702 height 29
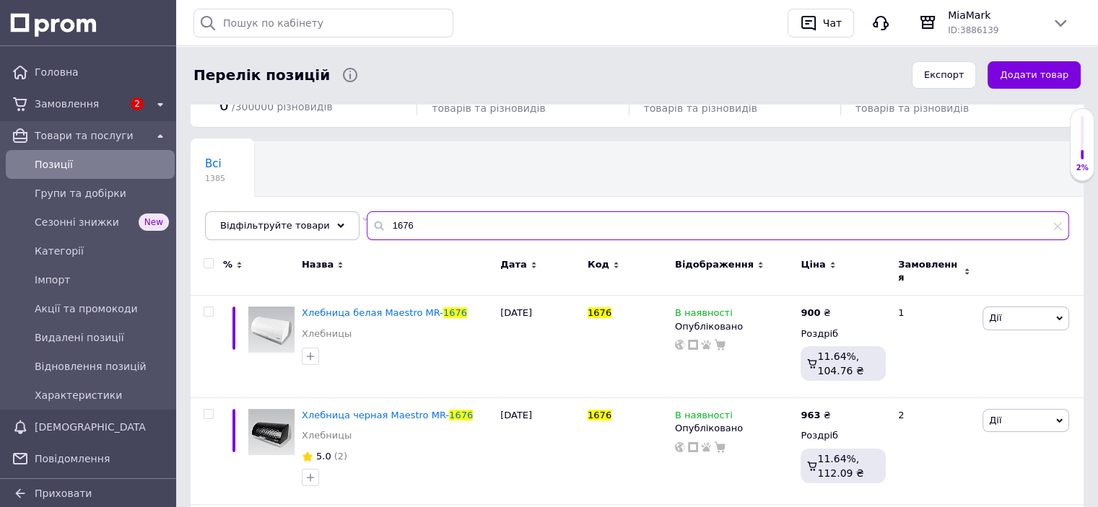
scroll to position [76, 0]
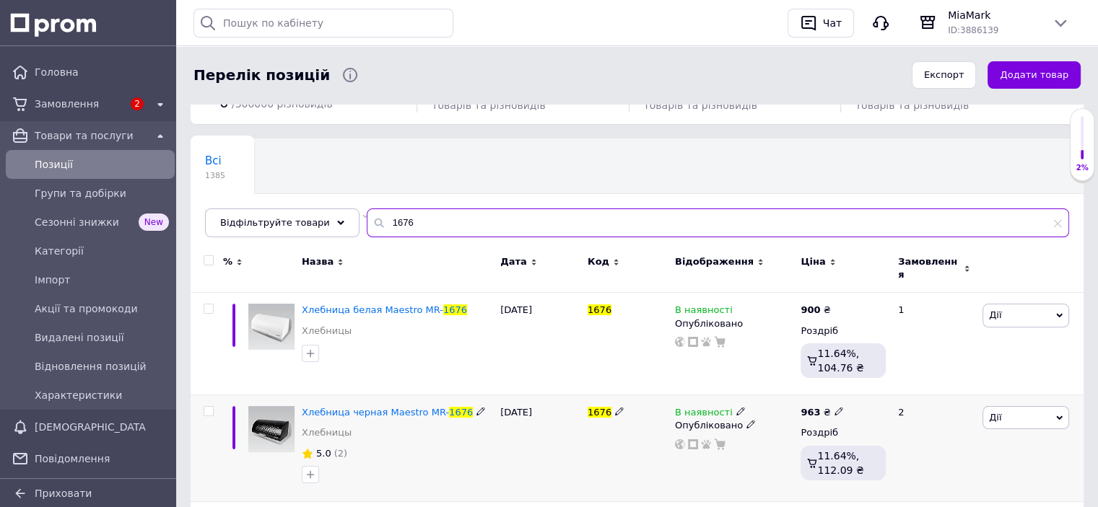
type input "1676"
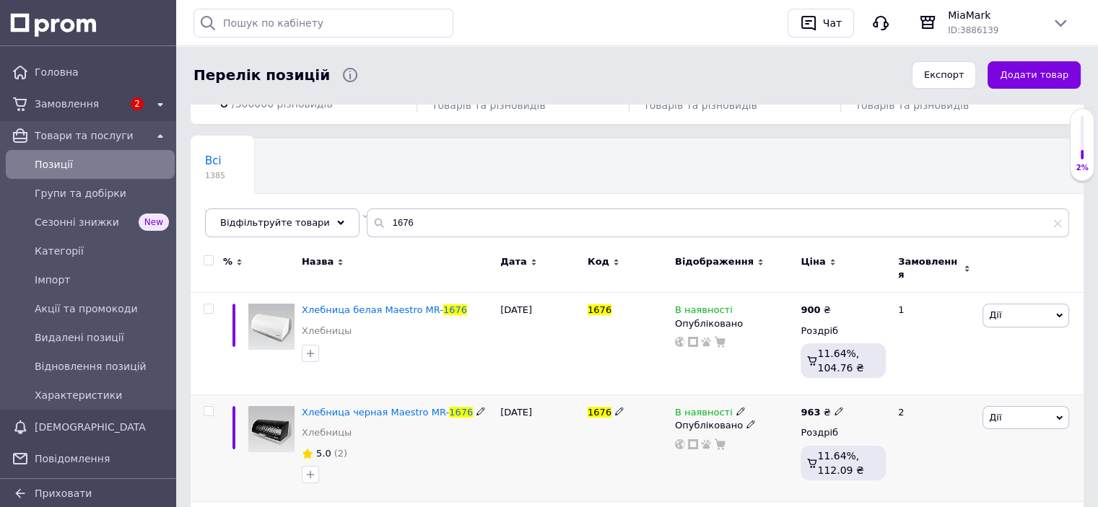
click at [834, 407] on icon at bounding box center [838, 411] width 9 height 9
type input "900"
click at [722, 166] on div "Всі 1385 Не відображаються в ка... 264 Видалити Редагувати Ok Відфільтровано...…" at bounding box center [636, 195] width 893 height 119
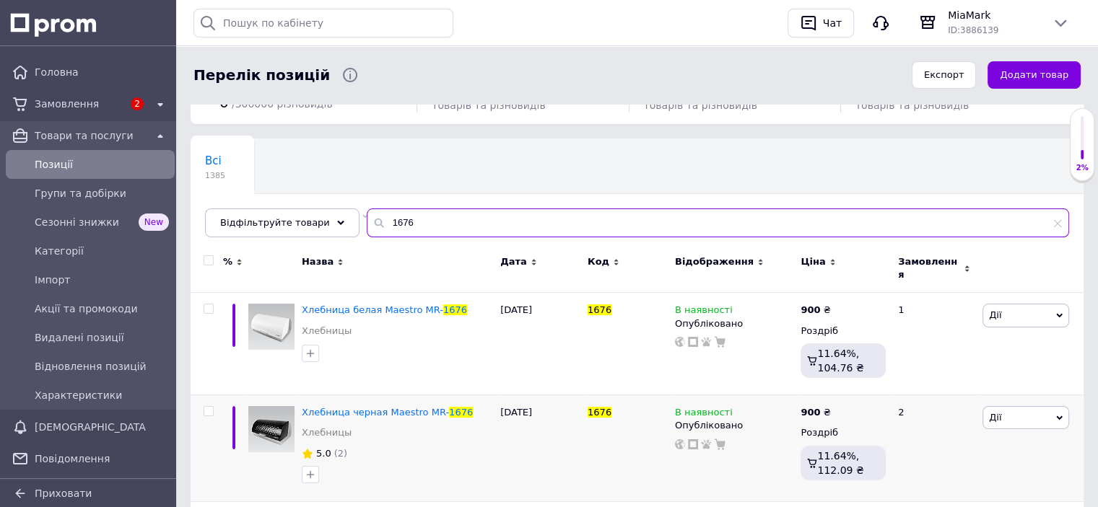
drag, startPoint x: 406, startPoint y: 220, endPoint x: 316, endPoint y: 204, distance: 91.6
click at [316, 204] on div "Всі 1385 Не відображаються в ка... 264 Видалити Редагувати Ok Відфільтровано...…" at bounding box center [636, 188] width 893 height 99
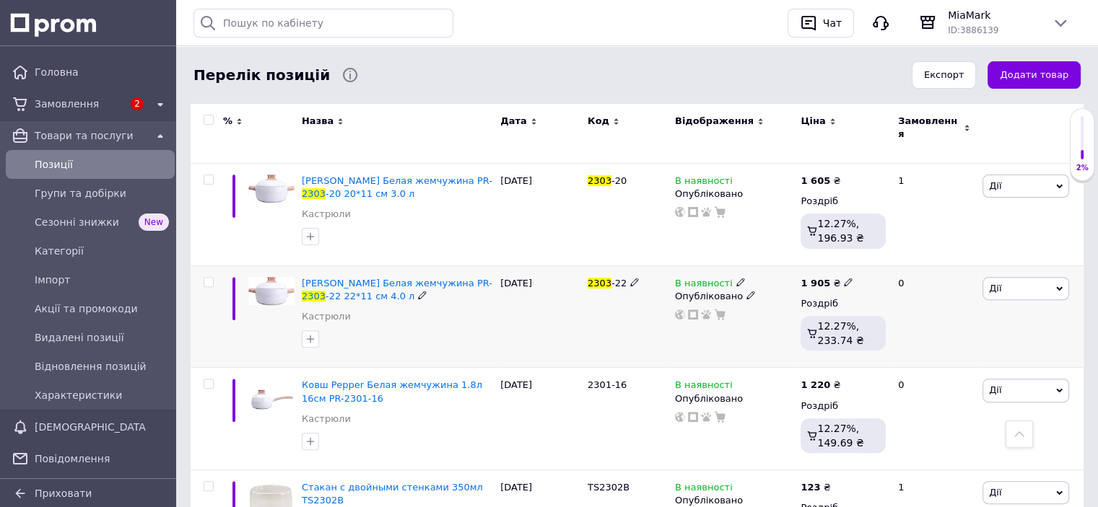
scroll to position [408, 0]
click at [595, 74] on div "Перелік позицій" at bounding box center [543, 75] width 706 height 29
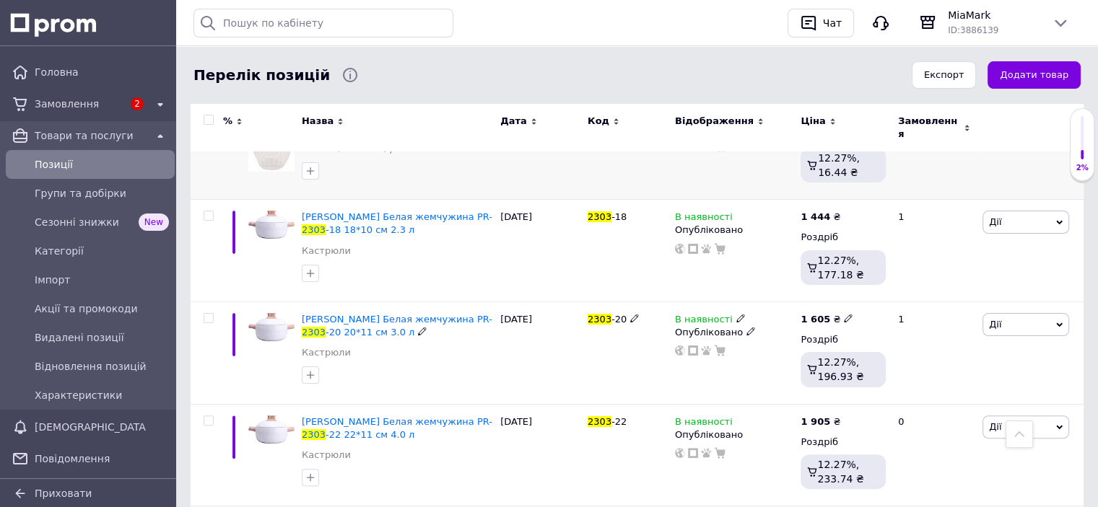
scroll to position [0, 0]
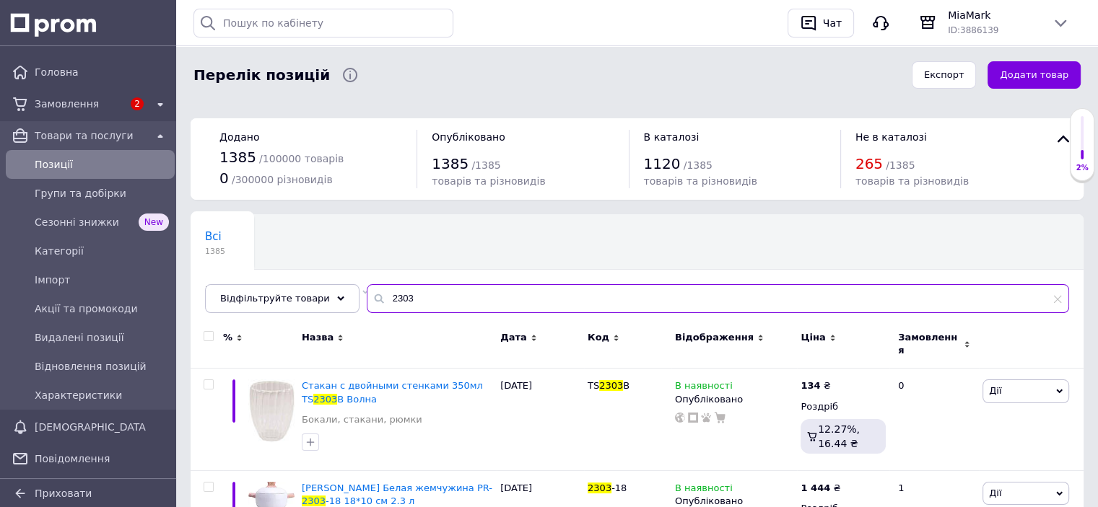
drag, startPoint x: 395, startPoint y: 290, endPoint x: 359, endPoint y: 290, distance: 36.1
click at [367, 290] on input "2303" at bounding box center [718, 298] width 702 height 29
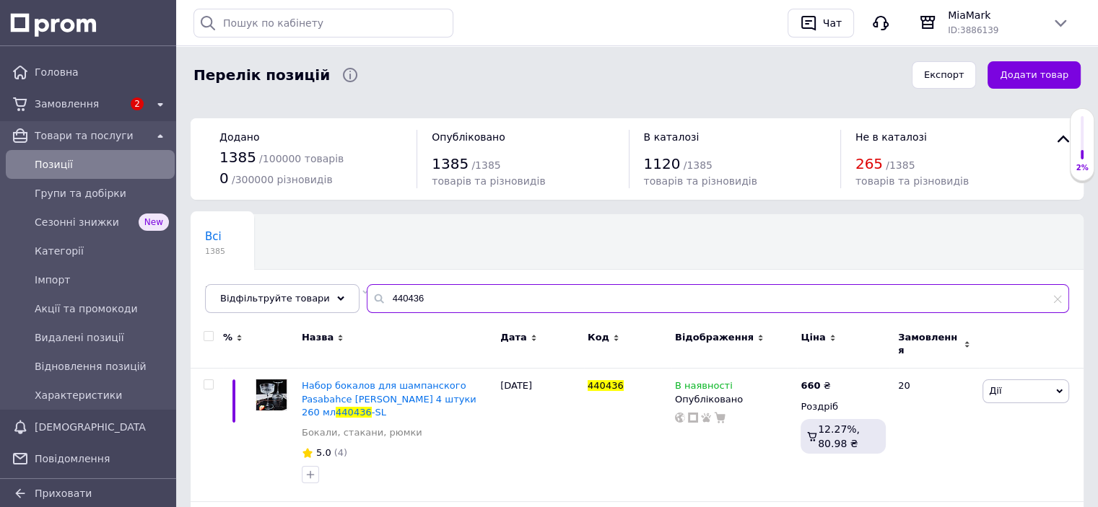
type input "440436"
click at [428, 302] on input "440436" at bounding box center [718, 298] width 702 height 29
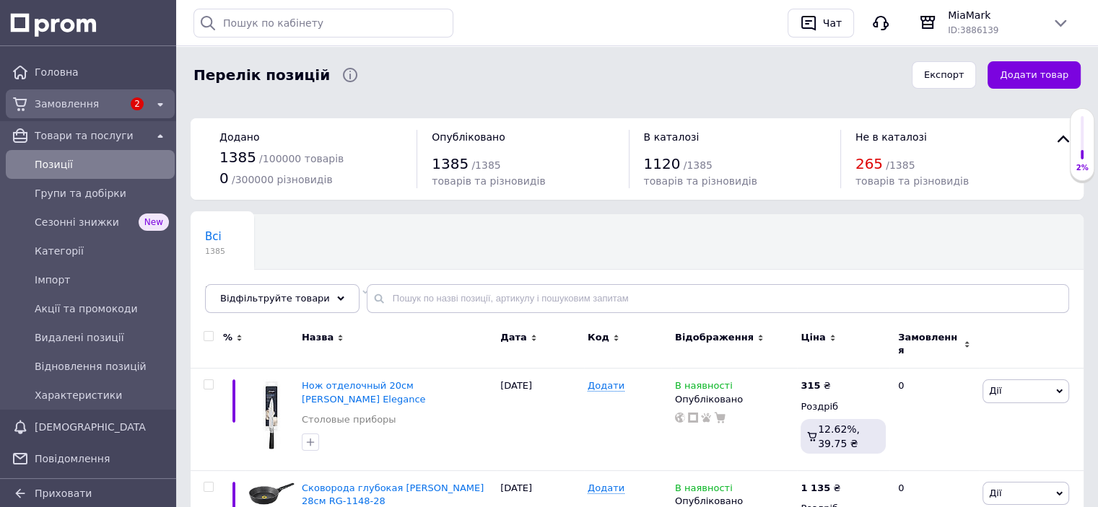
click at [110, 103] on span "Замовлення" at bounding box center [79, 104] width 88 height 14
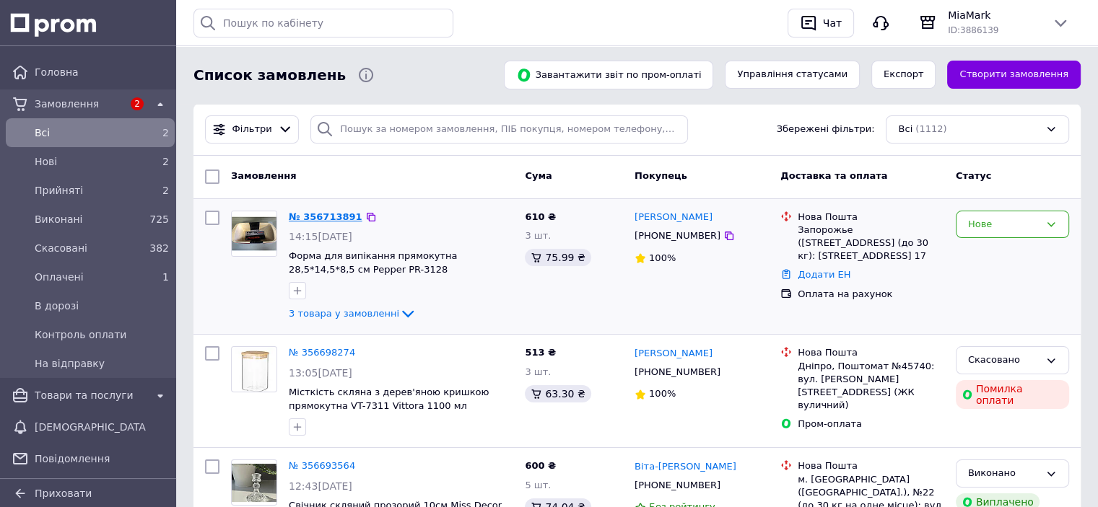
click at [311, 211] on link "№ 356713891" at bounding box center [326, 216] width 74 height 11
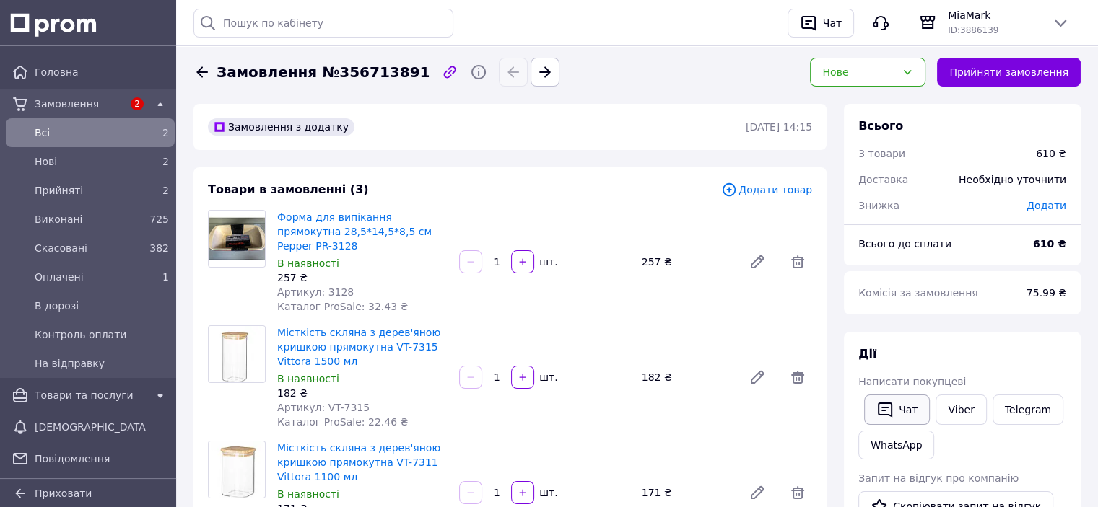
click at [882, 381] on span "Написати покупцеві" at bounding box center [912, 382] width 108 height 12
click at [885, 411] on icon "button" at bounding box center [884, 409] width 17 height 17
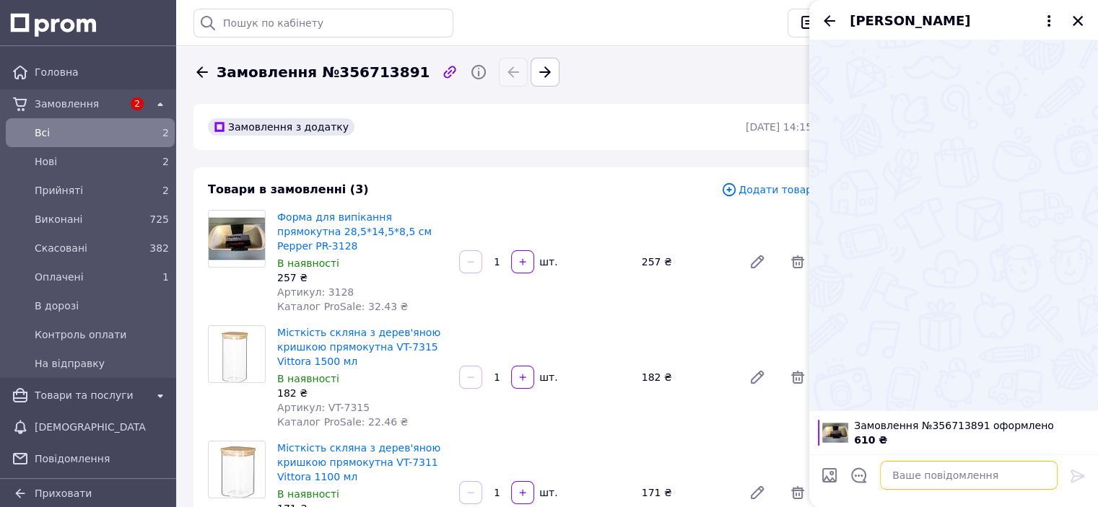
click at [906, 467] on textarea at bounding box center [969, 475] width 178 height 29
click at [1034, 488] on textarea at bounding box center [969, 475] width 178 height 29
paste textarea "Добрий день! Дякуємо за ваше замовлення! Надсилаємо вам реквізити для оплати Дл…"
type textarea "Добрий день! Дякуємо за ваше замовлення! Надсилаємо вам реквізити для оплати Дл…"
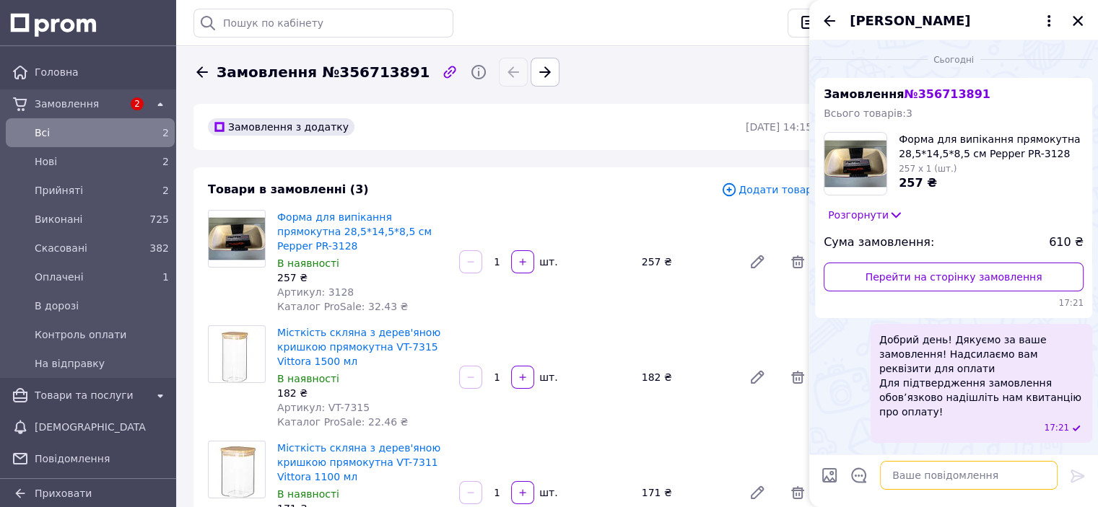
click at [914, 478] on textarea at bounding box center [969, 475] width 178 height 29
paste textarea "[FINANCIAL_ID] Код отримувача 3445608369 МФО :325796 Ощад банк Отримувач :[PERS…"
type textarea "[FINANCIAL_ID] Код отримувача 3445608369 МФО :325796 Ощад банк Отримувач :[PERS…"
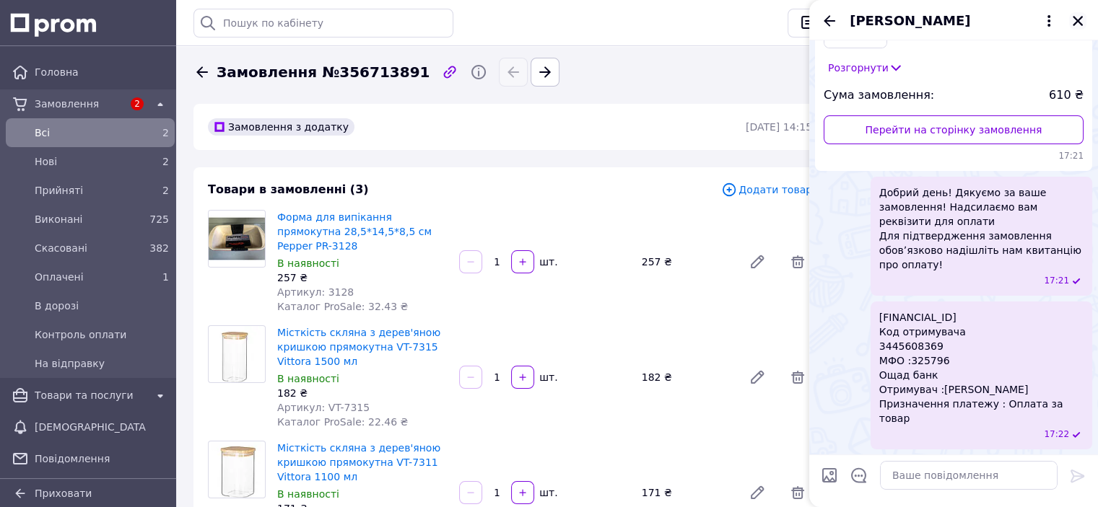
click at [1071, 17] on icon "Закрити" at bounding box center [1077, 20] width 13 height 13
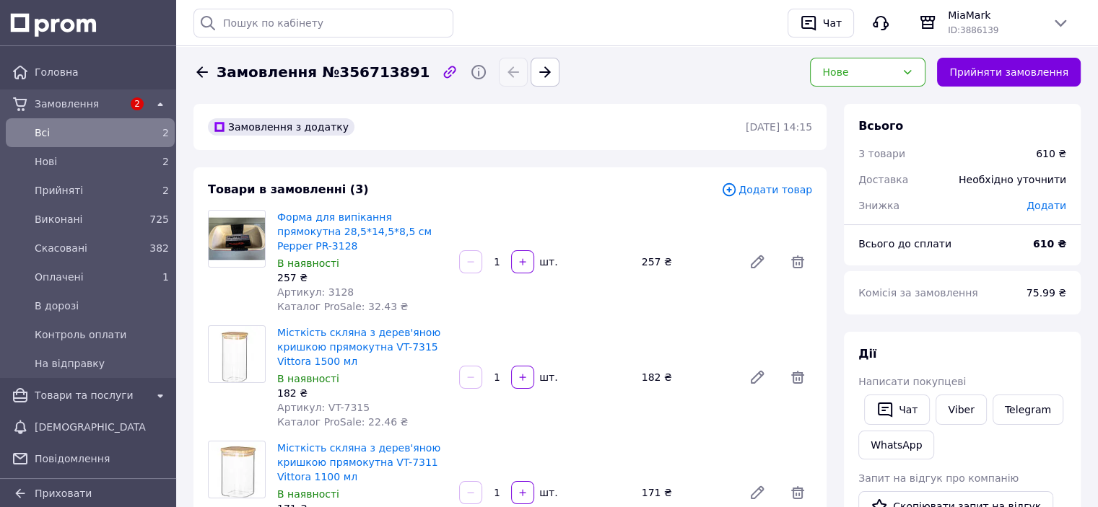
click at [114, 138] on span "Всi" at bounding box center [87, 133] width 105 height 14
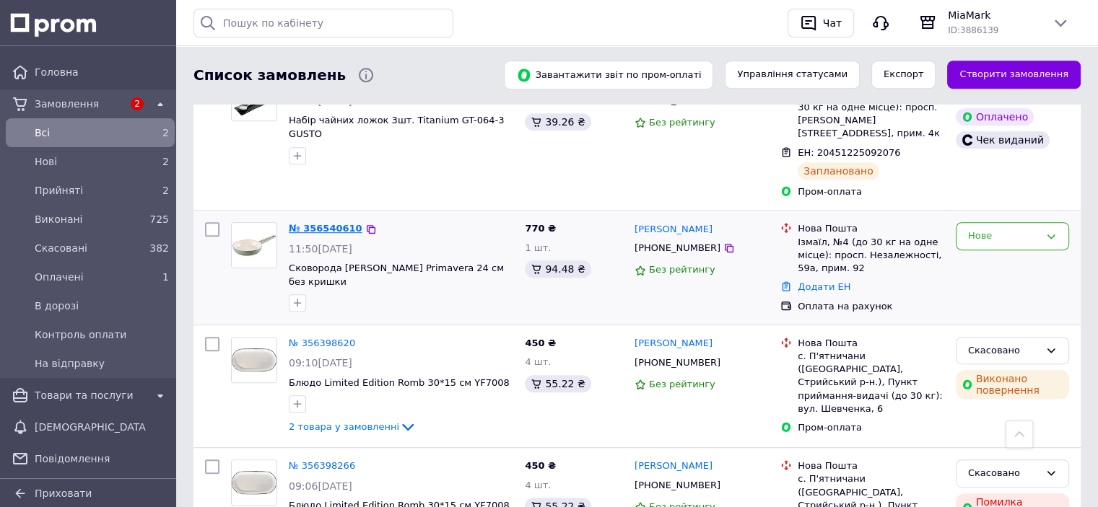
click at [332, 223] on link "№ 356540610" at bounding box center [326, 228] width 74 height 11
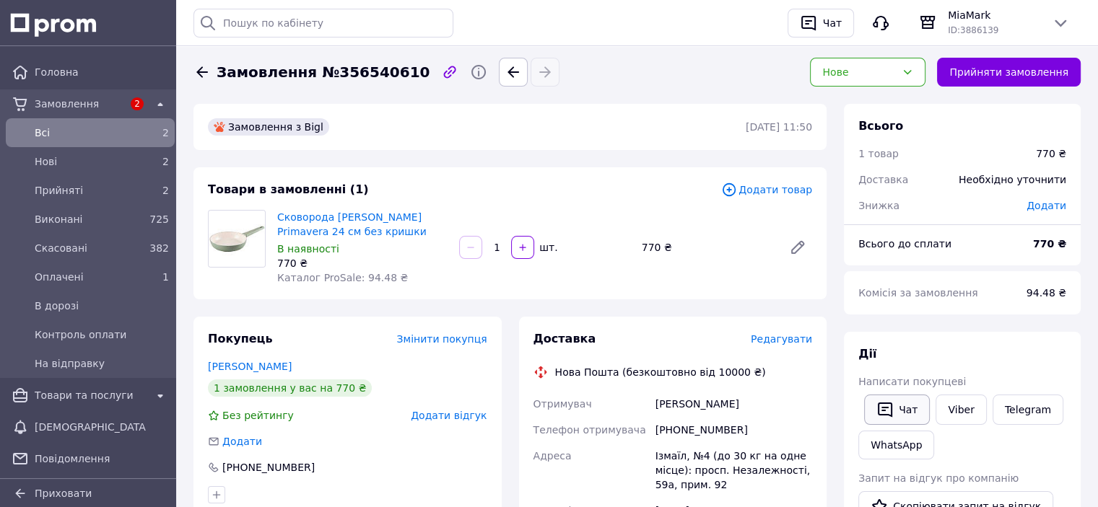
click at [890, 414] on icon "button" at bounding box center [884, 410] width 14 height 15
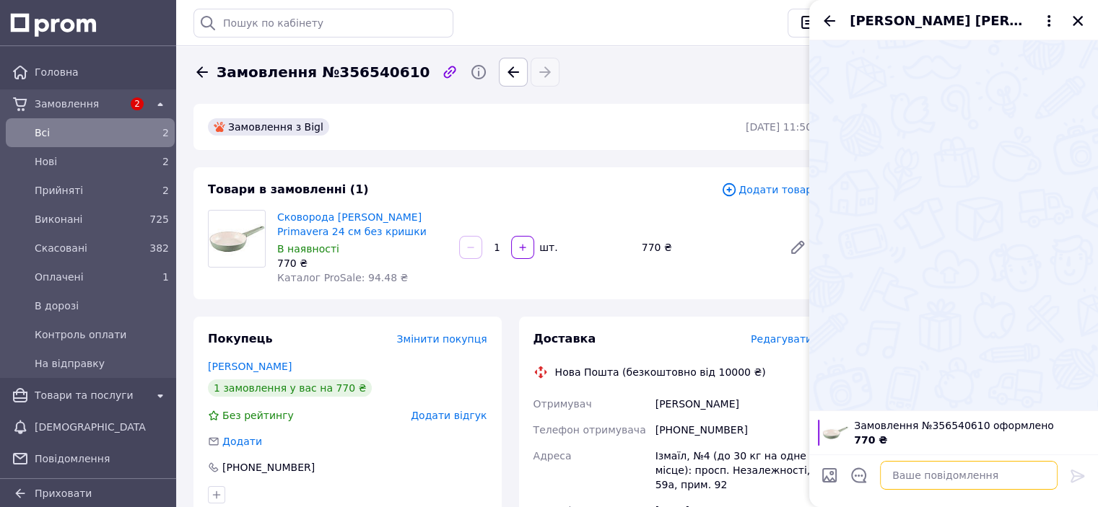
click at [924, 476] on textarea at bounding box center [969, 475] width 178 height 29
click at [923, 481] on textarea at bounding box center [969, 475] width 178 height 29
paste textarea "Добрий день! Дякуємо за ваше замовлення! Надсилаємо вам реквізити для оплати Дл…"
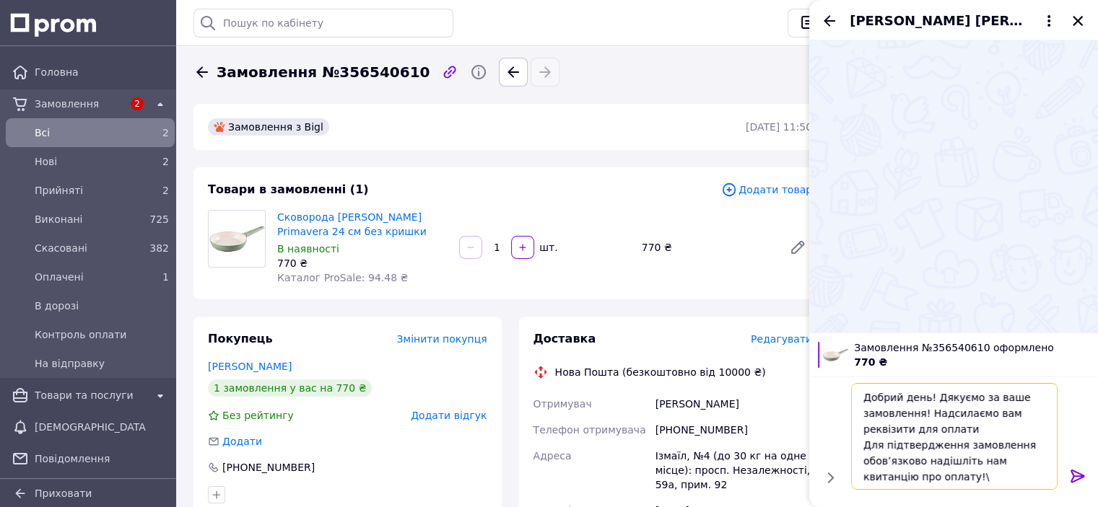
type textarea "Добрий день! Дякуємо за ваше замовлення! Надсилаємо вам реквізити для оплати Дл…"
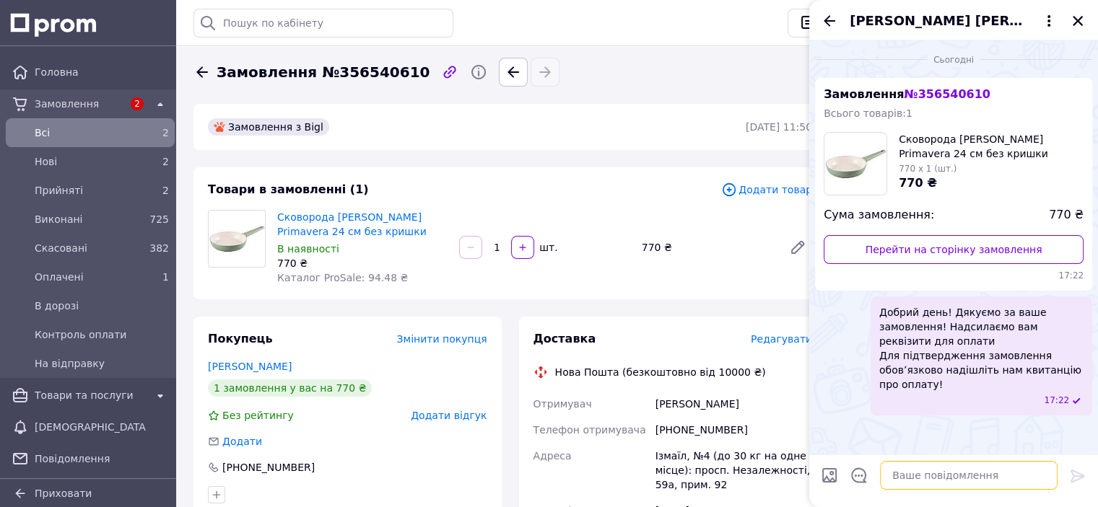
click at [1024, 478] on textarea at bounding box center [969, 475] width 178 height 29
paste textarea "[FINANCIAL_ID] Код отримувача 3445608369 МФО :325796 Ощад банк Отримувач :[PERS…"
type textarea "[FINANCIAL_ID] Код отримувача 3445608369 МФО :325796 Ощад банк Отримувач :[PERS…"
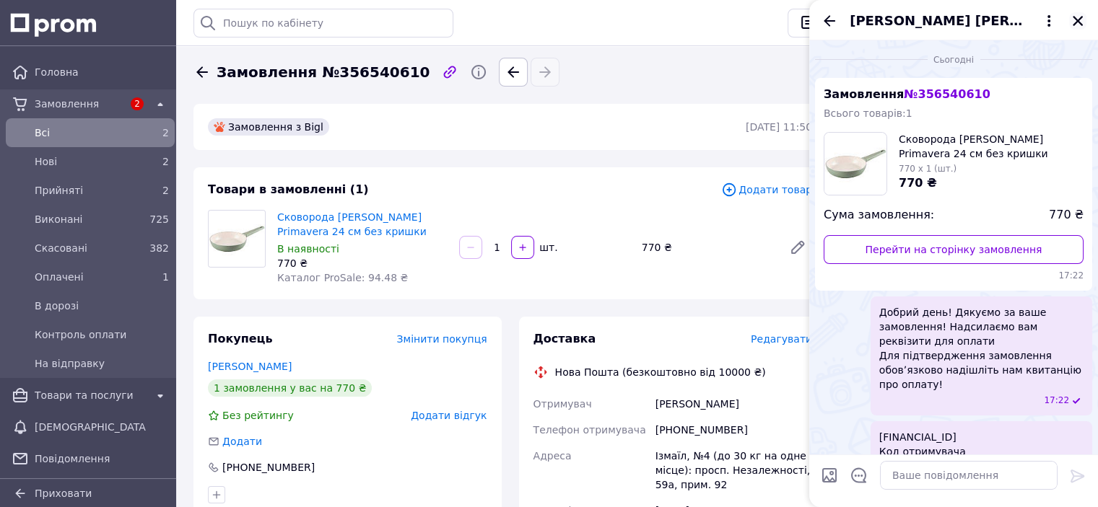
click at [1077, 25] on icon "Закрити" at bounding box center [1077, 20] width 13 height 13
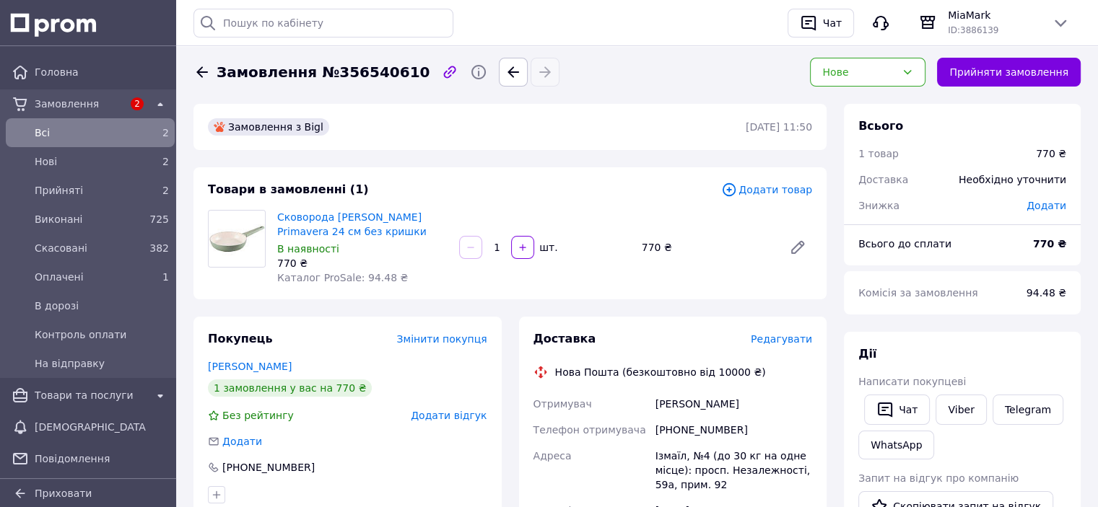
click at [110, 130] on span "Всi" at bounding box center [87, 133] width 105 height 14
